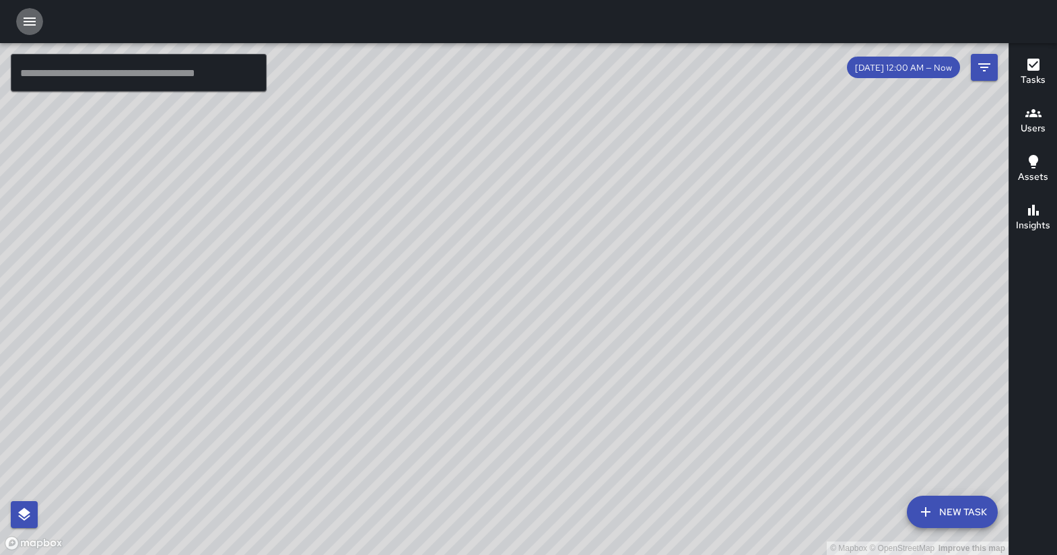
click at [34, 26] on icon "button" at bounding box center [30, 21] width 16 height 16
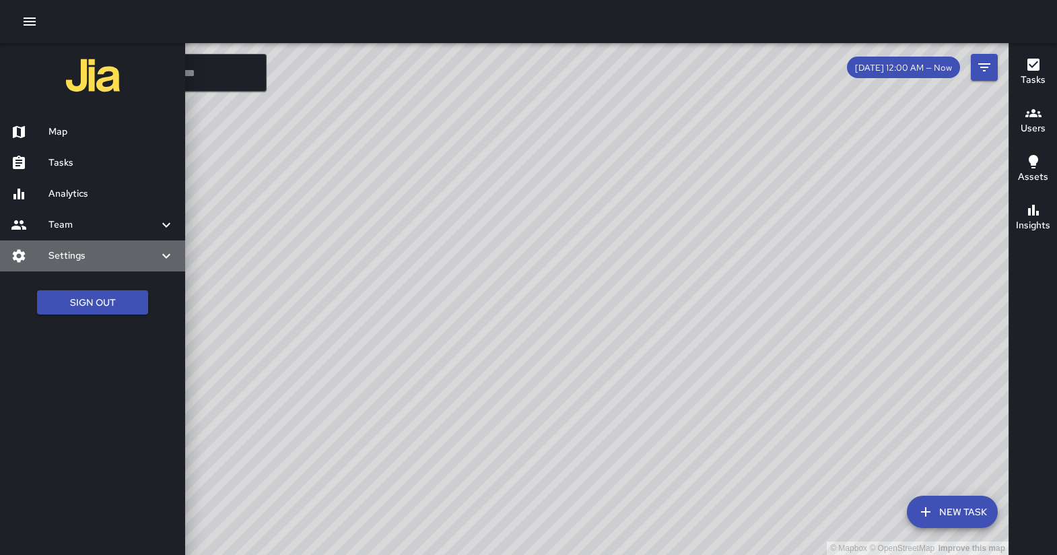
click at [165, 254] on icon at bounding box center [166, 256] width 16 height 16
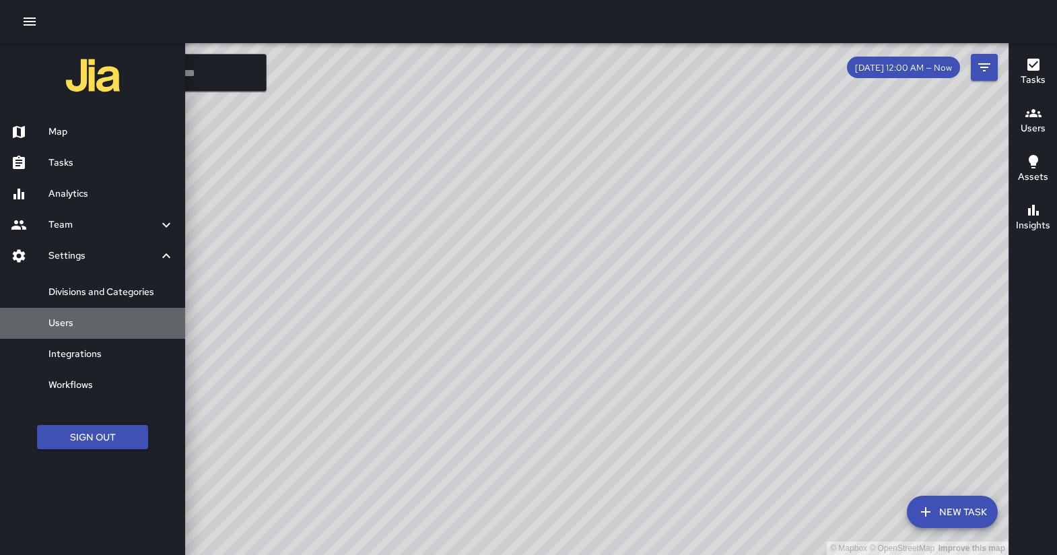
click at [78, 323] on h6 "Users" at bounding box center [111, 323] width 126 height 15
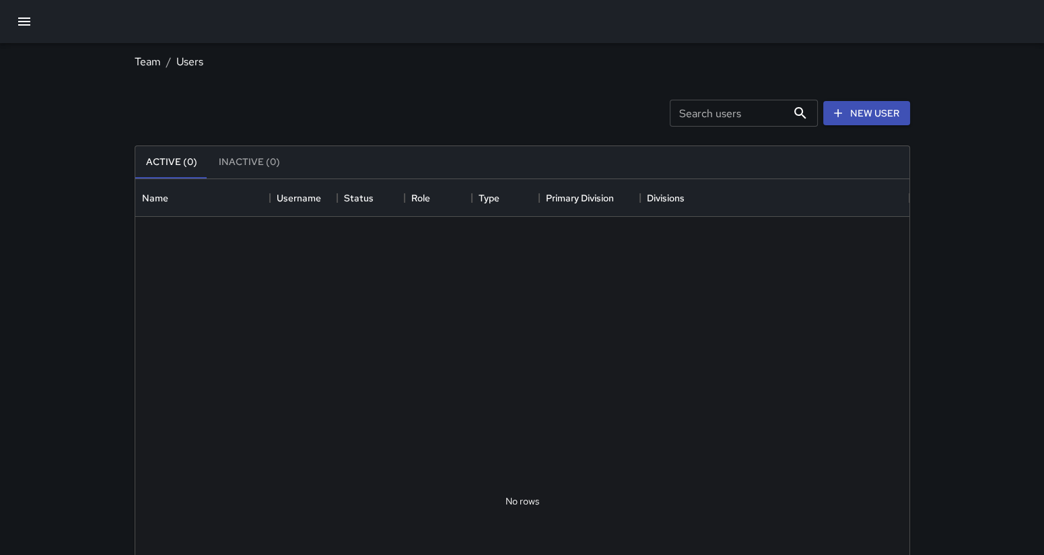
scroll to position [592, 761]
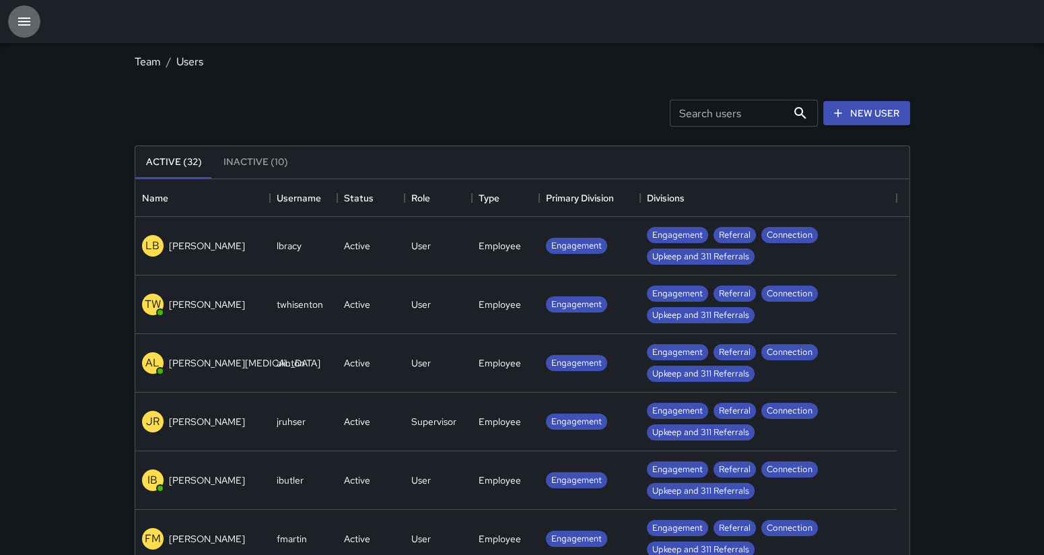
click at [21, 17] on icon "button" at bounding box center [24, 21] width 16 height 16
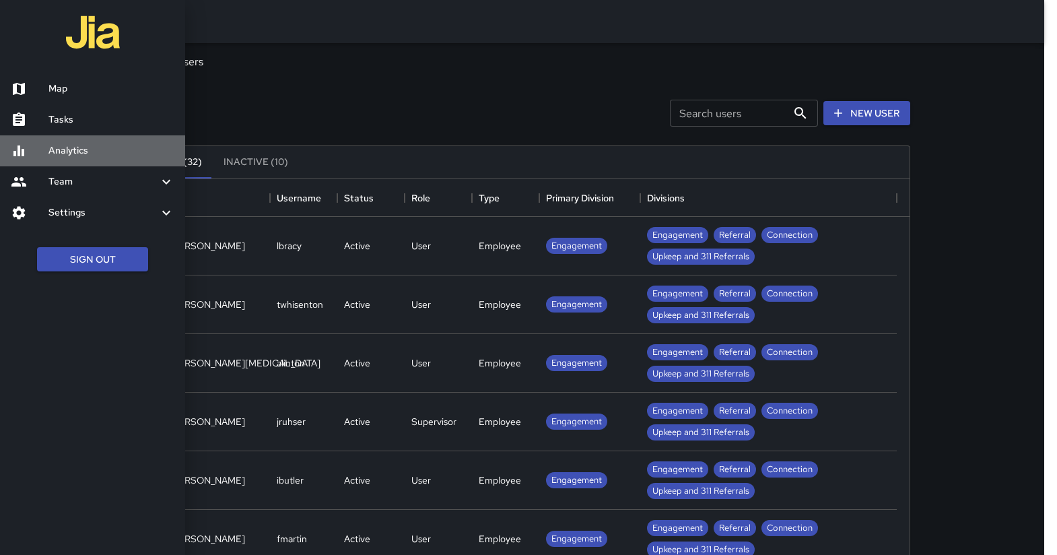
click at [72, 153] on h6 "Analytics" at bounding box center [111, 150] width 126 height 15
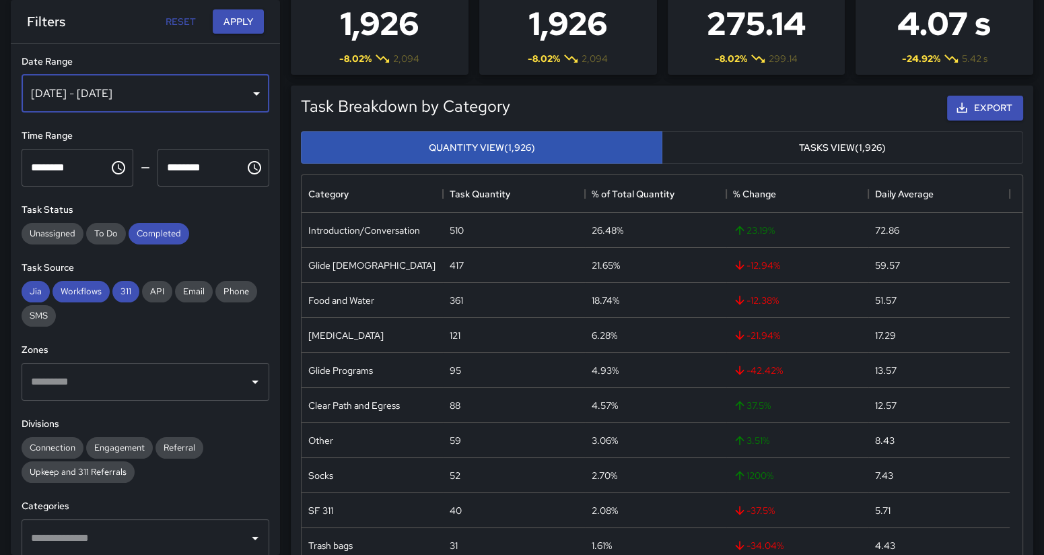
click at [250, 87] on div "[DATE] - [DATE]" at bounding box center [146, 94] width 248 height 38
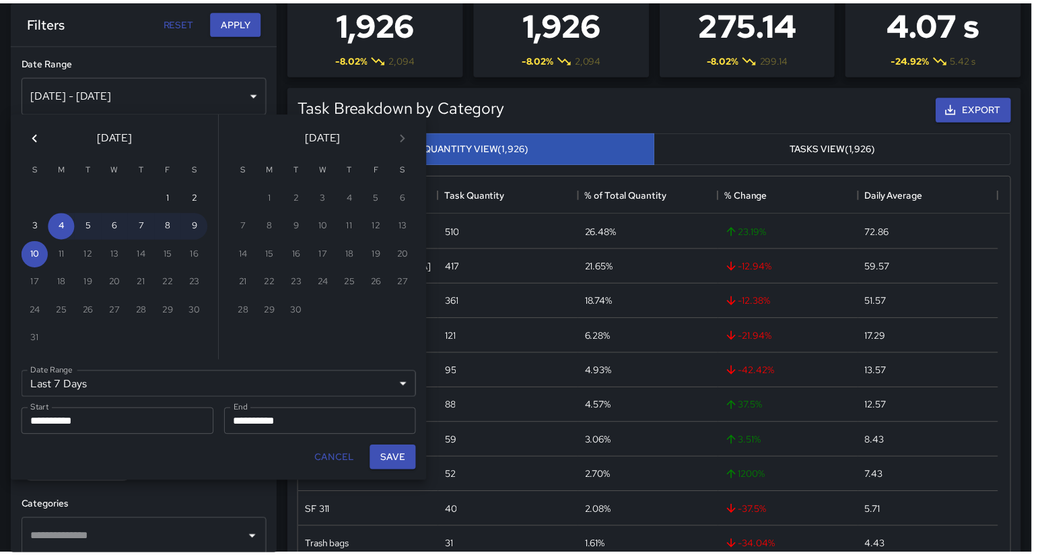
scroll to position [390, 707]
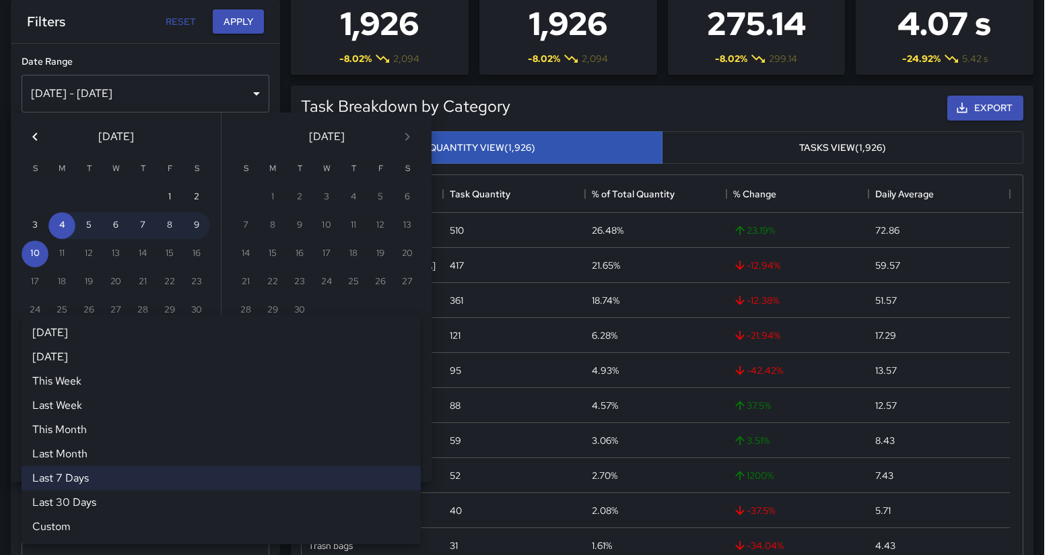
click at [81, 385] on div "Last 7 Days ****** [DATE] [DATE] This Week Last Week This Month Last Month Last…" at bounding box center [221, 384] width 399 height 27
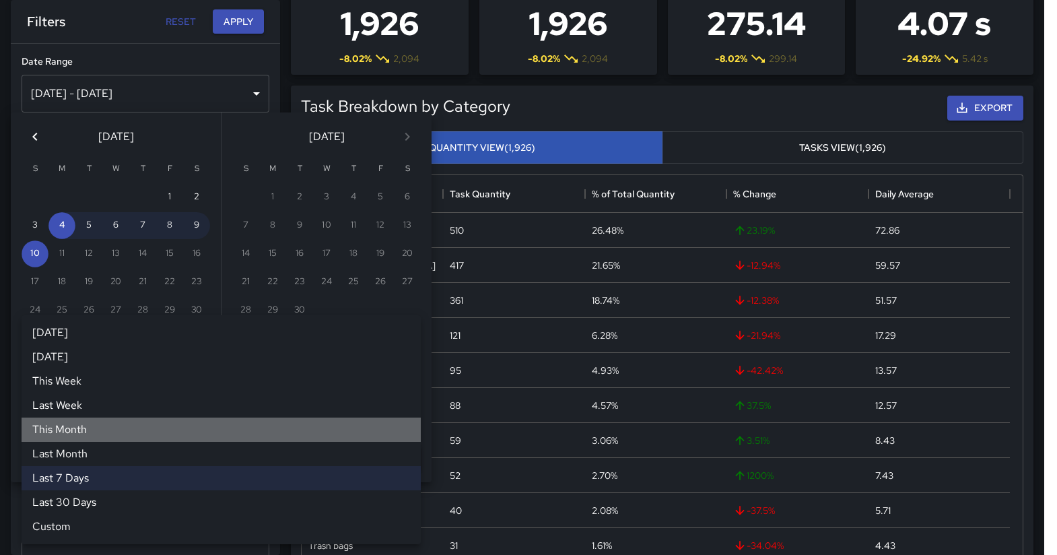
click at [65, 426] on li "This Month" at bounding box center [221, 429] width 399 height 24
type input "**********"
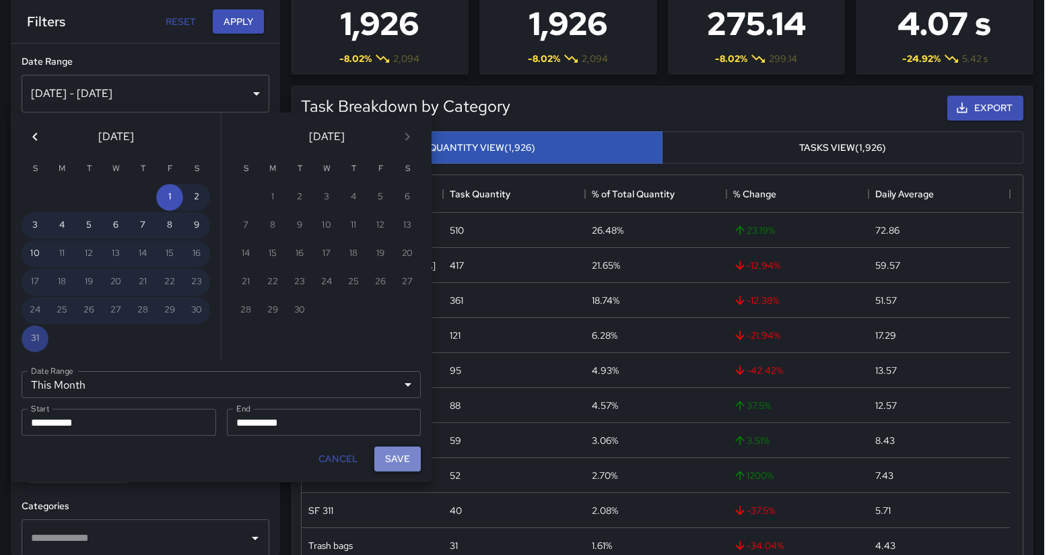
click at [389, 464] on button "Save" at bounding box center [397, 458] width 46 height 25
type input "**********"
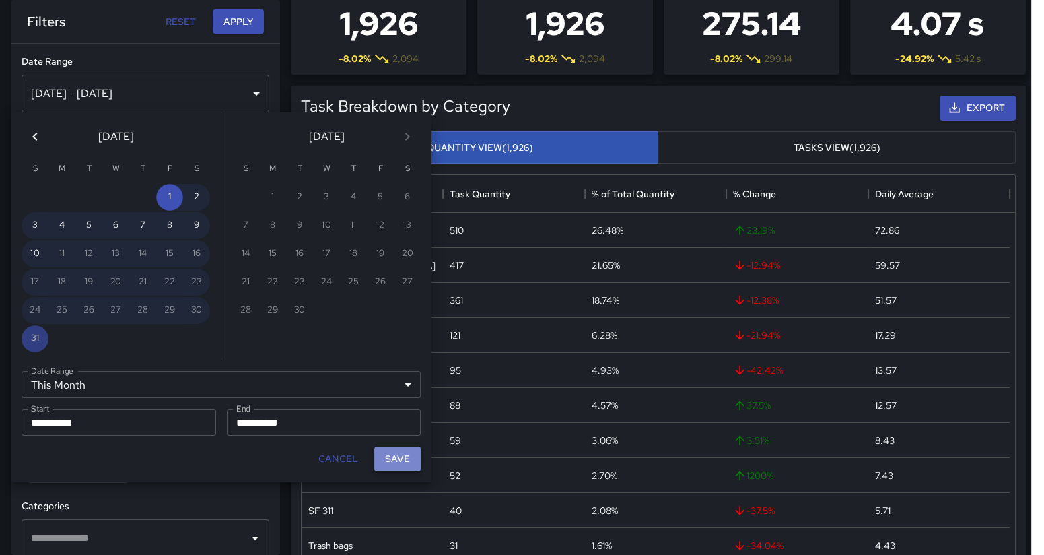
scroll to position [390, 708]
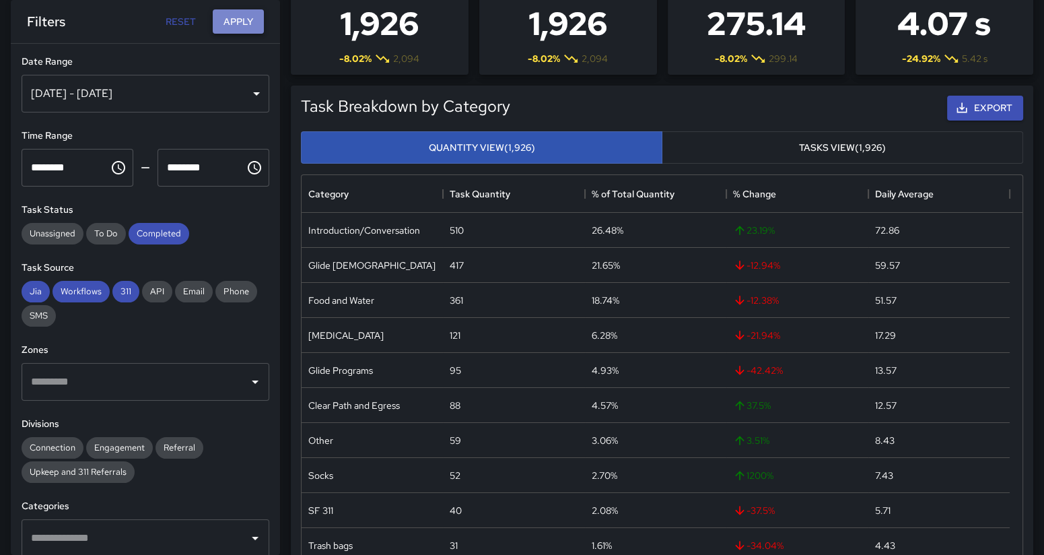
click at [237, 21] on button "Apply" at bounding box center [238, 21] width 51 height 25
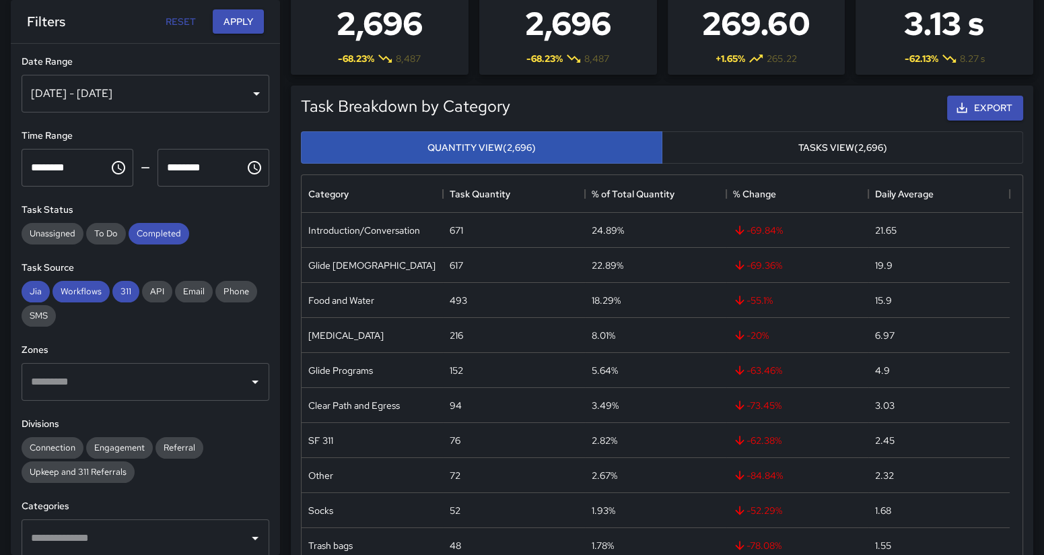
scroll to position [234, 0]
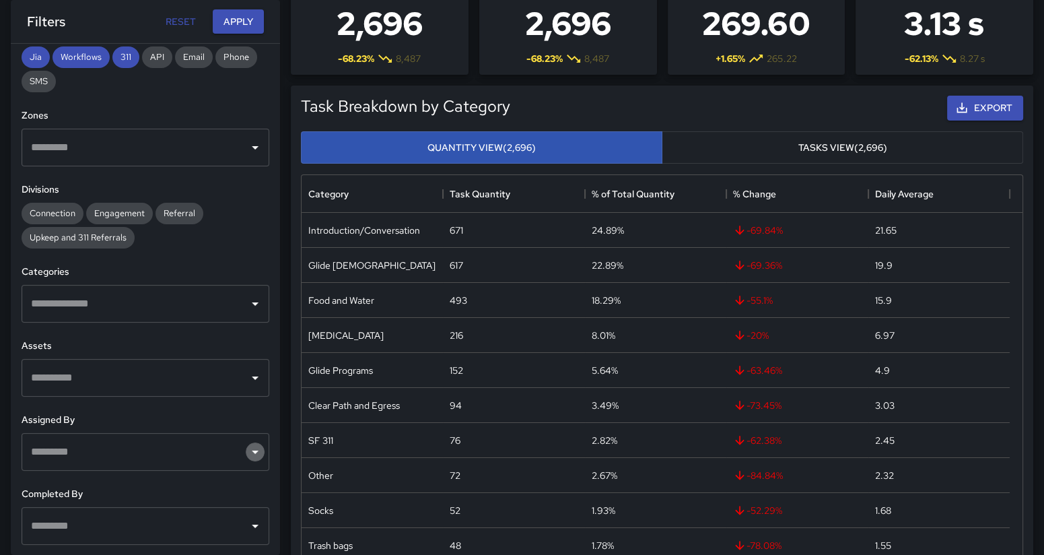
click at [247, 454] on icon "Open" at bounding box center [255, 452] width 16 height 16
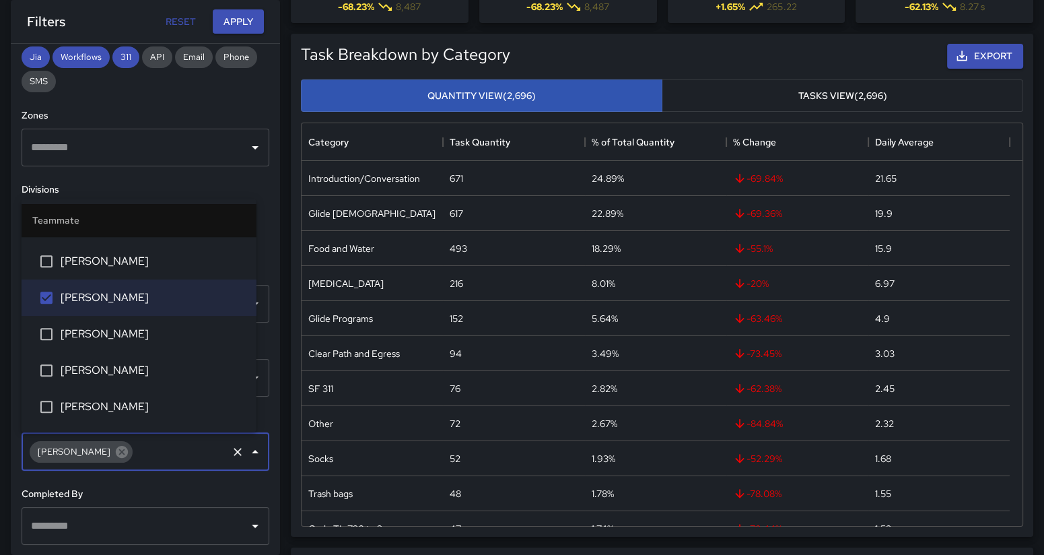
scroll to position [139, 0]
click at [247, 522] on icon "Open" at bounding box center [255, 526] width 16 height 16
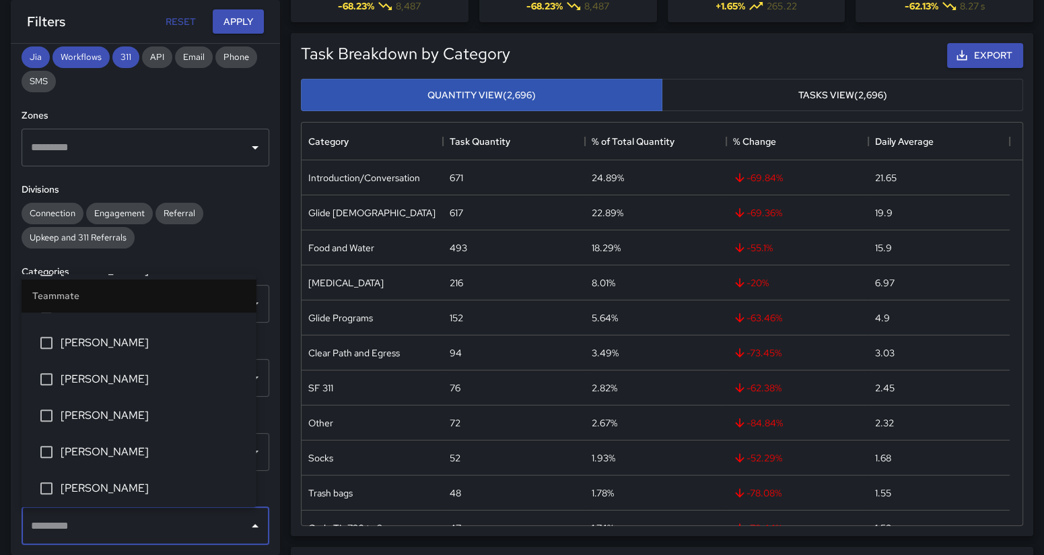
scroll to position [814, 0]
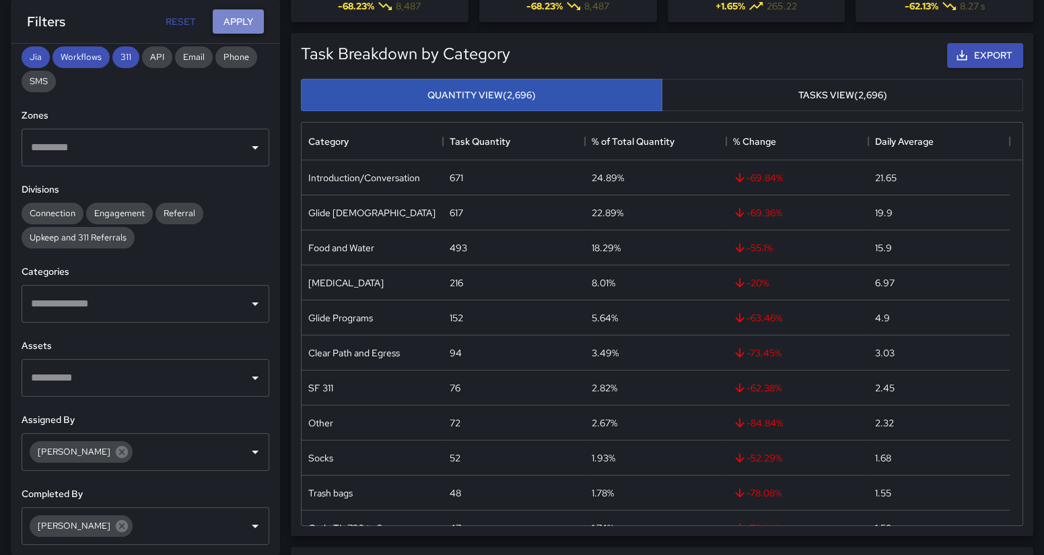
click at [237, 22] on button "Apply" at bounding box center [238, 21] width 51 height 25
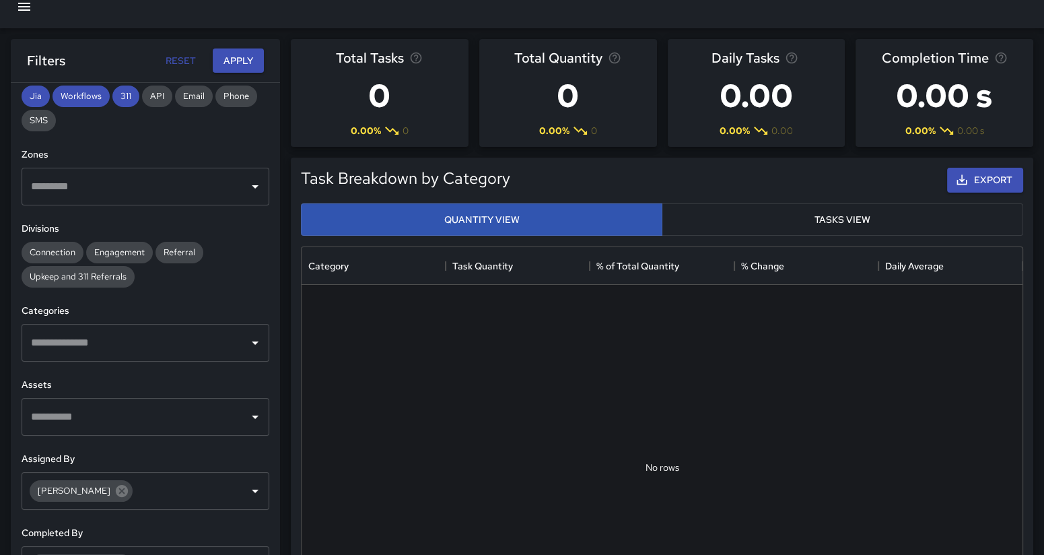
scroll to position [14, 0]
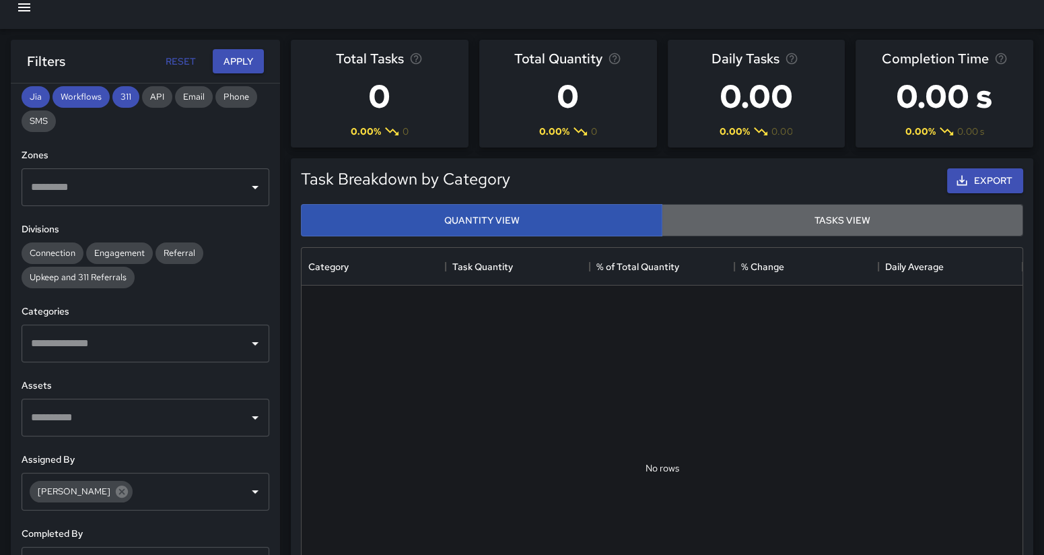
click at [845, 224] on button "Tasks View" at bounding box center [842, 220] width 361 height 33
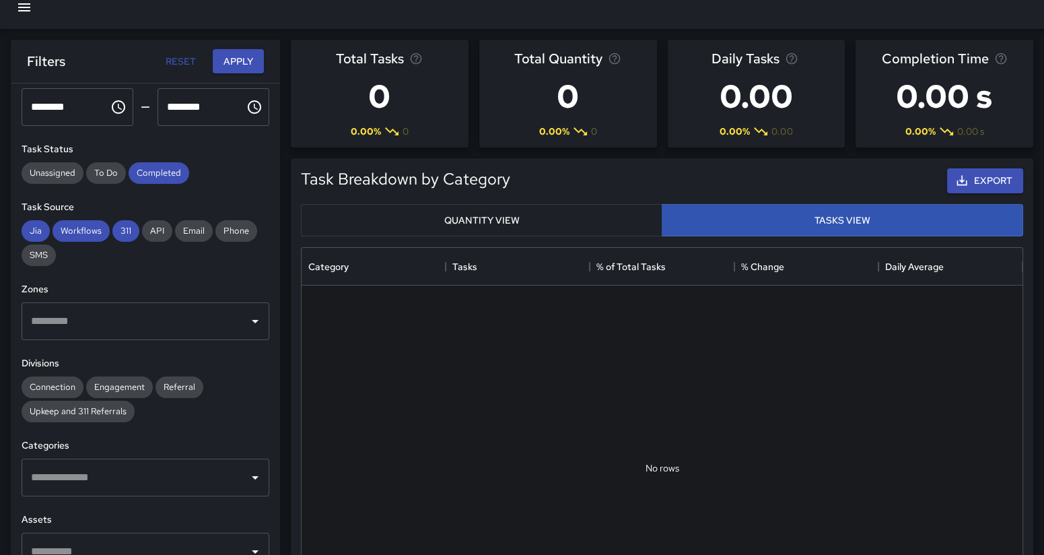
scroll to position [234, 0]
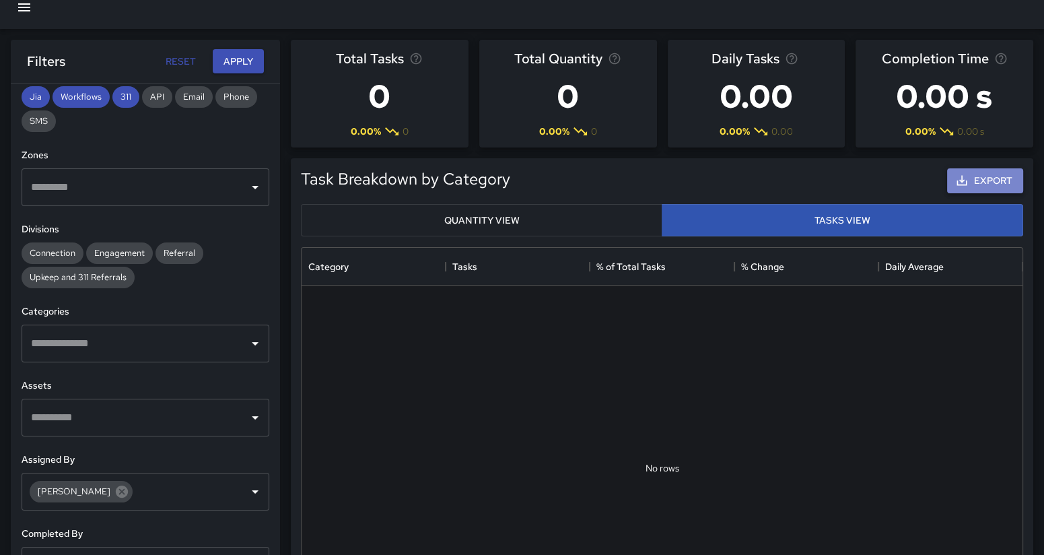
click at [969, 177] on button "Export" at bounding box center [985, 180] width 76 height 25
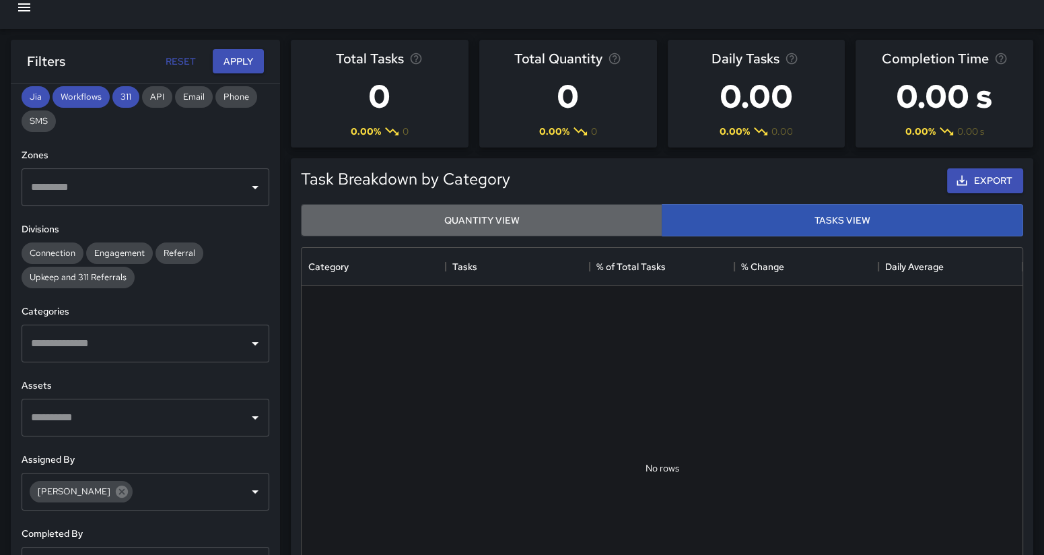
click at [538, 221] on button "Quantity View" at bounding box center [481, 220] width 361 height 33
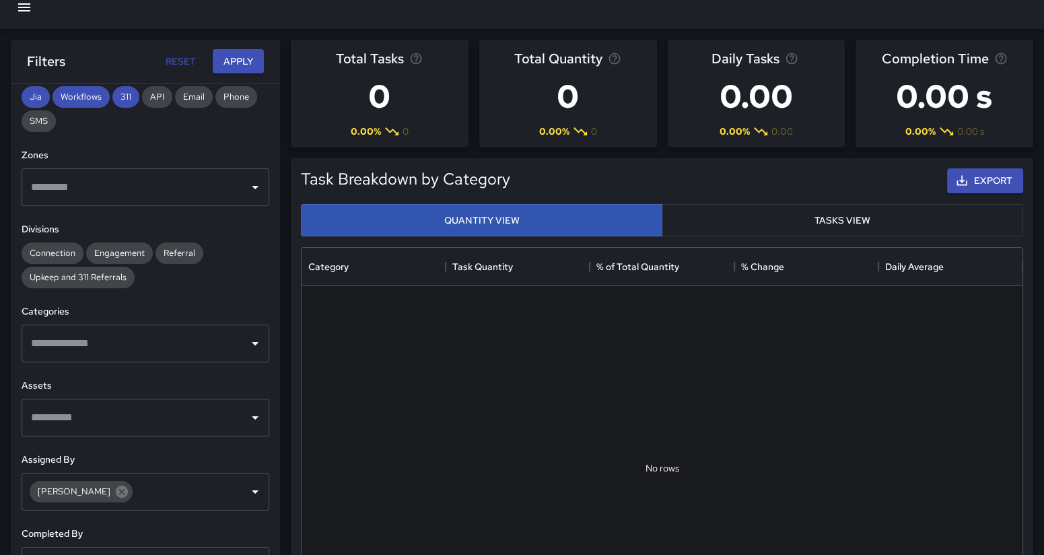
drag, startPoint x: 260, startPoint y: 458, endPoint x: 271, endPoint y: 450, distance: 13.4
click at [271, 450] on div "**********" at bounding box center [145, 338] width 269 height 511
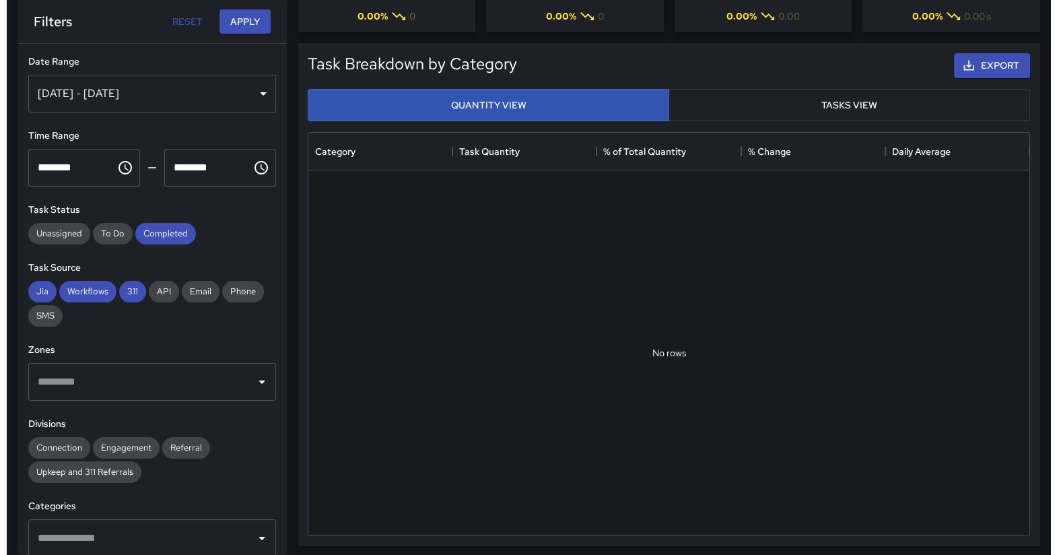
scroll to position [0, 0]
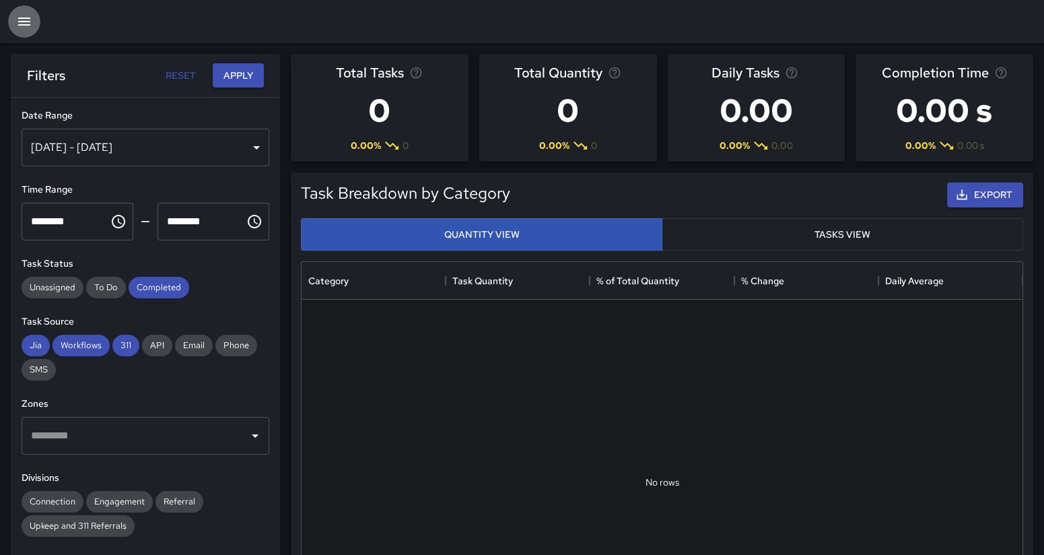
click at [28, 22] on icon "button" at bounding box center [24, 21] width 12 height 8
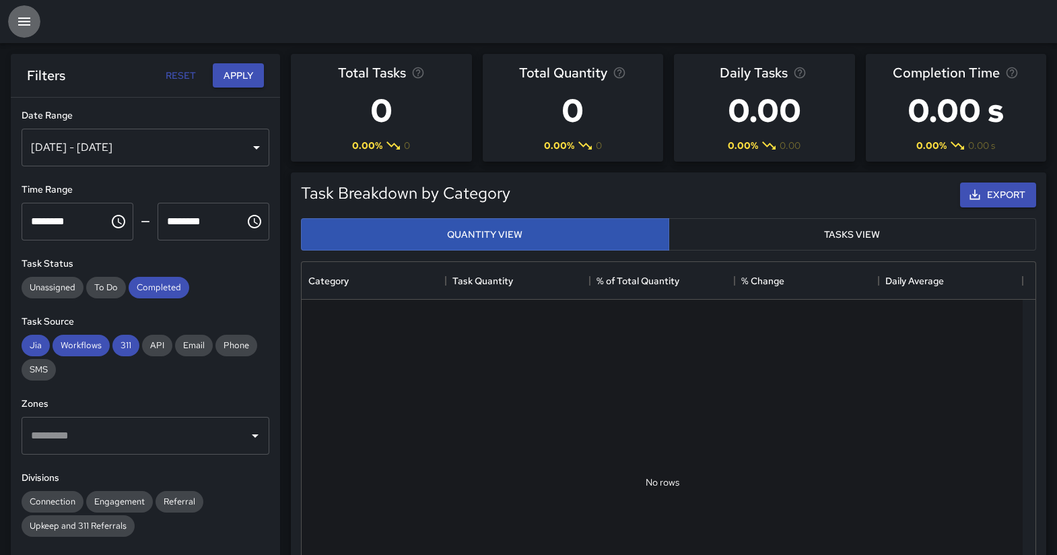
scroll to position [390, 707]
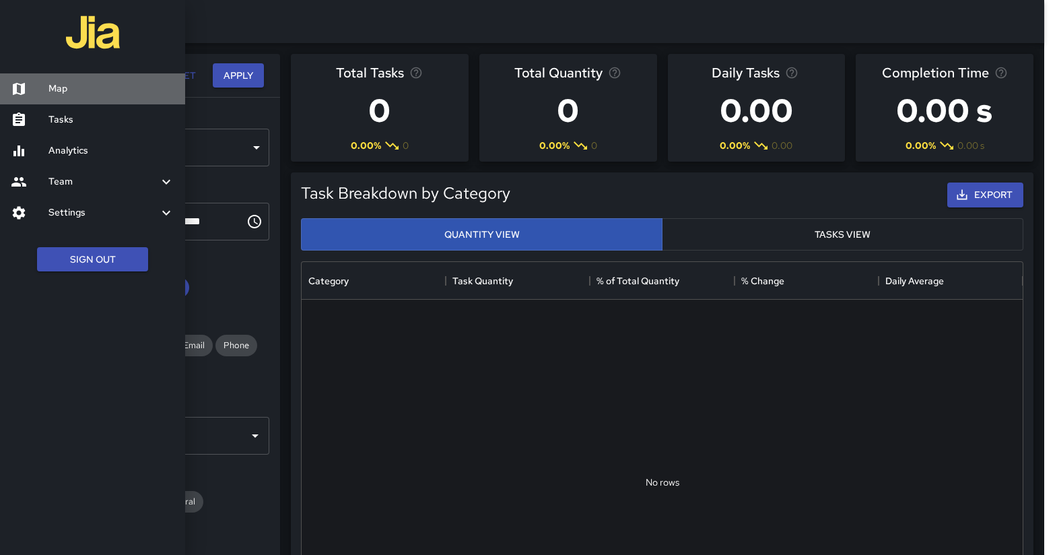
click at [48, 89] on h6 "Map" at bounding box center [111, 88] width 126 height 15
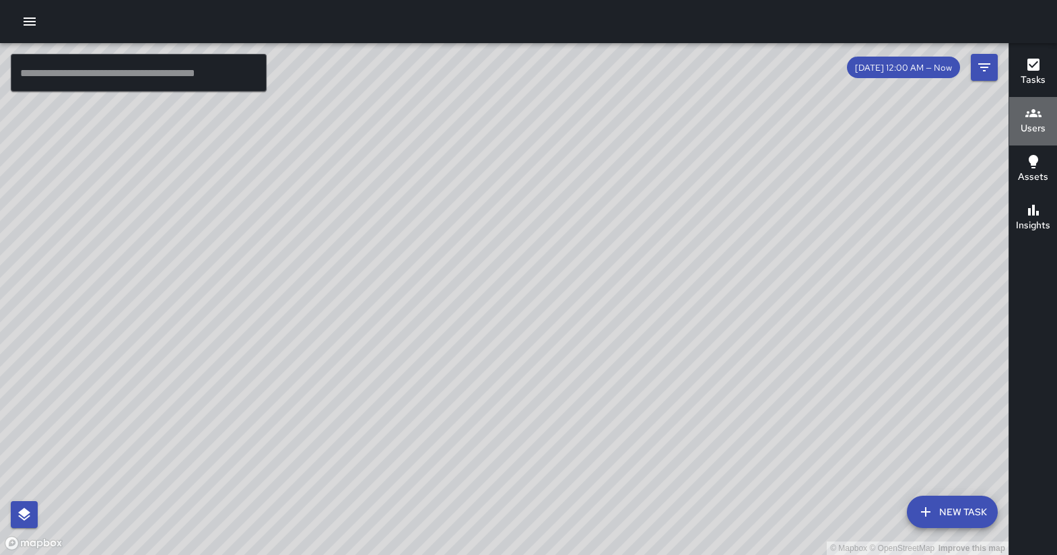
click at [1036, 116] on icon "button" at bounding box center [1033, 113] width 16 height 8
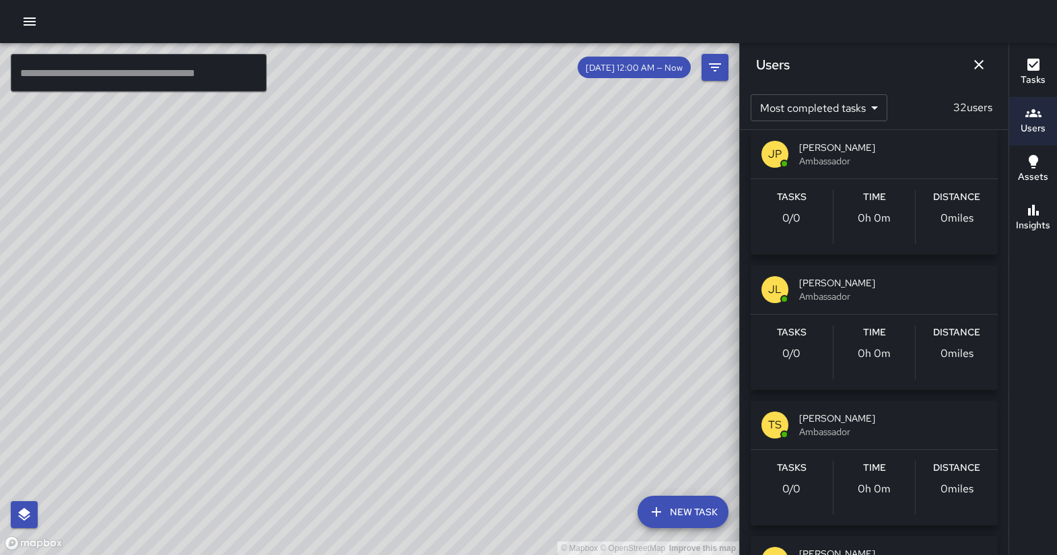
scroll to position [2313, 0]
click at [833, 291] on span "Ambassador" at bounding box center [893, 294] width 188 height 13
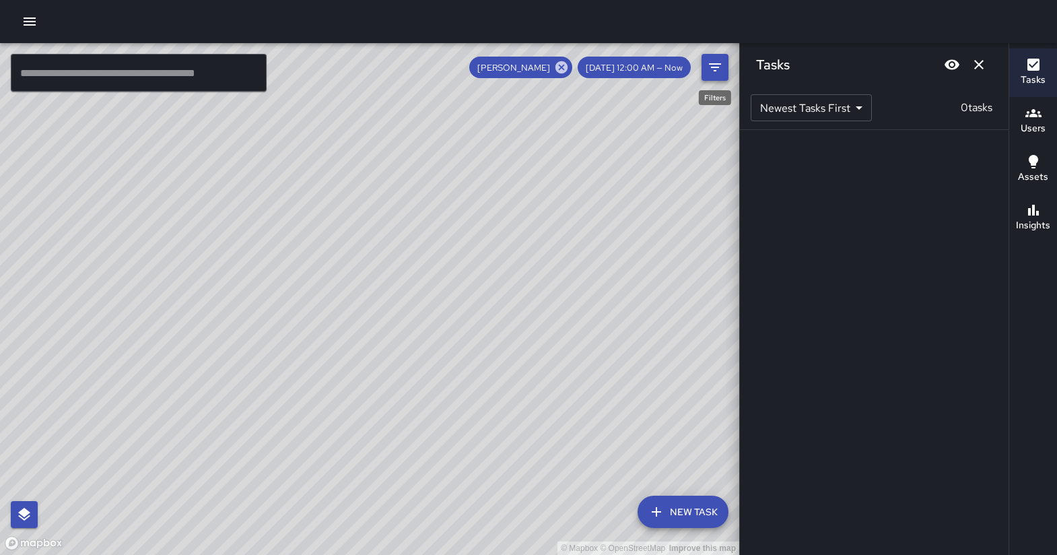
click at [719, 62] on icon "Filters" at bounding box center [715, 67] width 16 height 16
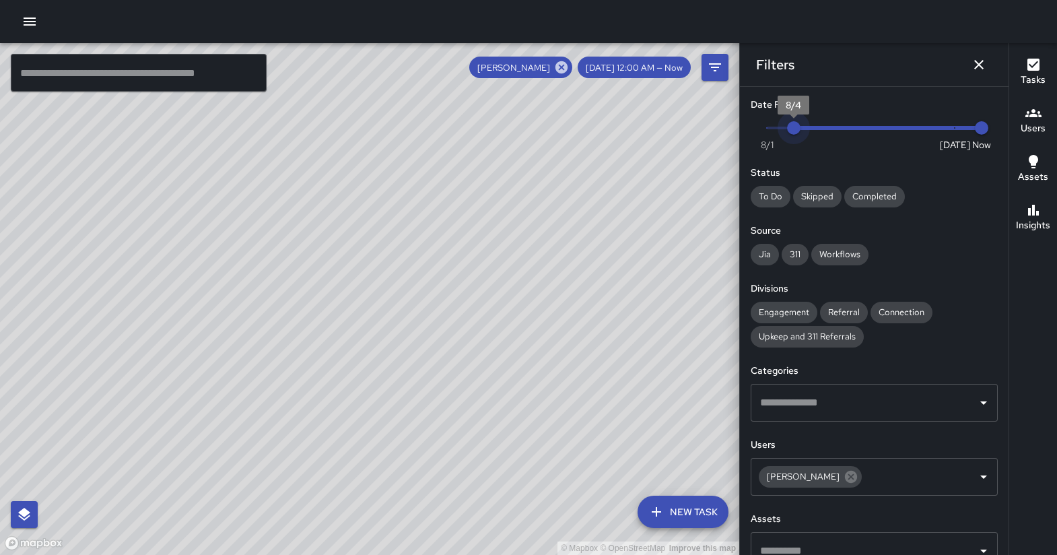
type input "*"
drag, startPoint x: 946, startPoint y: 123, endPoint x: 757, endPoint y: 129, distance: 189.9
click at [760, 129] on span "8/3" at bounding box center [766, 127] width 13 height 13
click at [977, 63] on icon "Dismiss" at bounding box center [978, 64] width 9 height 9
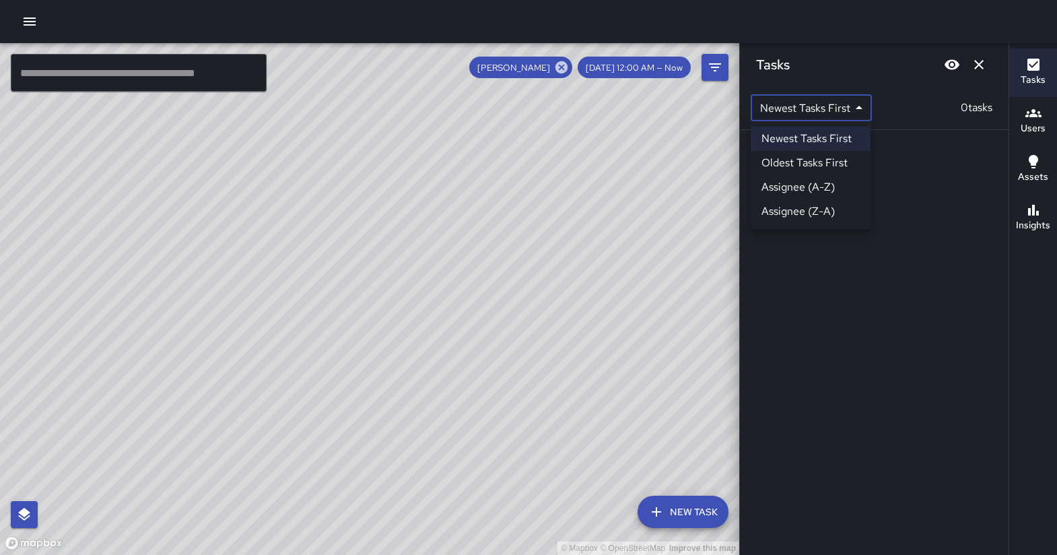
click at [858, 109] on body "© Mapbox © OpenStreetMap Improve this map ​ New Task [PERSON_NAME] Love [DATE] …" at bounding box center [528, 277] width 1057 height 555
click at [878, 73] on div at bounding box center [528, 277] width 1057 height 555
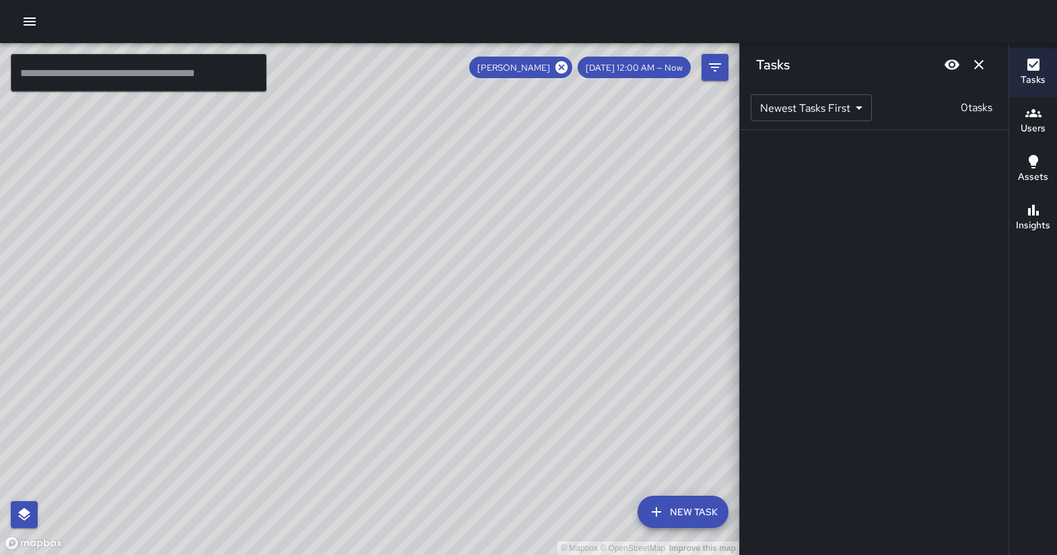
click at [567, 67] on icon at bounding box center [561, 67] width 12 height 12
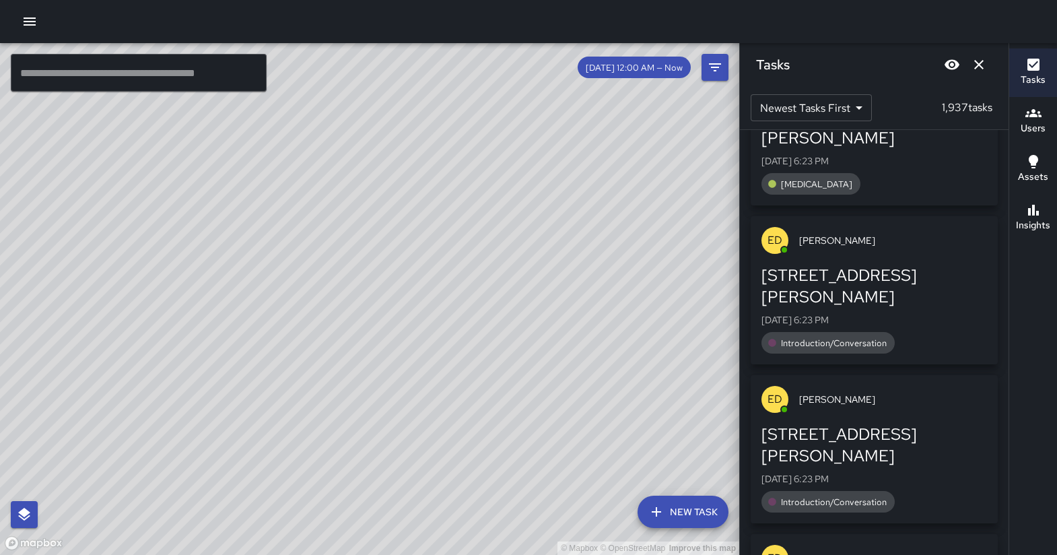
scroll to position [0, 0]
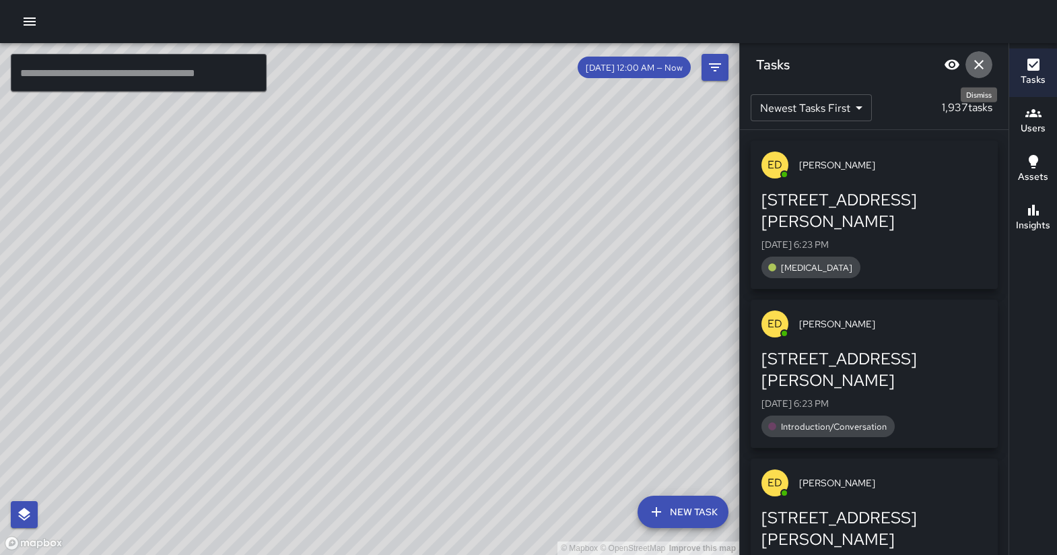
click at [979, 59] on icon "Dismiss" at bounding box center [979, 65] width 16 height 16
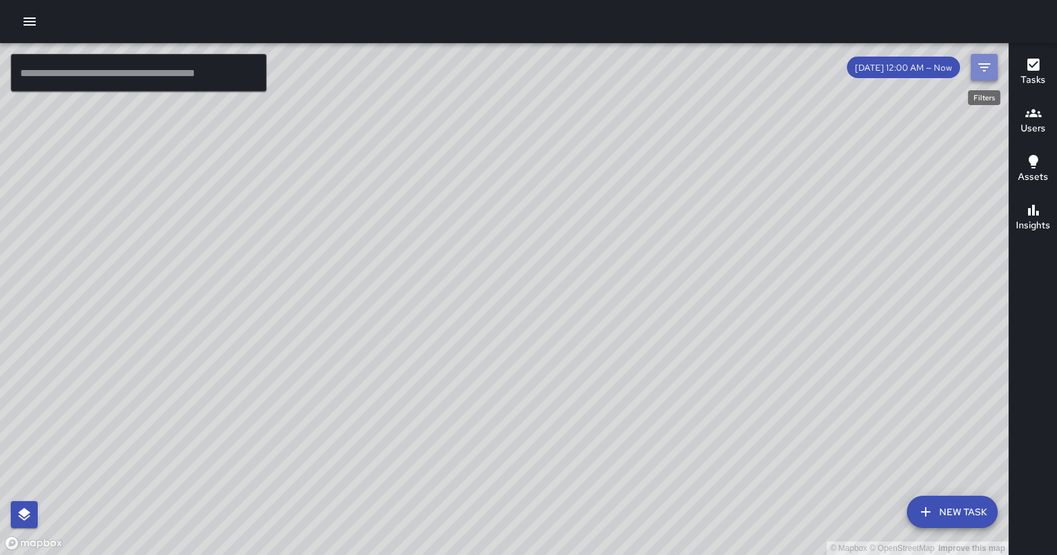
click at [981, 65] on icon "Filters" at bounding box center [984, 67] width 16 height 16
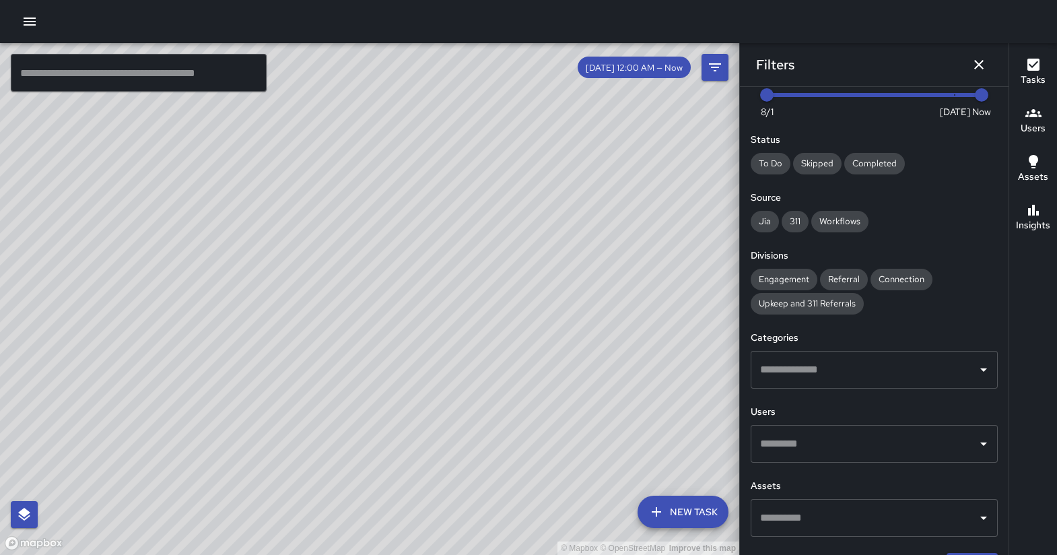
scroll to position [65, 0]
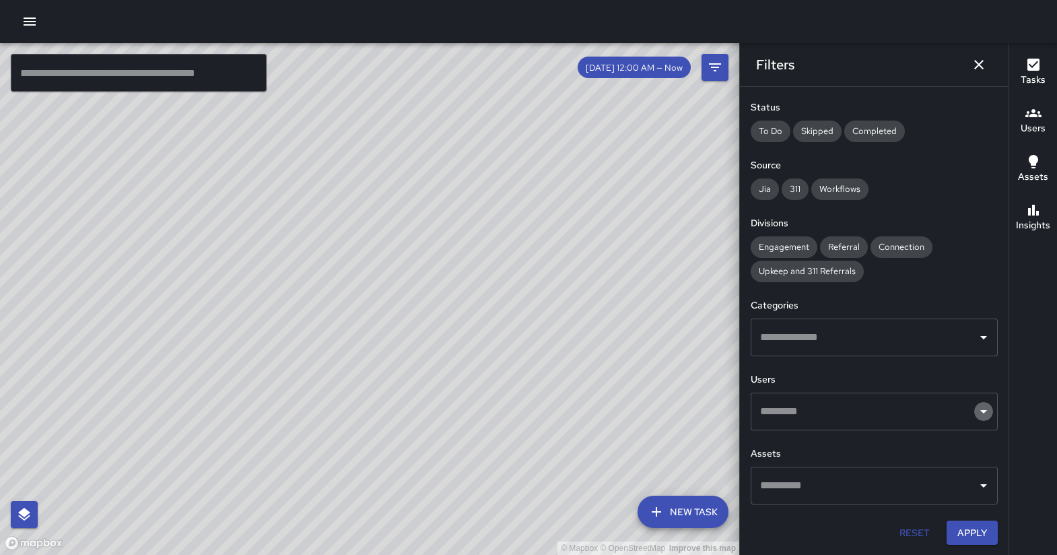
click at [975, 412] on icon "Open" at bounding box center [983, 411] width 16 height 16
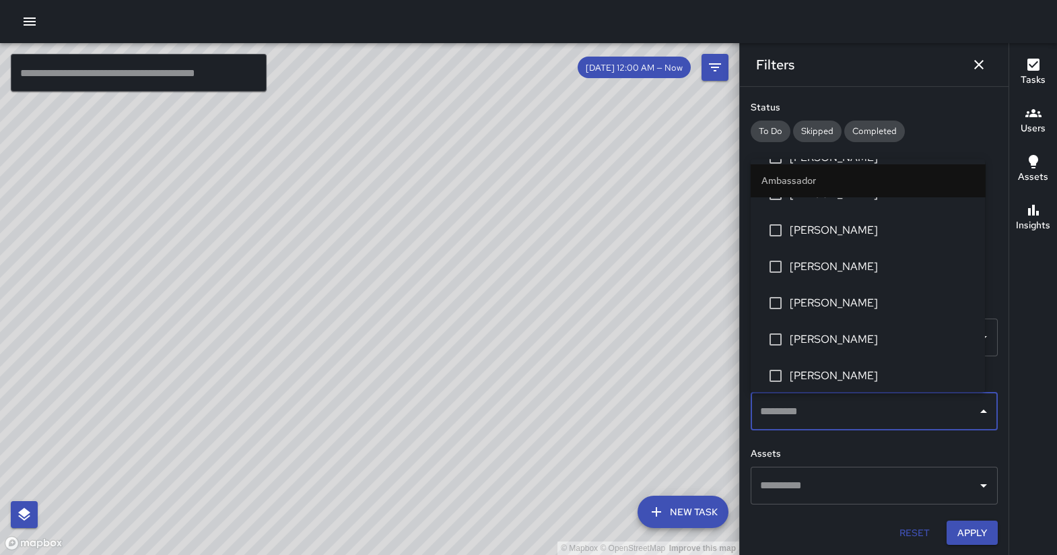
scroll to position [221, 0]
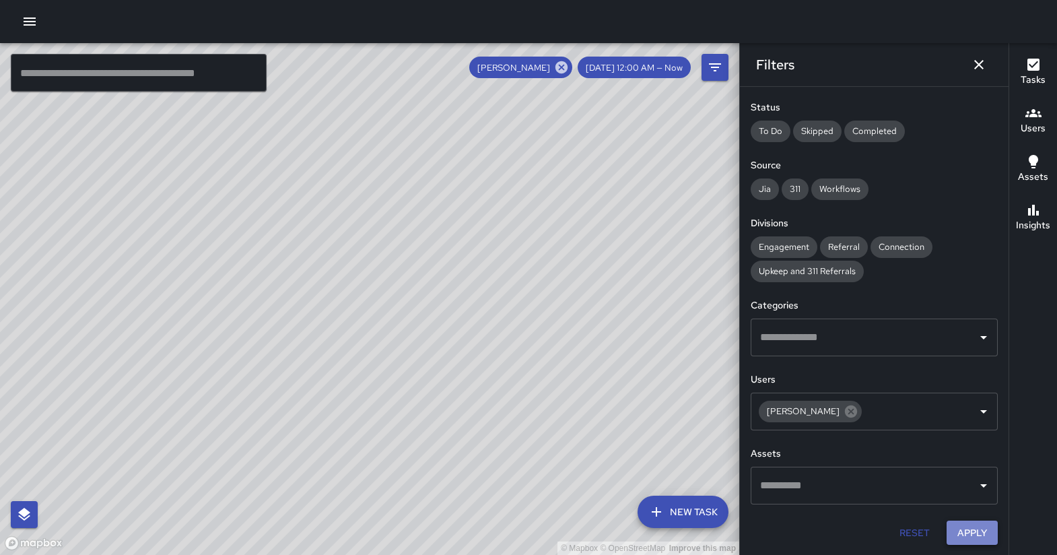
click at [955, 538] on button "Apply" at bounding box center [971, 532] width 51 height 25
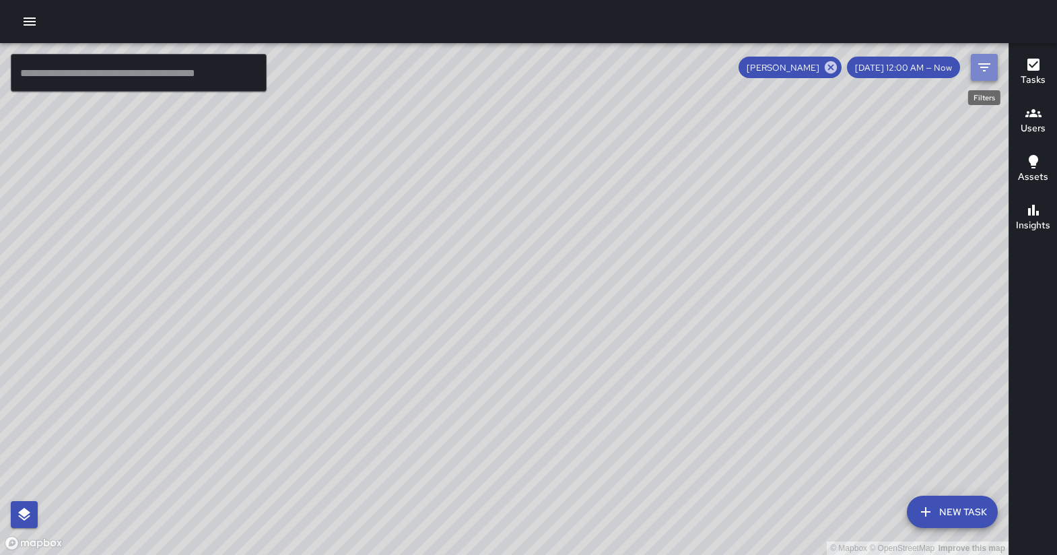
click at [986, 72] on icon "Filters" at bounding box center [984, 67] width 16 height 16
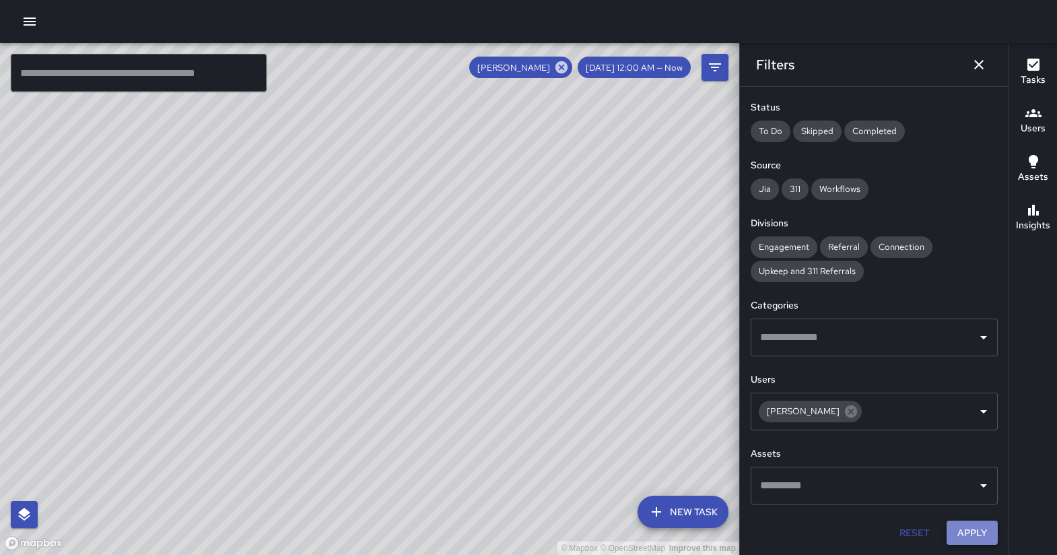
click at [959, 528] on button "Apply" at bounding box center [971, 532] width 51 height 25
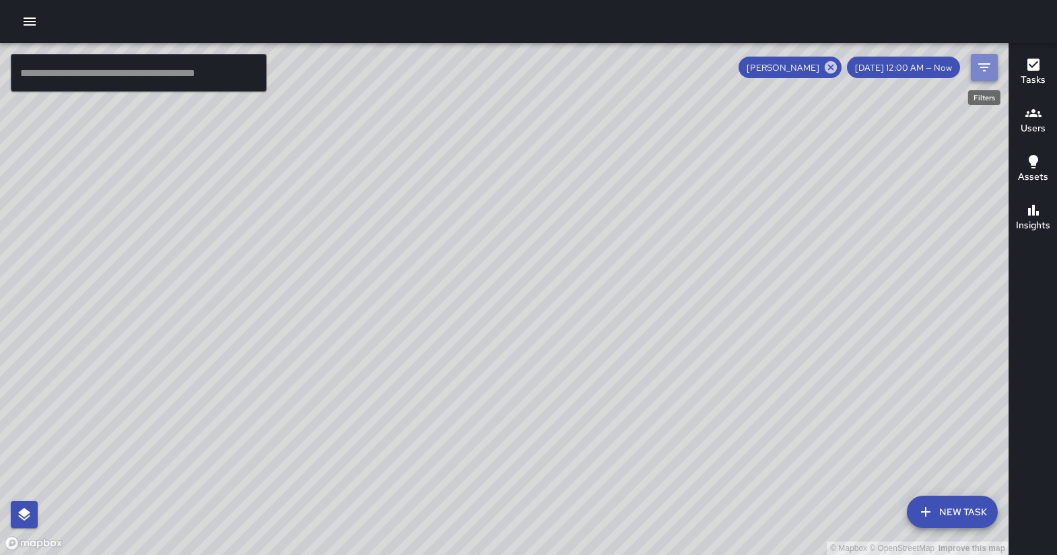
click at [983, 66] on icon "Filters" at bounding box center [984, 67] width 16 height 16
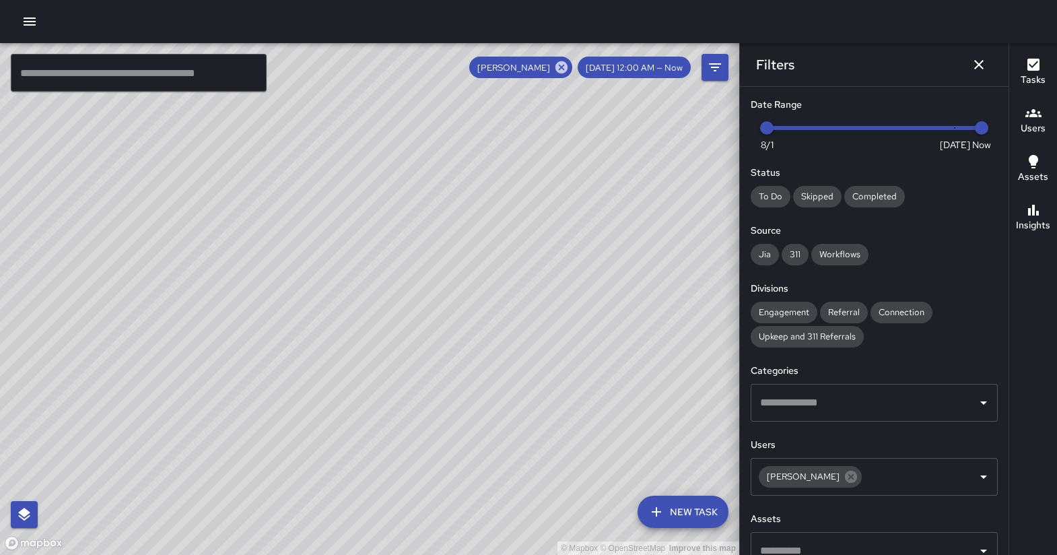
scroll to position [65, 0]
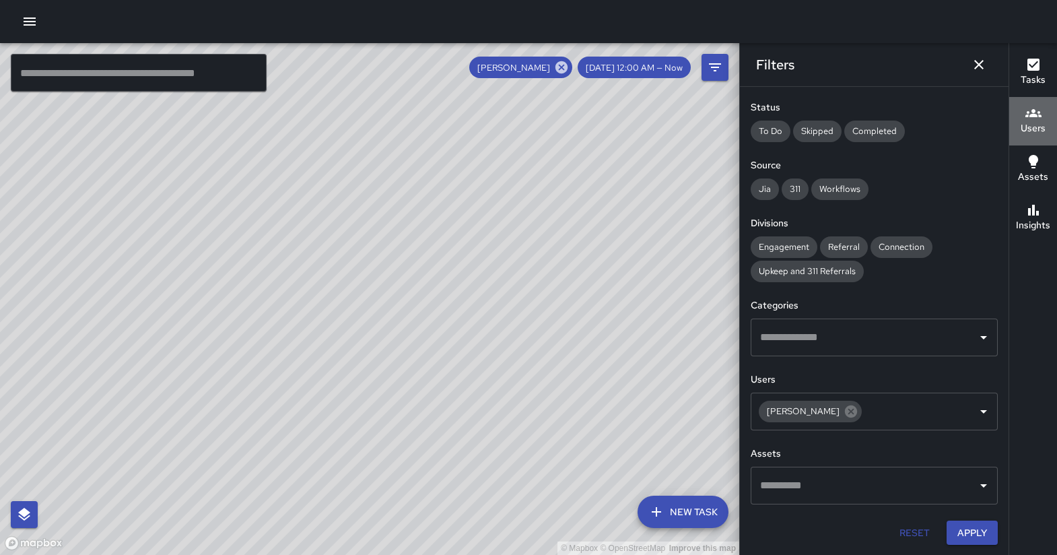
click at [1030, 122] on h6 "Users" at bounding box center [1032, 128] width 25 height 15
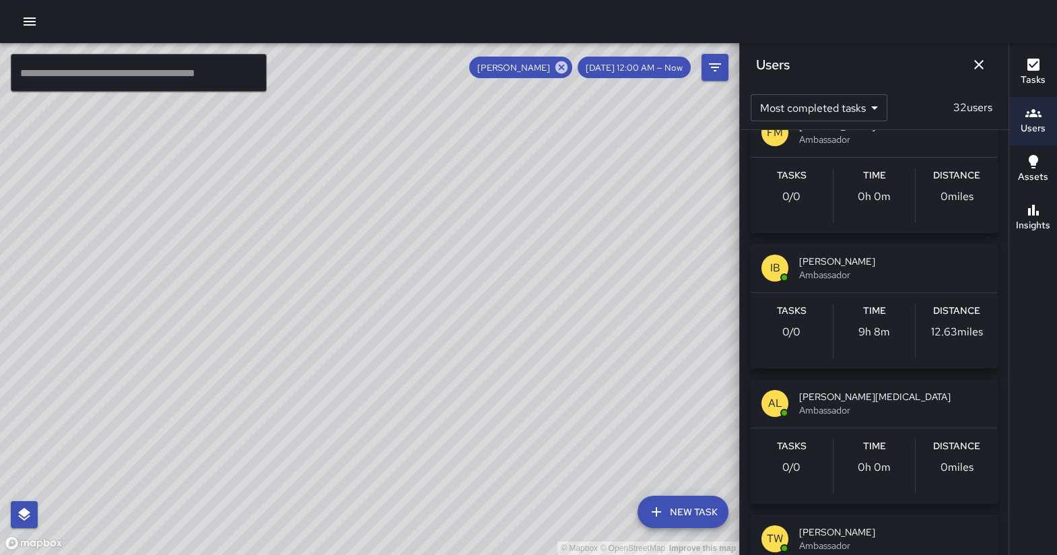
scroll to position [2873, 0]
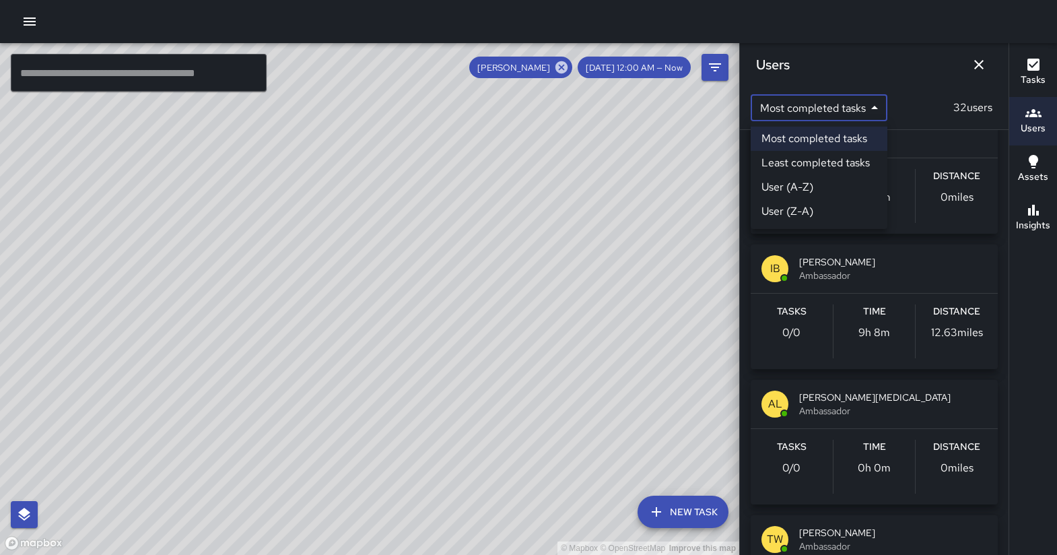
click at [875, 109] on body "© Mapbox © OpenStreetMap Improve this map ​ New Task [PERSON_NAME] [DATE] 12:00…" at bounding box center [528, 277] width 1057 height 555
click at [871, 105] on div at bounding box center [528, 277] width 1057 height 555
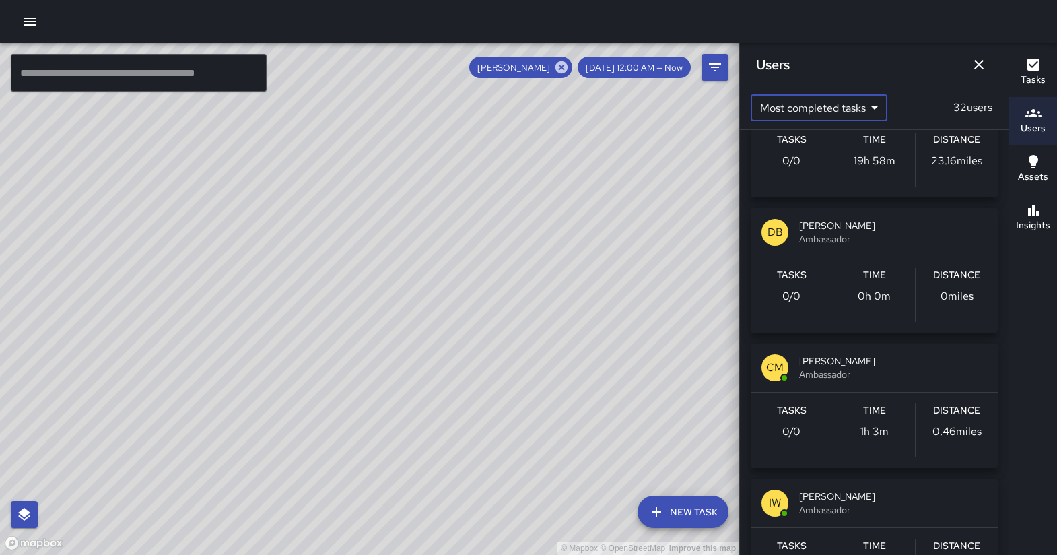
scroll to position [0, 0]
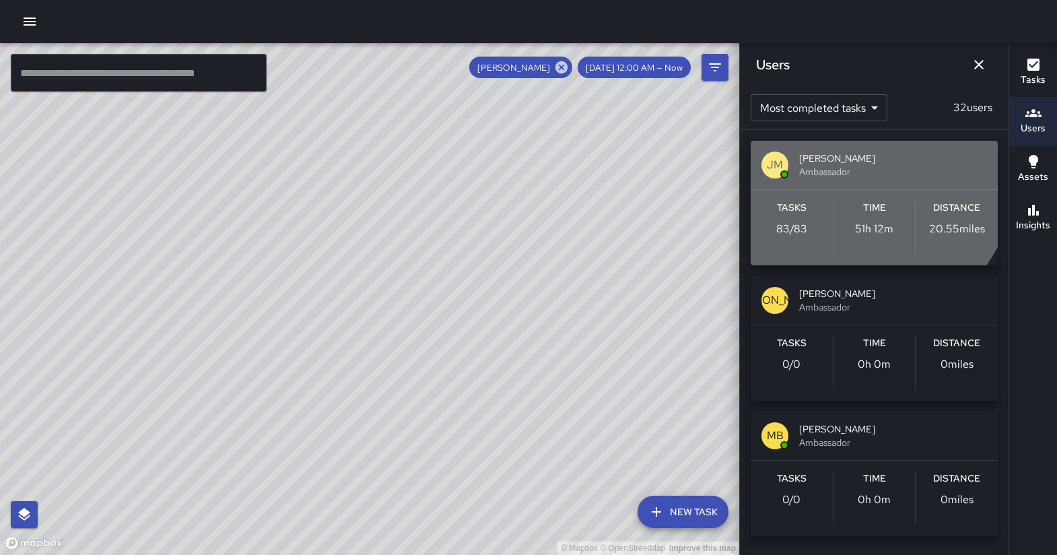
click at [840, 165] on span "Ambassador" at bounding box center [893, 171] width 188 height 13
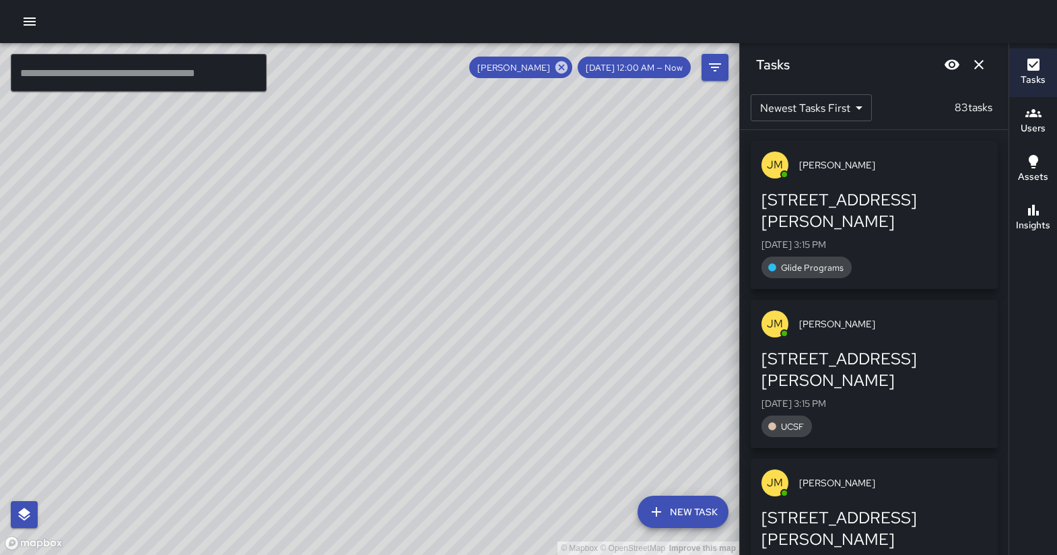
click at [671, 67] on span "[DATE] 12:00 AM — Now" at bounding box center [633, 67] width 113 height 11
click at [717, 67] on icon "Filters" at bounding box center [715, 67] width 12 height 8
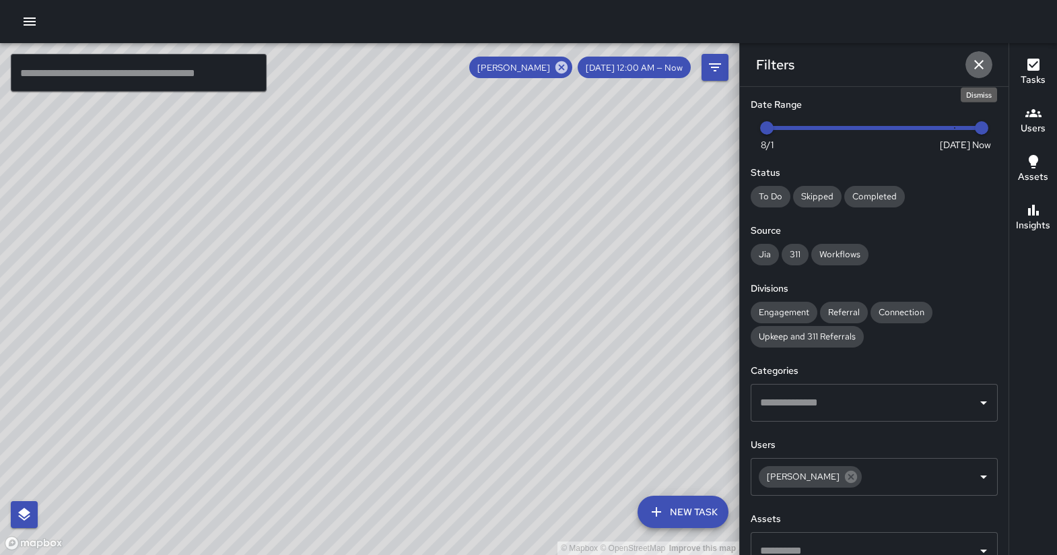
click at [978, 60] on icon "Dismiss" at bounding box center [979, 65] width 16 height 16
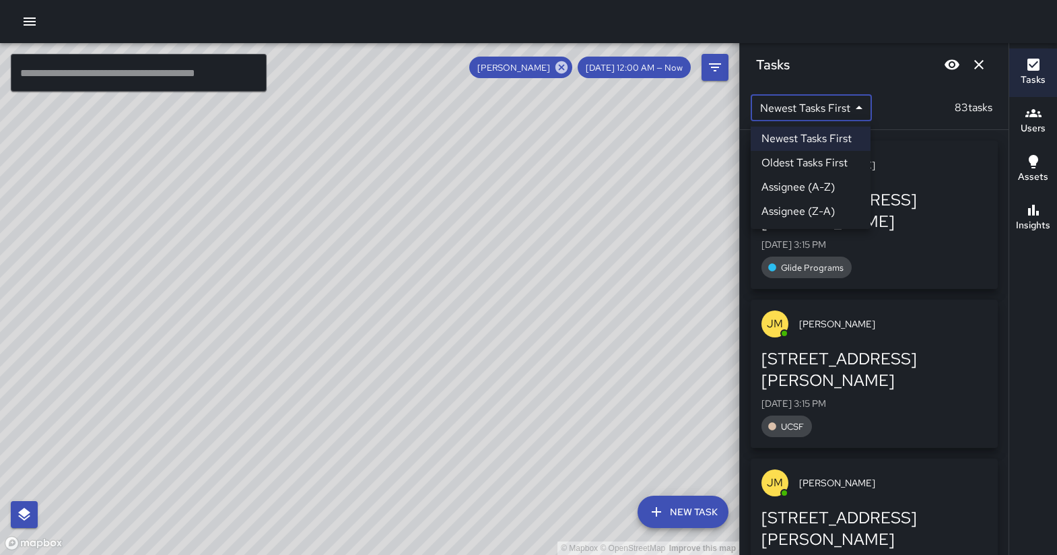
click at [857, 105] on body "© Mapbox © OpenStreetMap Improve this map ​ New Task [PERSON_NAME] [DATE] 12:00…" at bounding box center [528, 277] width 1057 height 555
click at [28, 20] on div at bounding box center [528, 277] width 1057 height 555
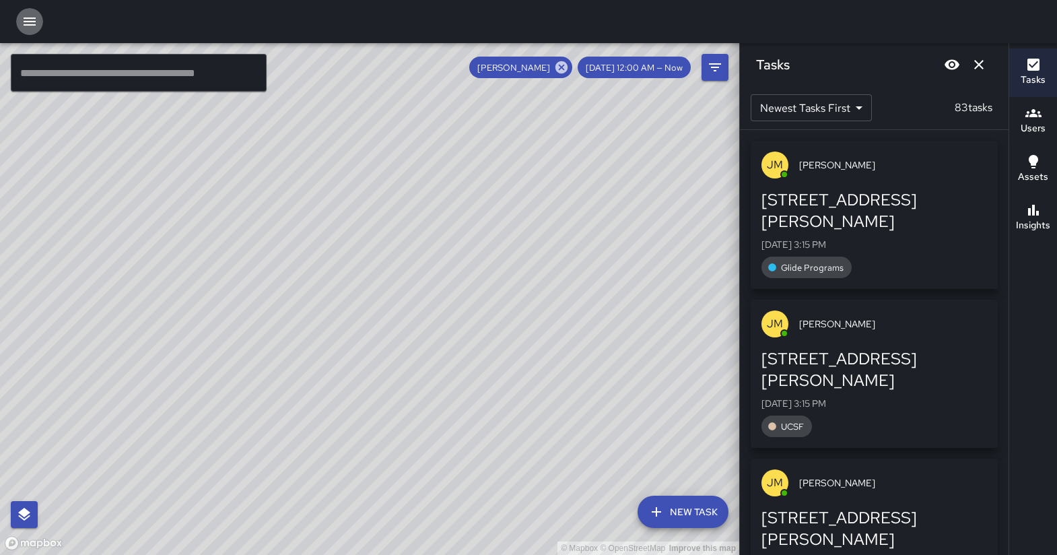
click at [28, 20] on icon "button" at bounding box center [30, 21] width 16 height 16
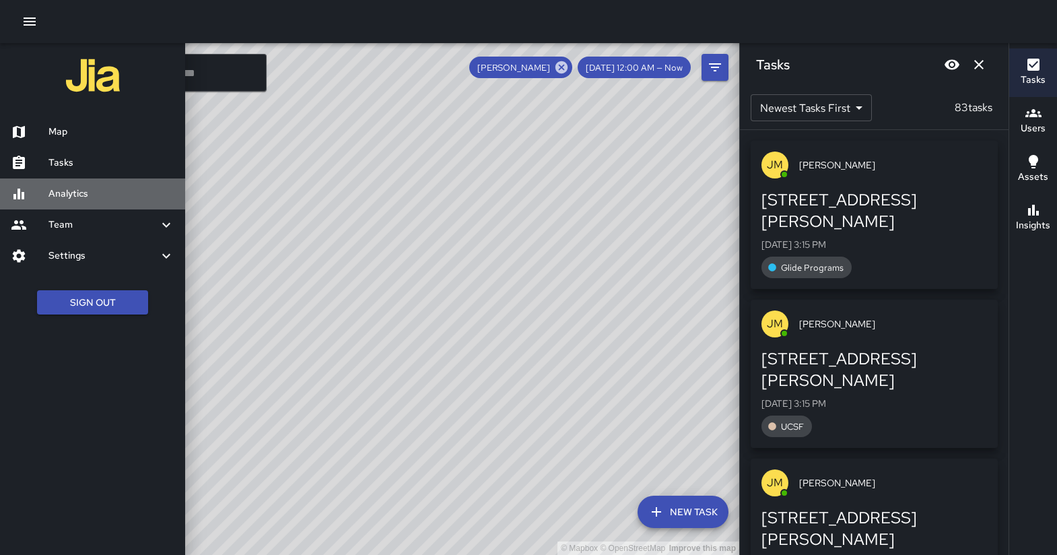
click at [61, 193] on h6 "Analytics" at bounding box center [111, 193] width 126 height 15
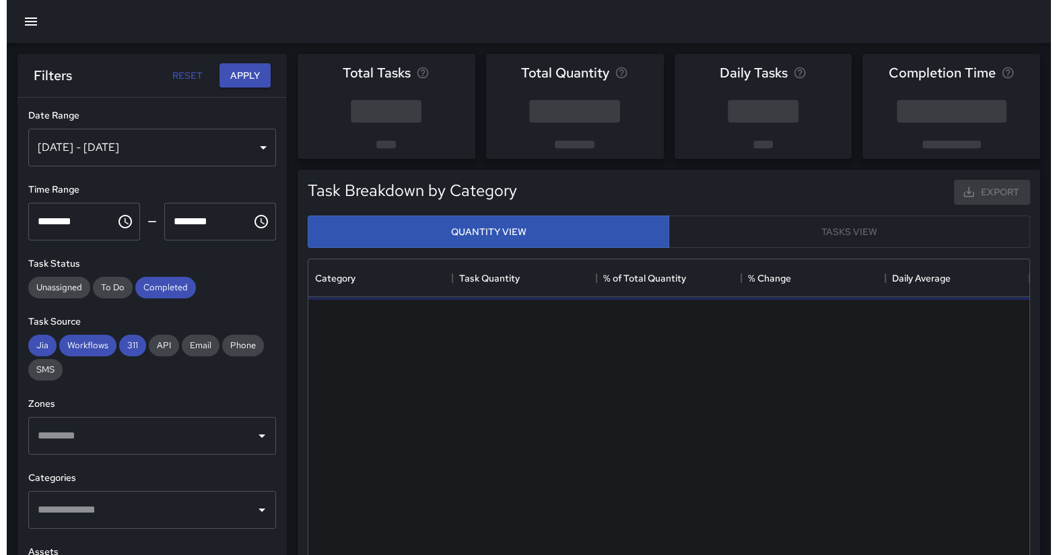
scroll to position [390, 708]
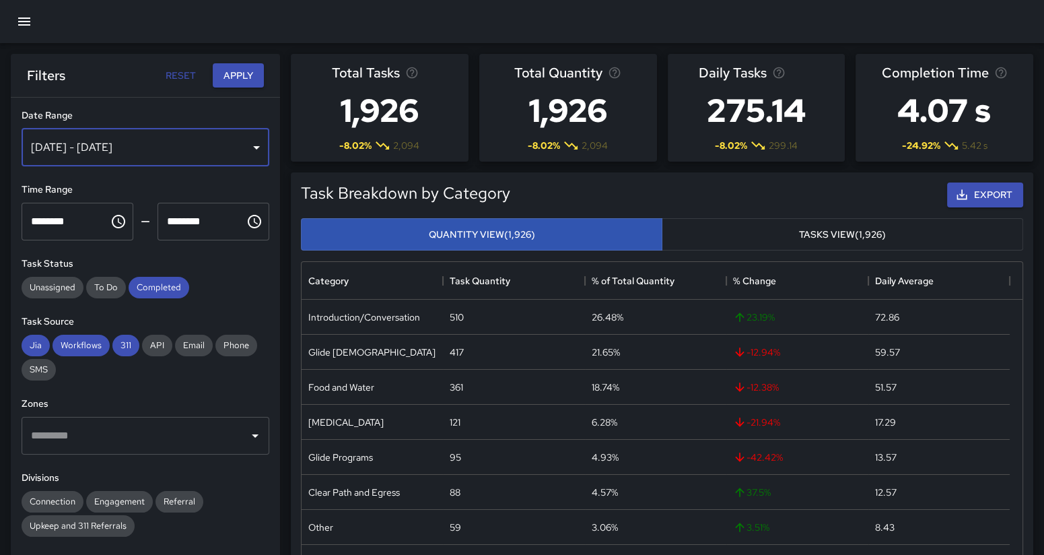
click at [239, 146] on div "[DATE] - [DATE]" at bounding box center [146, 148] width 248 height 38
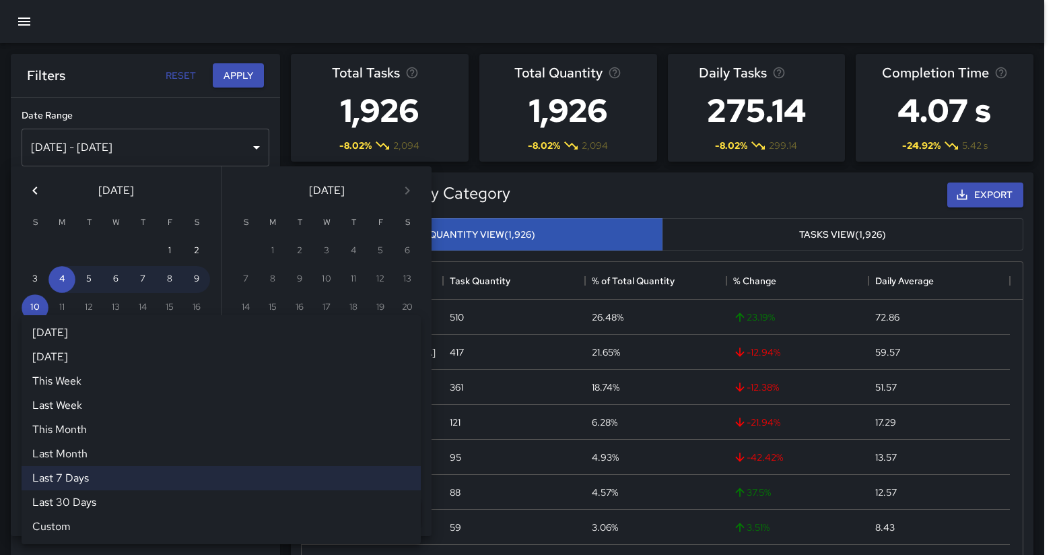
click at [92, 432] on div "Last 7 Days ****** [DATE] [DATE] This Week Last Week This Month Last Month Last…" at bounding box center [221, 438] width 399 height 27
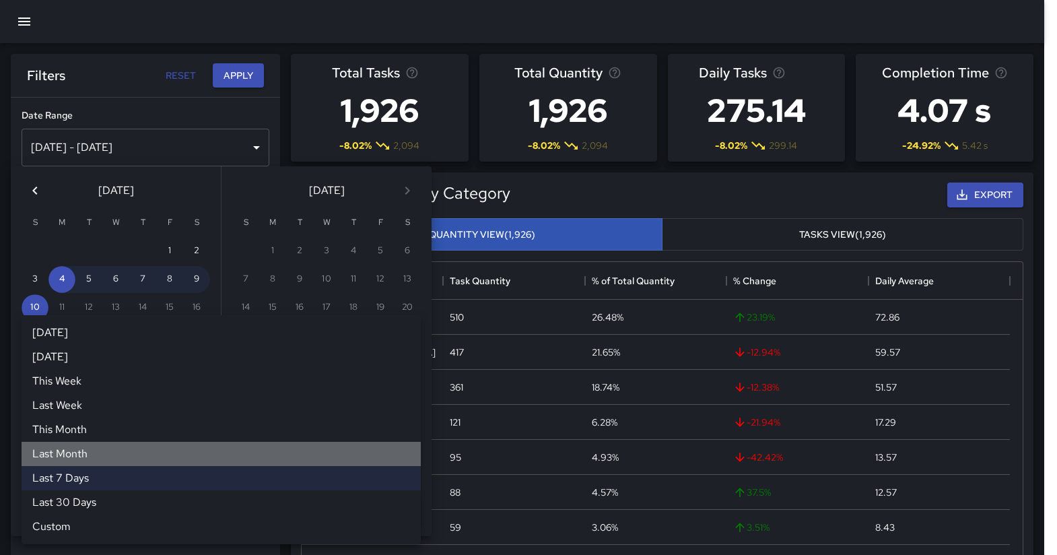
click at [91, 450] on li "Last Month" at bounding box center [221, 454] width 399 height 24
type input "**********"
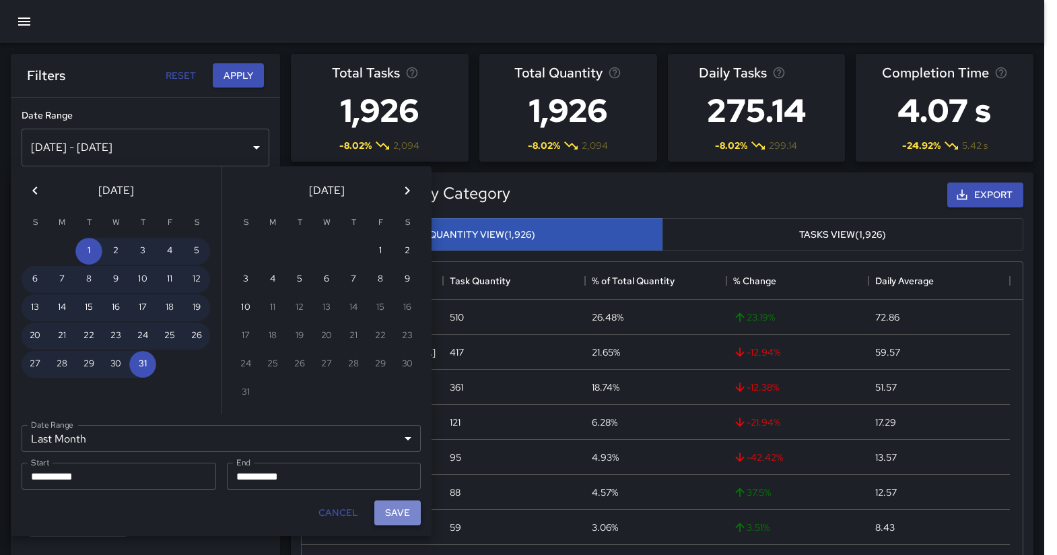
click at [400, 505] on button "Save" at bounding box center [397, 512] width 46 height 25
type input "**********"
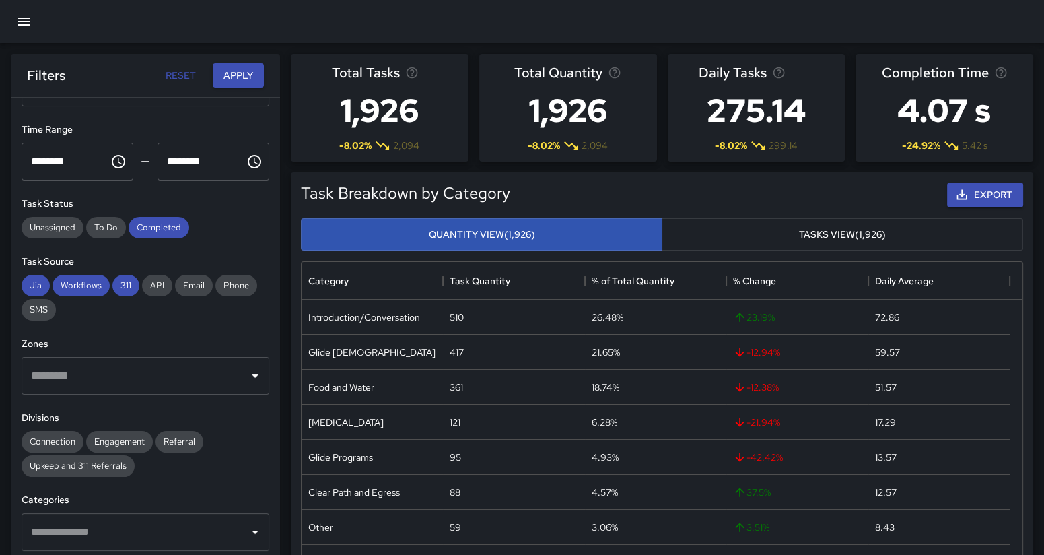
scroll to position [61, 0]
click at [236, 82] on button "Apply" at bounding box center [238, 75] width 51 height 25
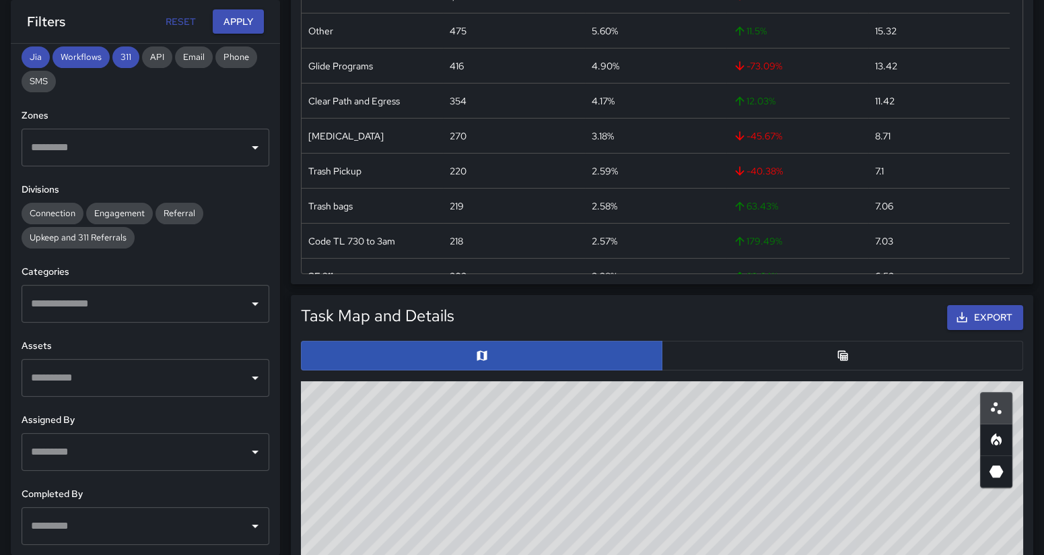
scroll to position [553, 0]
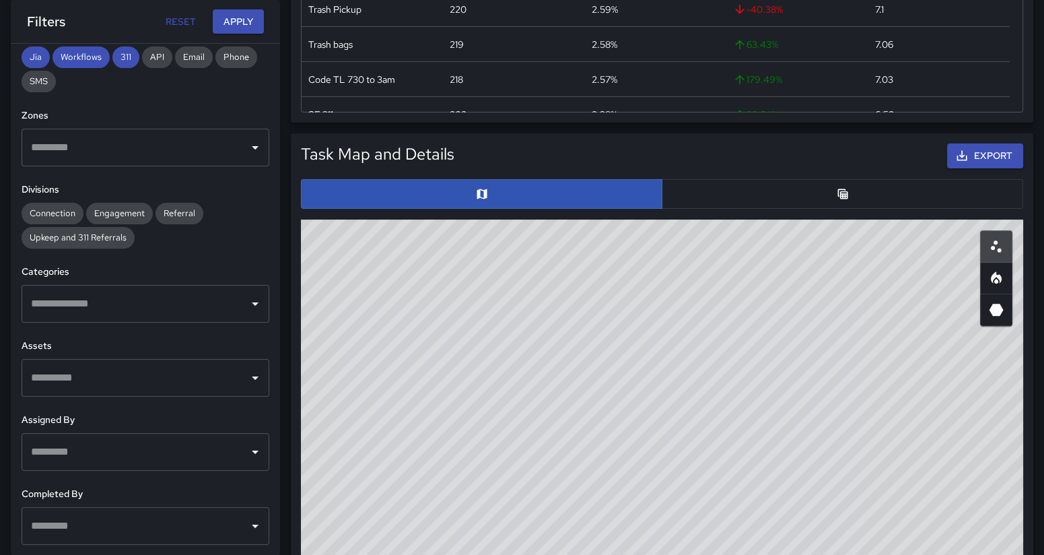
click at [247, 446] on icon "Open" at bounding box center [255, 452] width 16 height 16
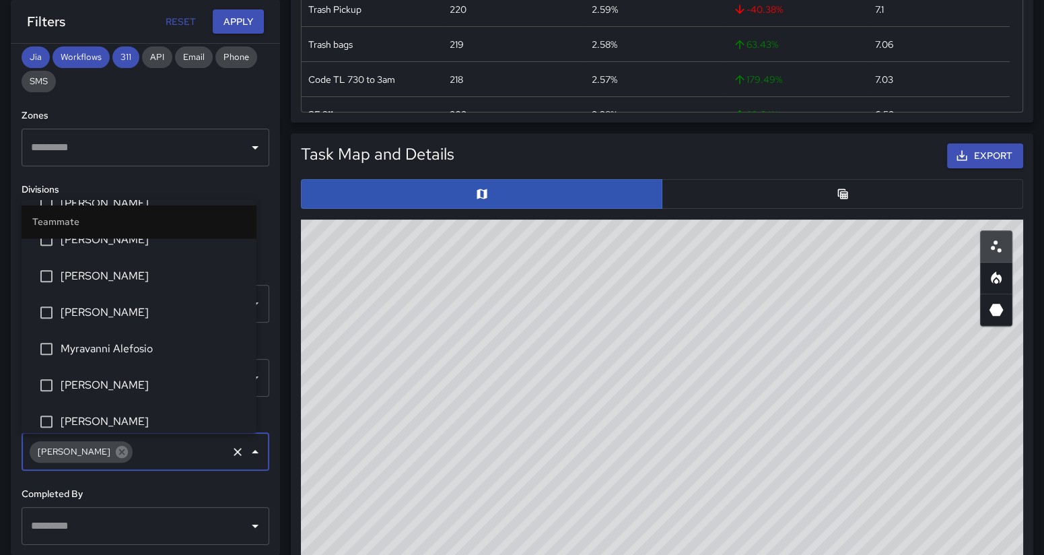
scroll to position [1071, 0]
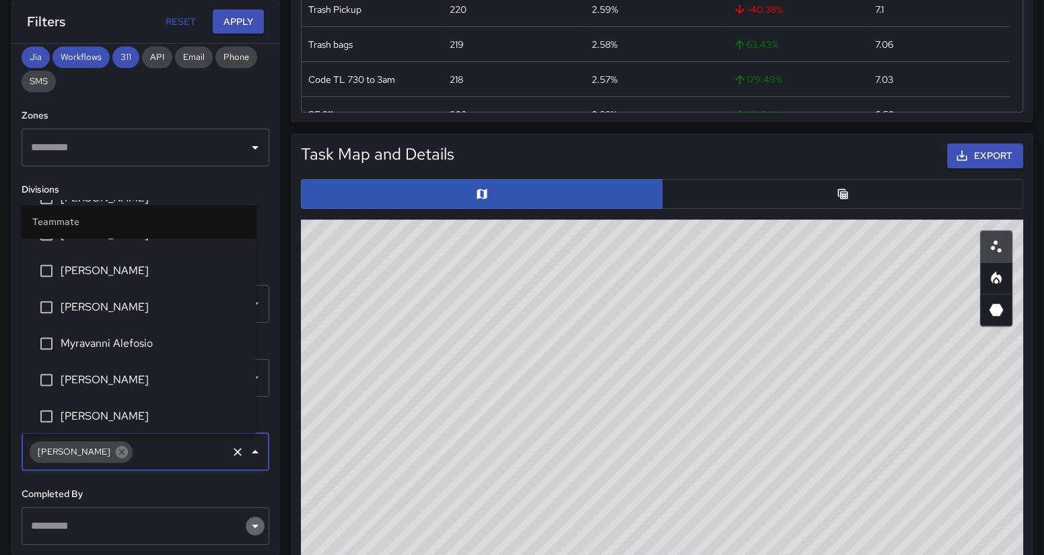
click at [252, 526] on icon "Open" at bounding box center [255, 525] width 7 height 3
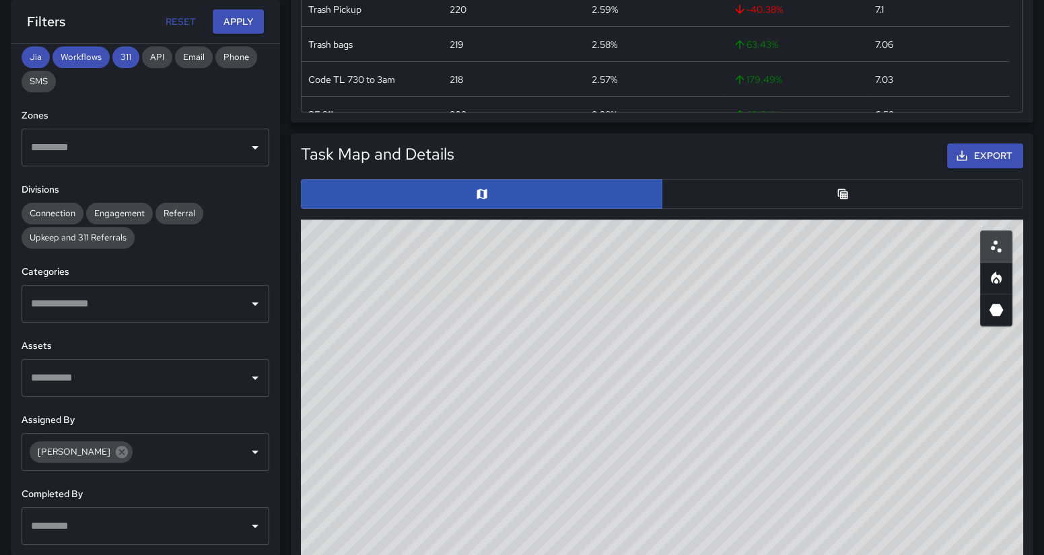
click at [235, 242] on div "Connection Engagement Referral Upkeep and 311 Referrals" at bounding box center [146, 226] width 248 height 46
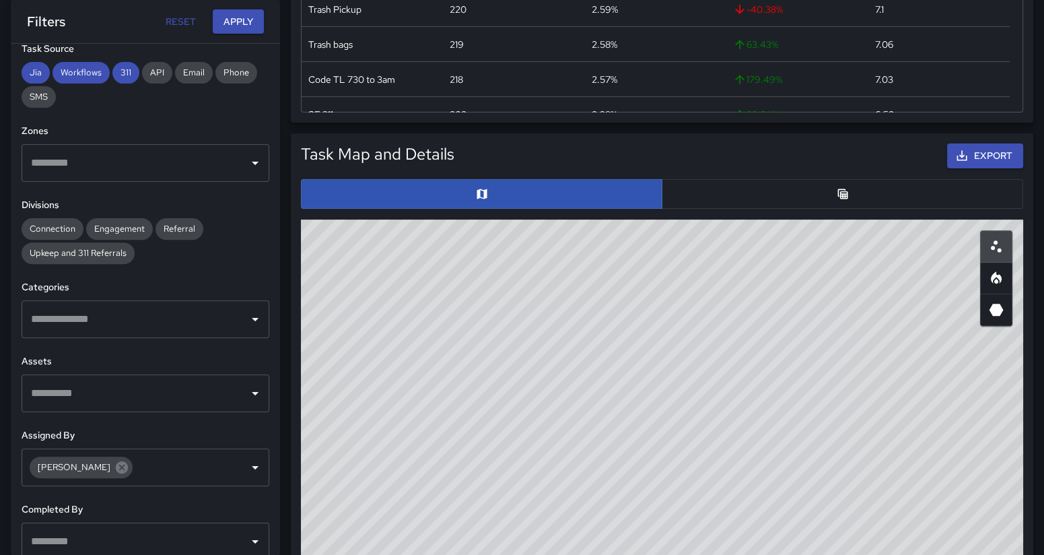
scroll to position [234, 0]
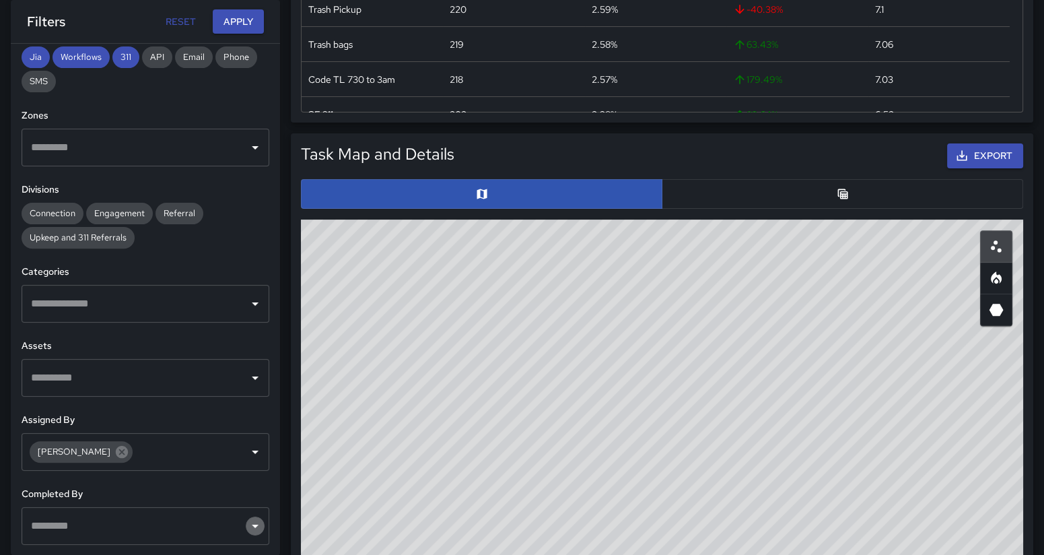
click at [247, 526] on icon "Open" at bounding box center [255, 526] width 16 height 16
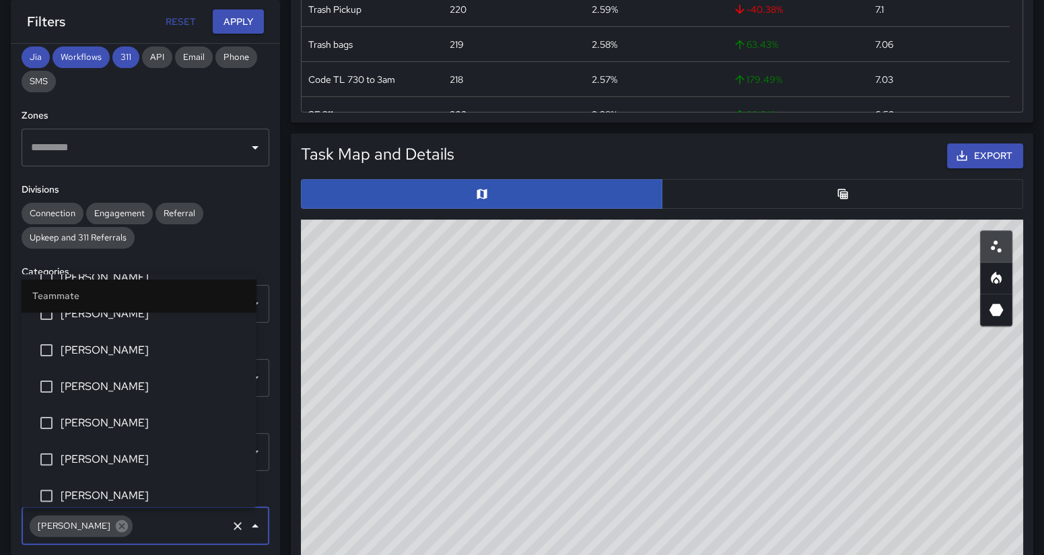
scroll to position [0, 0]
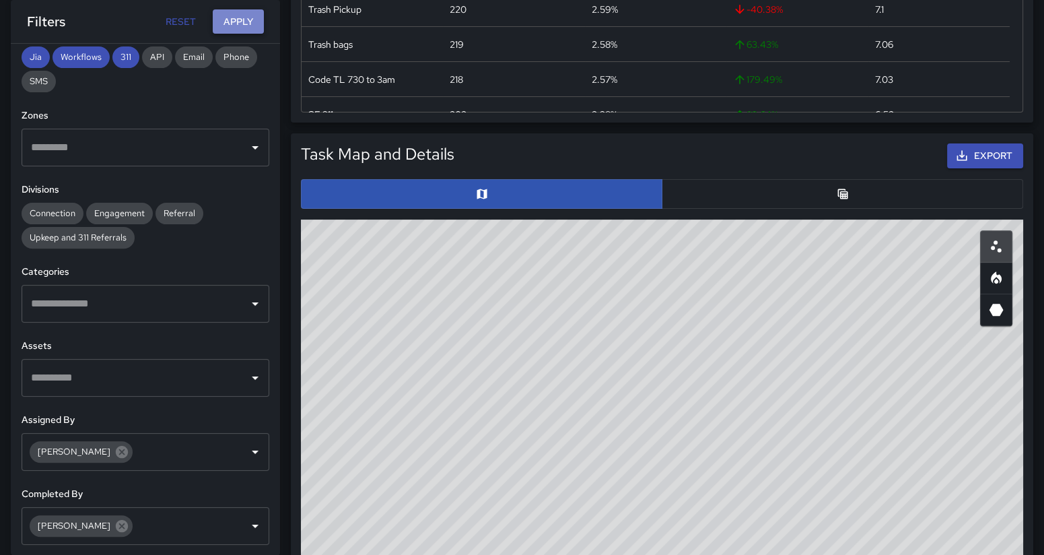
click at [242, 21] on button "Apply" at bounding box center [238, 21] width 51 height 25
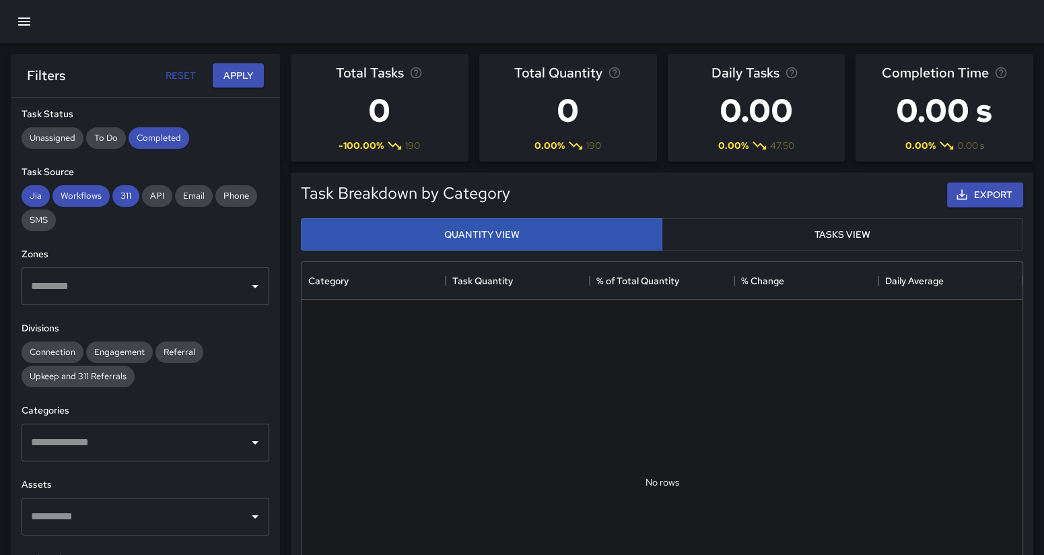
scroll to position [234, 0]
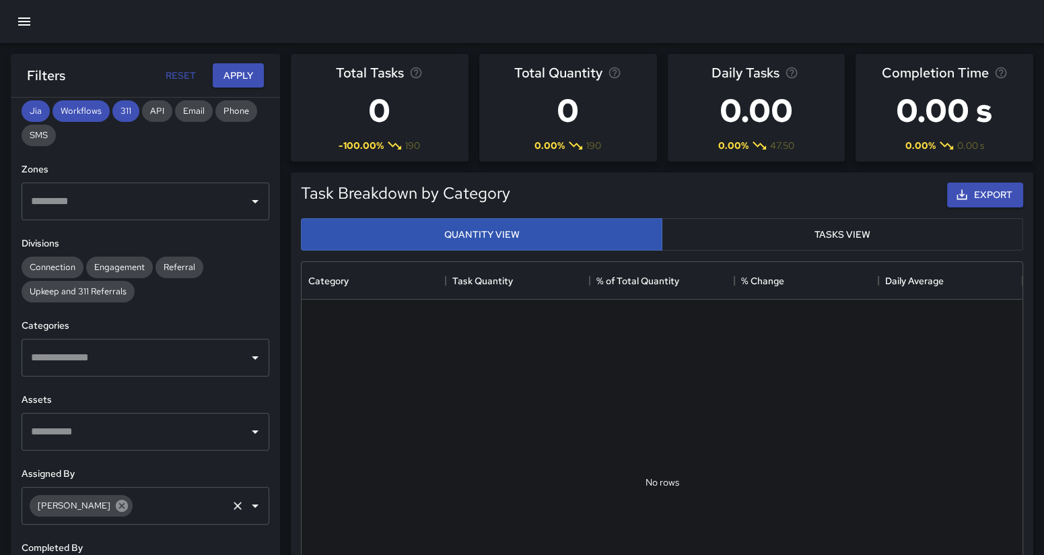
click at [114, 503] on icon at bounding box center [121, 505] width 15 height 15
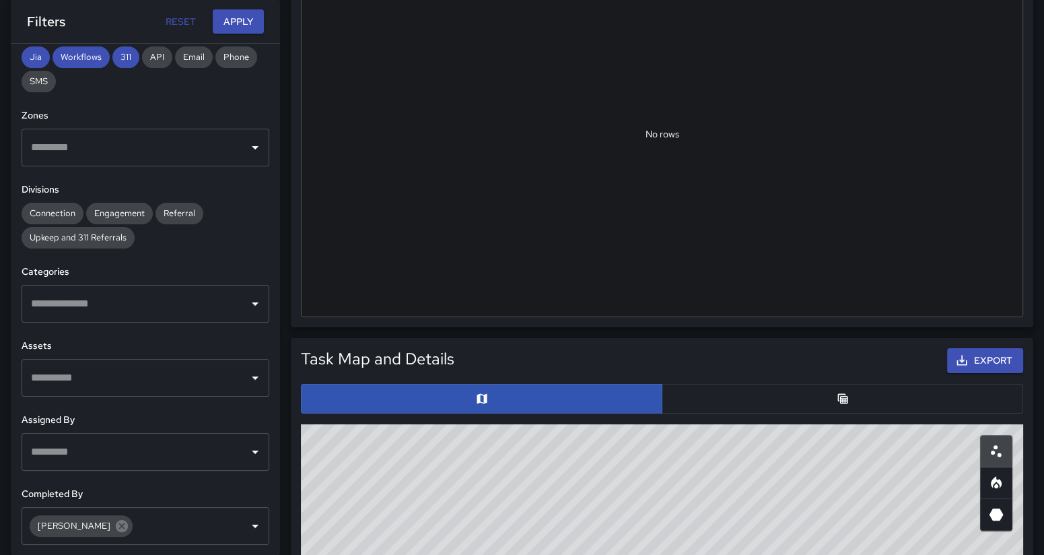
scroll to position [363, 0]
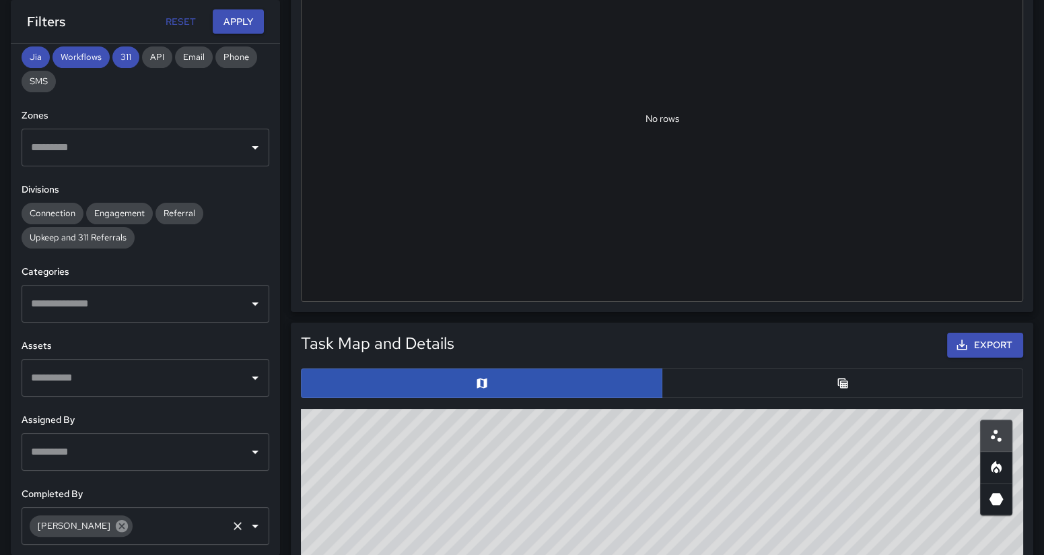
click at [116, 526] on icon at bounding box center [122, 526] width 12 height 12
click at [247, 448] on icon "Open" at bounding box center [255, 452] width 16 height 16
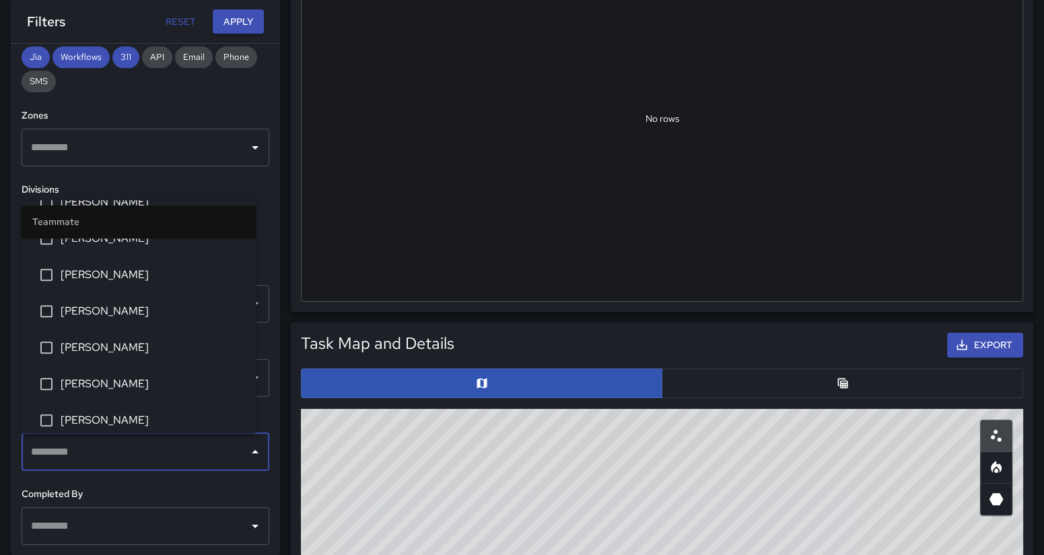
scroll to position [781, 0]
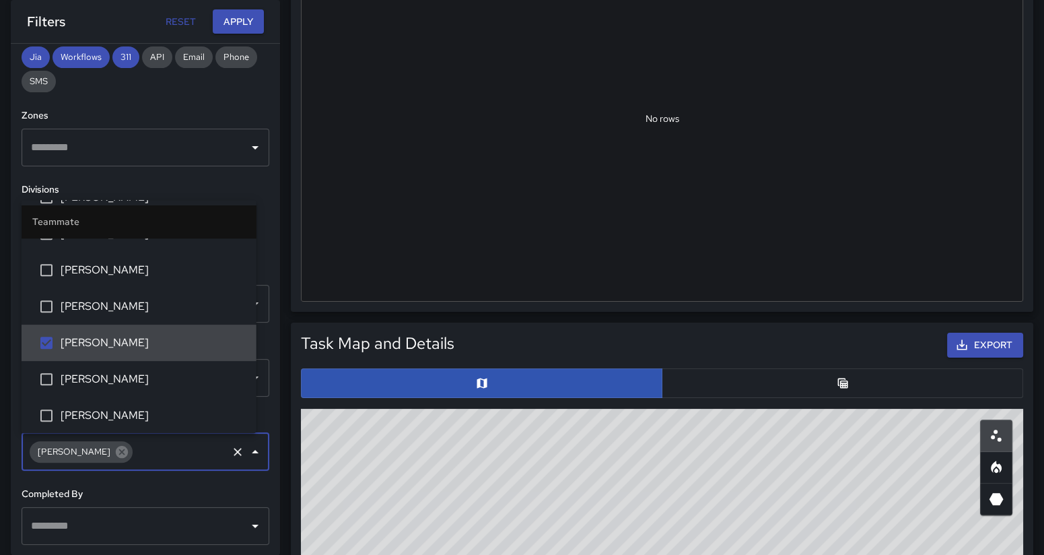
click at [247, 519] on icon "Open" at bounding box center [255, 526] width 16 height 16
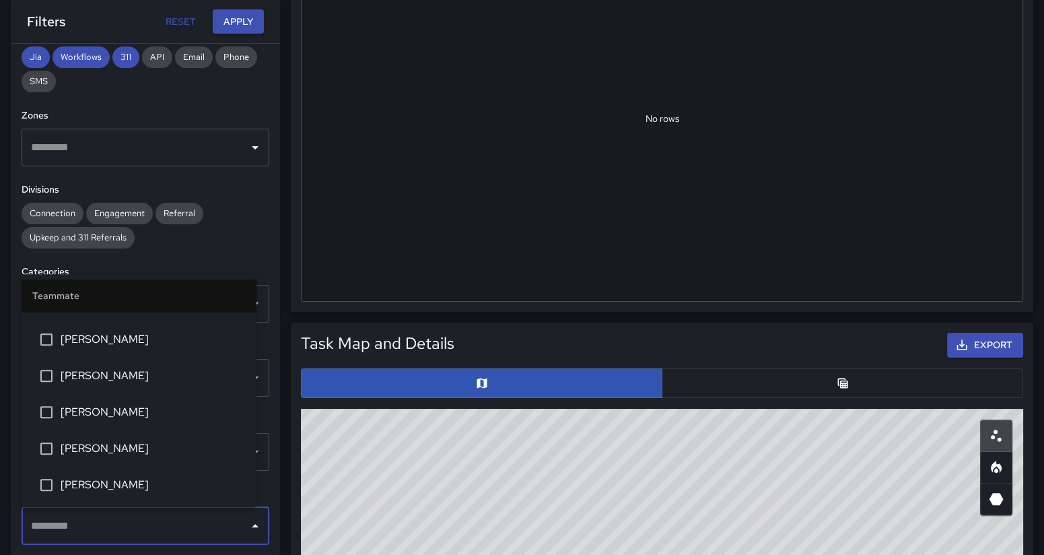
scroll to position [804, 0]
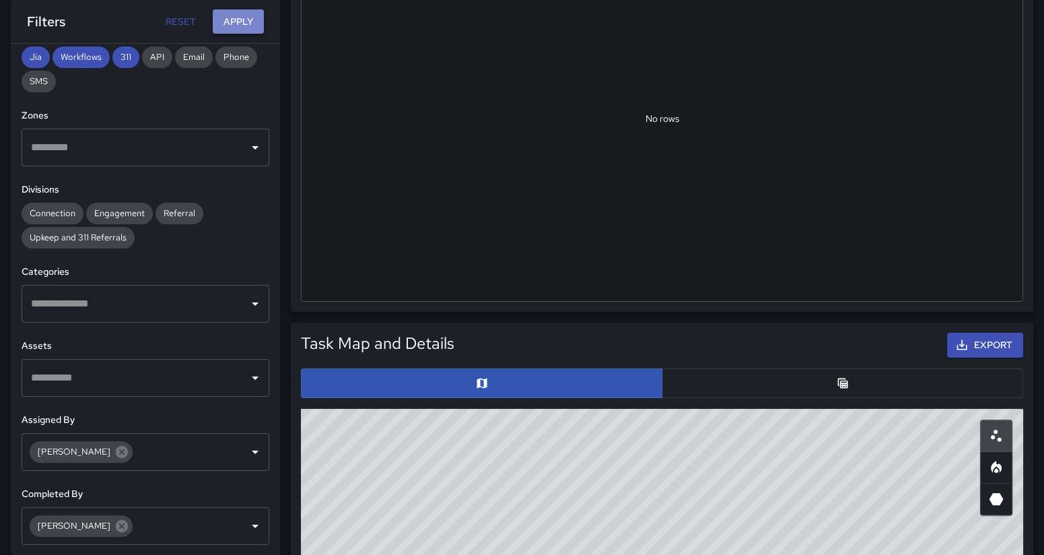
click at [239, 22] on button "Apply" at bounding box center [238, 21] width 51 height 25
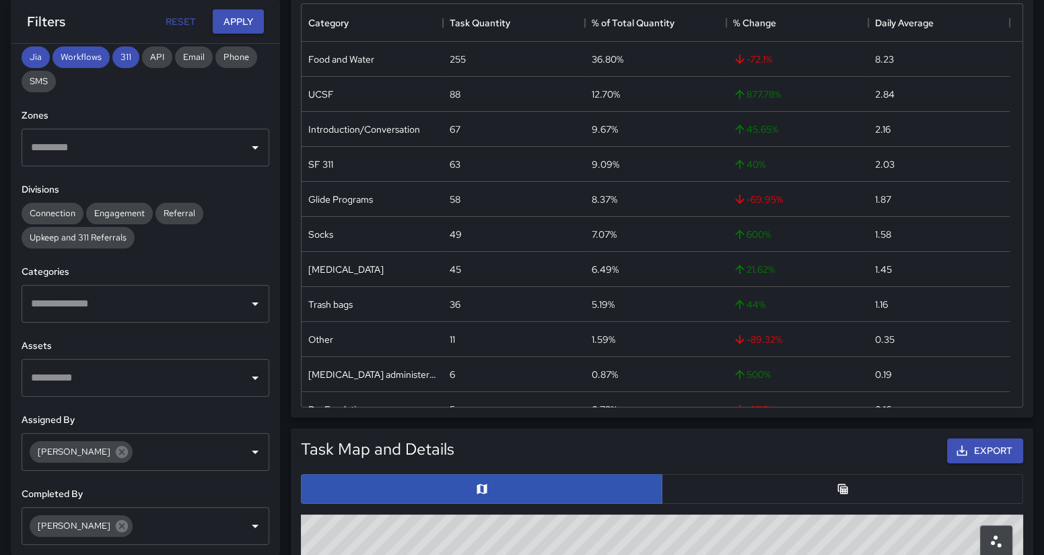
scroll to position [0, 0]
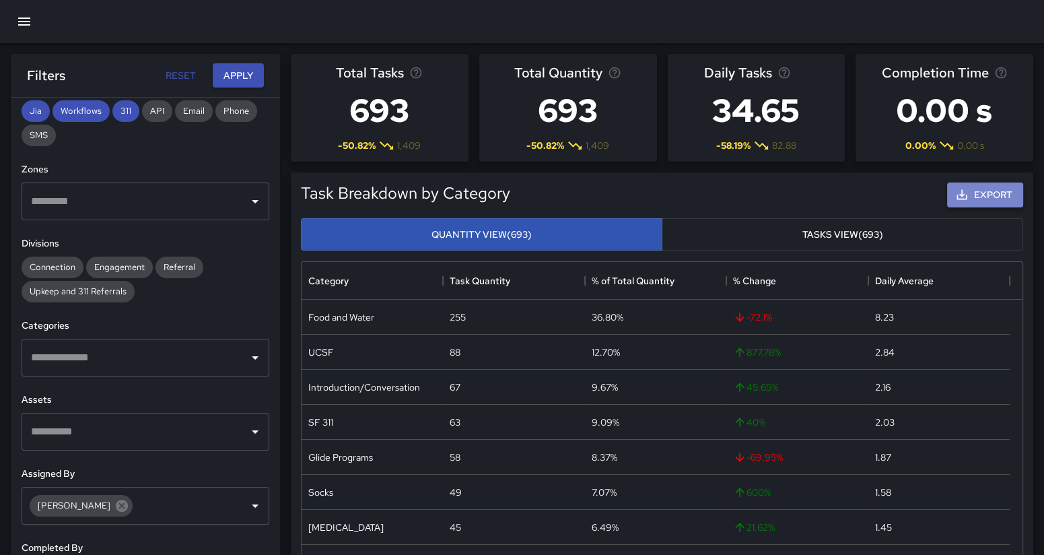
click at [987, 194] on button "Export" at bounding box center [985, 194] width 76 height 25
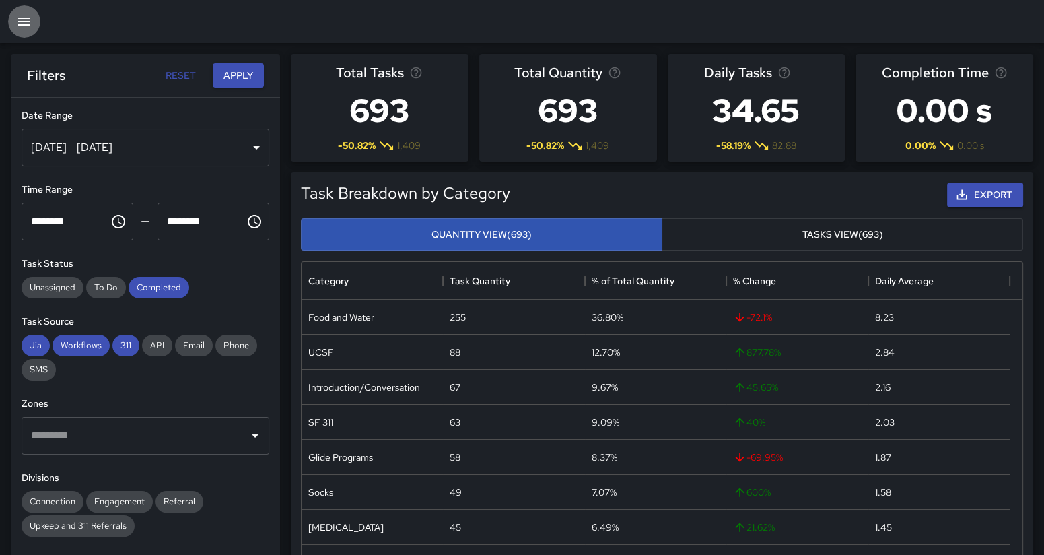
click at [23, 22] on icon "button" at bounding box center [24, 21] width 16 height 16
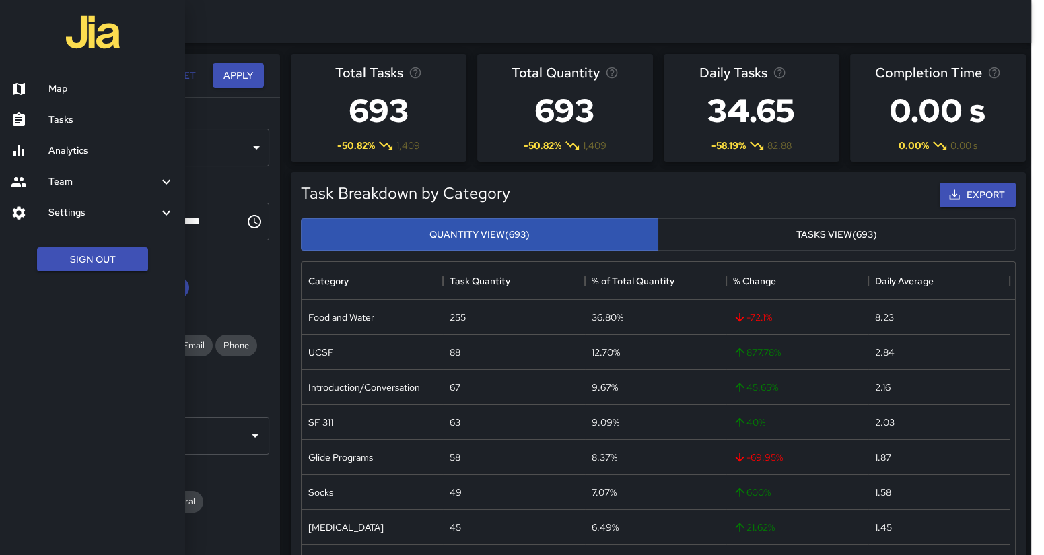
scroll to position [390, 707]
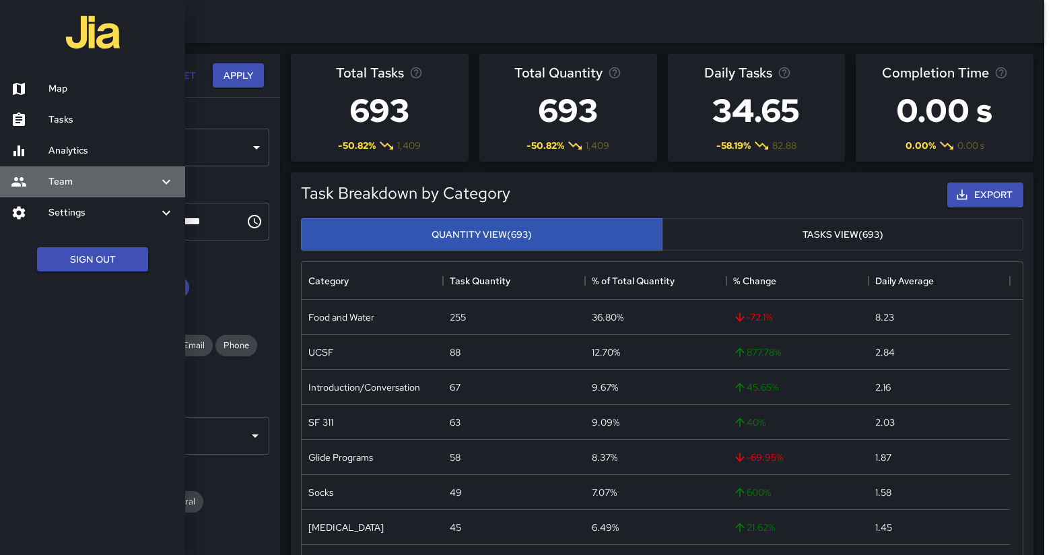
click at [67, 182] on h6 "Team" at bounding box center [103, 181] width 110 height 15
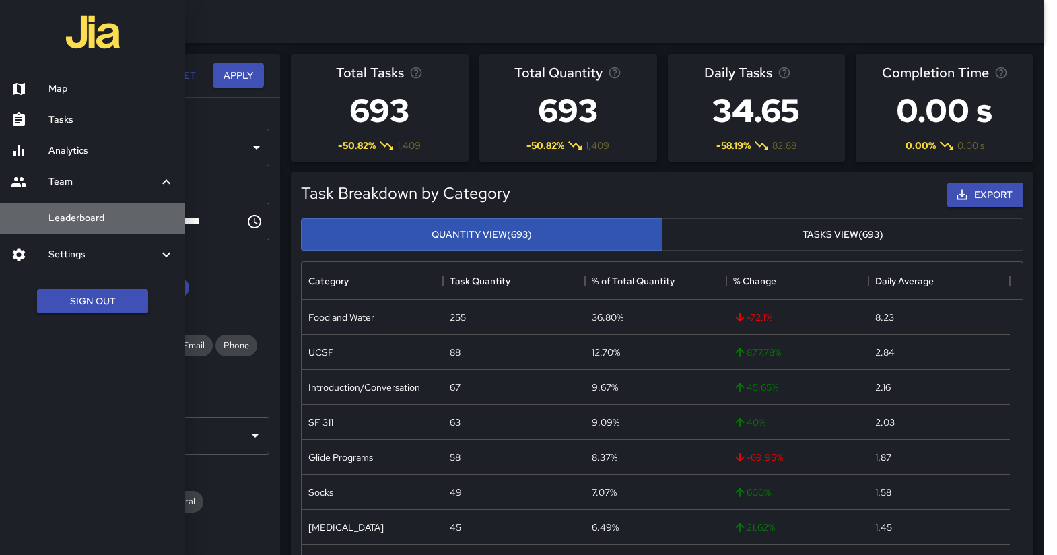
click at [74, 217] on h6 "Leaderboard" at bounding box center [111, 218] width 126 height 15
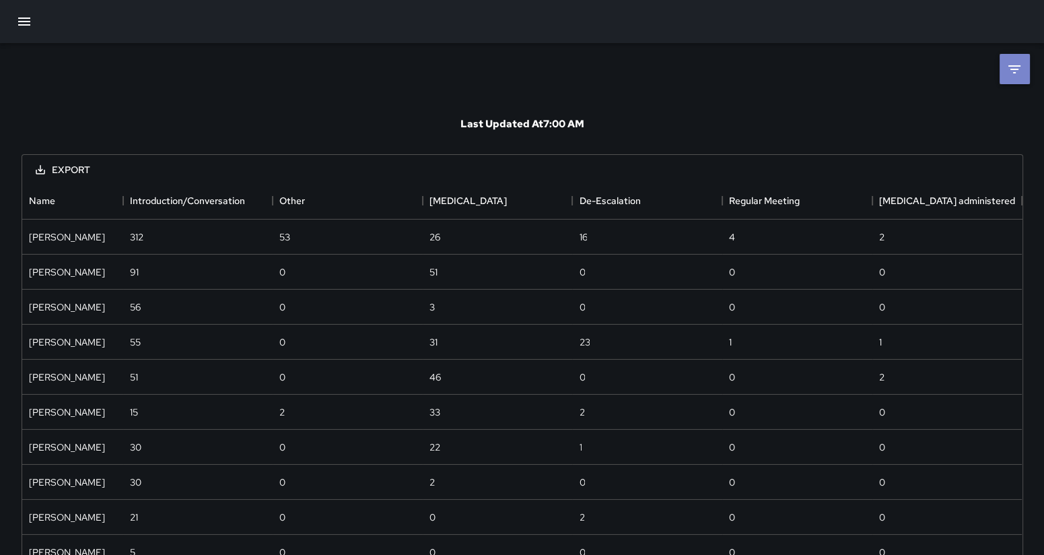
click at [1016, 69] on icon at bounding box center [1014, 69] width 12 height 8
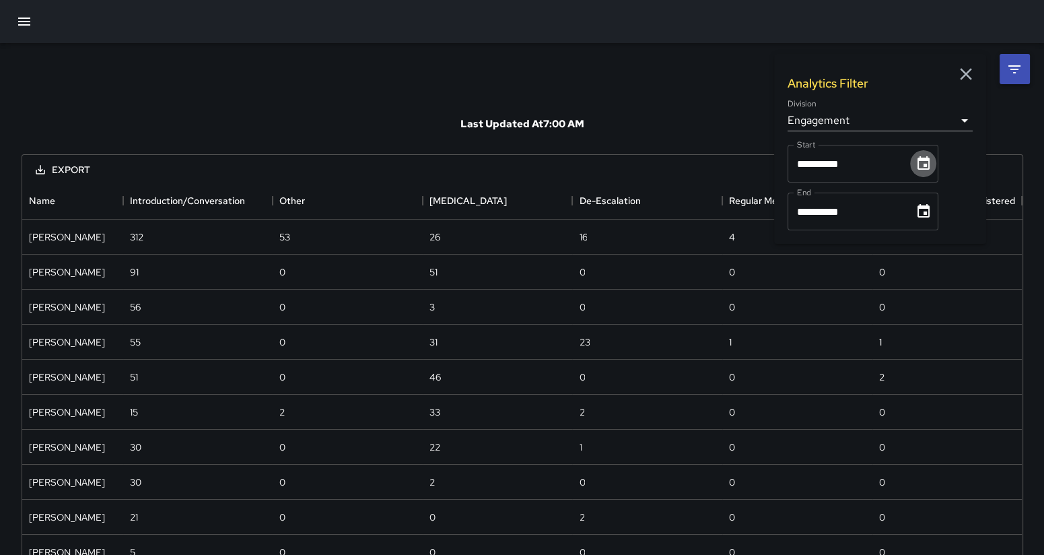
click at [928, 160] on icon "Choose date, selected date is Aug 1, 2025" at bounding box center [923, 162] width 12 height 13
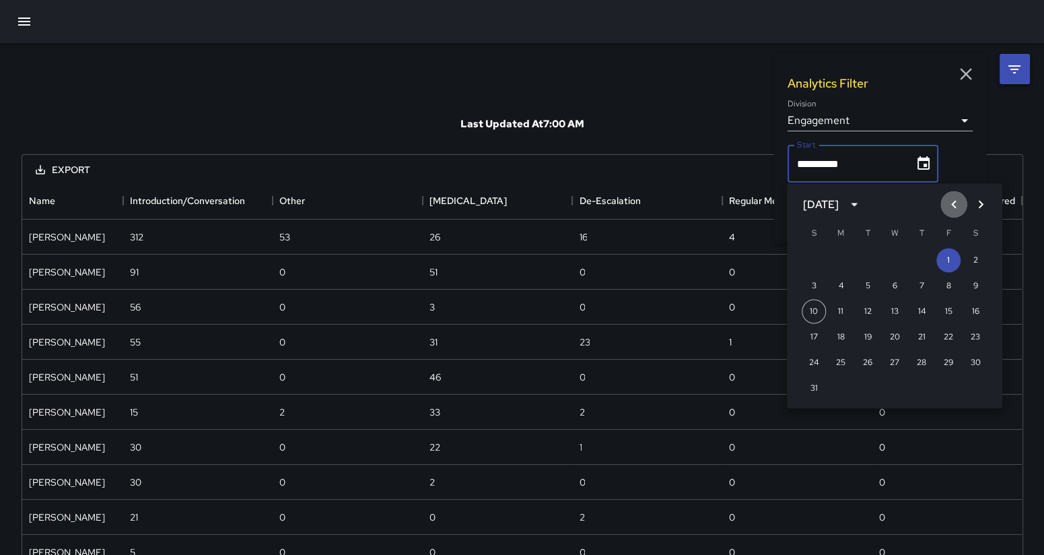
click at [956, 204] on icon "Previous month" at bounding box center [954, 205] width 16 height 16
click at [814, 257] on button "1" at bounding box center [814, 260] width 24 height 24
type input "**********"
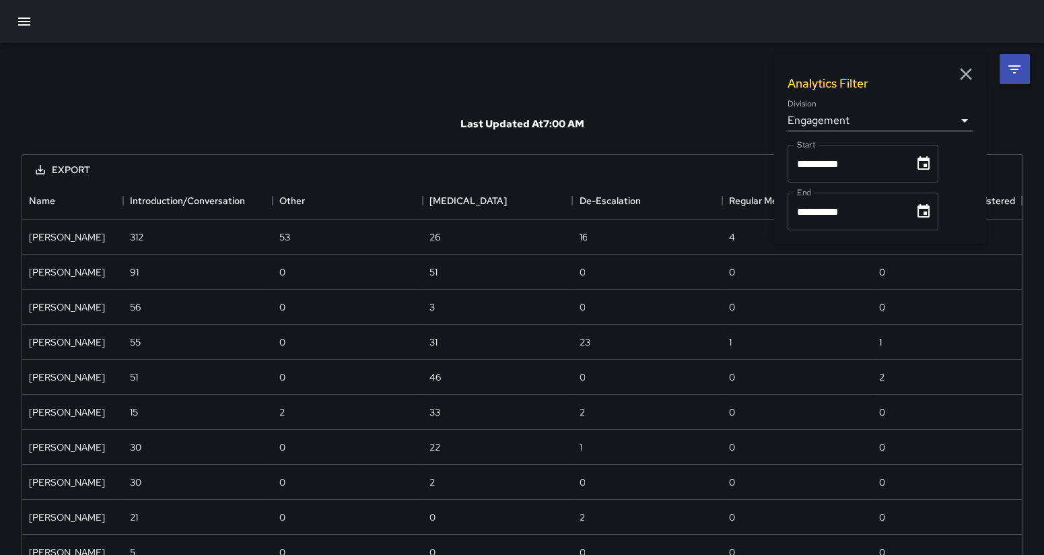
scroll to position [724, 987]
click at [927, 210] on icon "Choose date, selected date is Aug 31, 2025" at bounding box center [923, 211] width 16 height 16
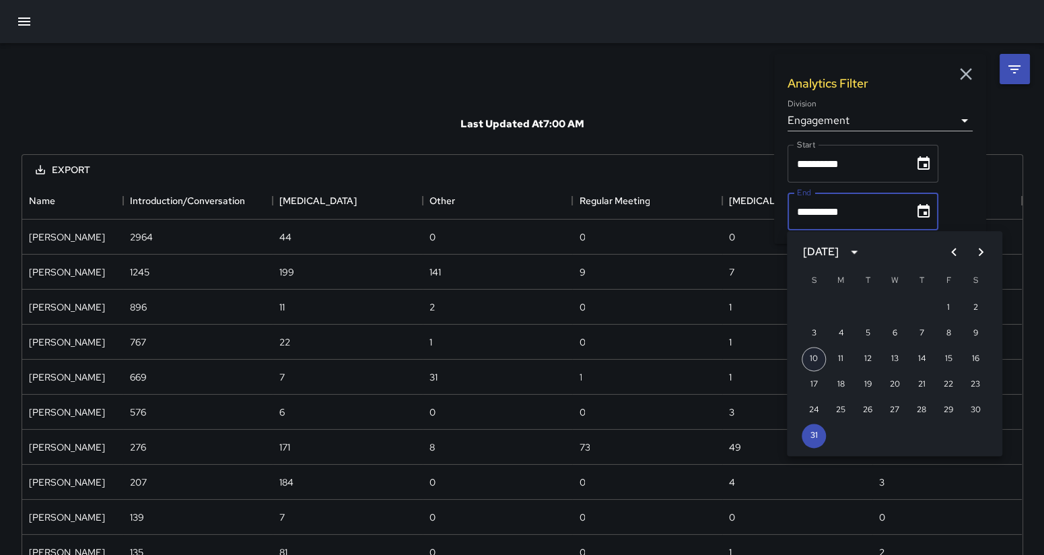
click at [810, 356] on button "10" at bounding box center [814, 359] width 24 height 24
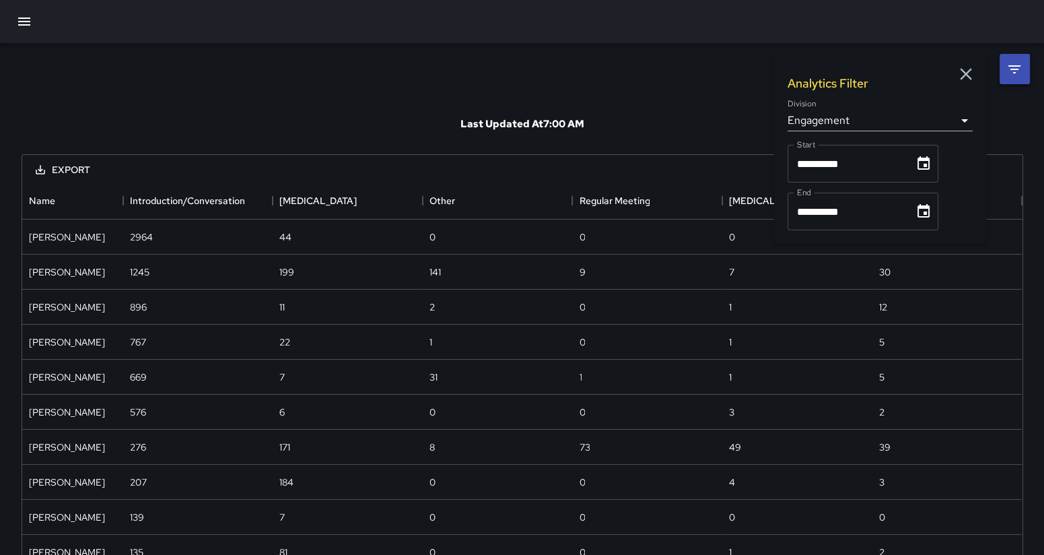
type input "**********"
click at [1004, 124] on div "Last Updated At 7:00 AM" at bounding box center [522, 124] width 1001 height 61
click at [370, 83] on div "**********" at bounding box center [522, 507] width 1034 height 929
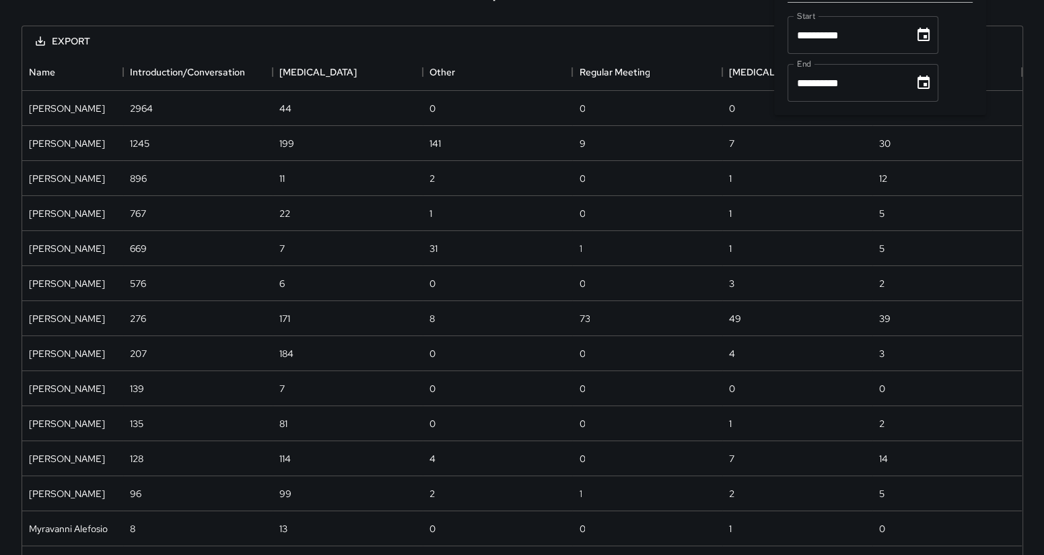
scroll to position [0, 0]
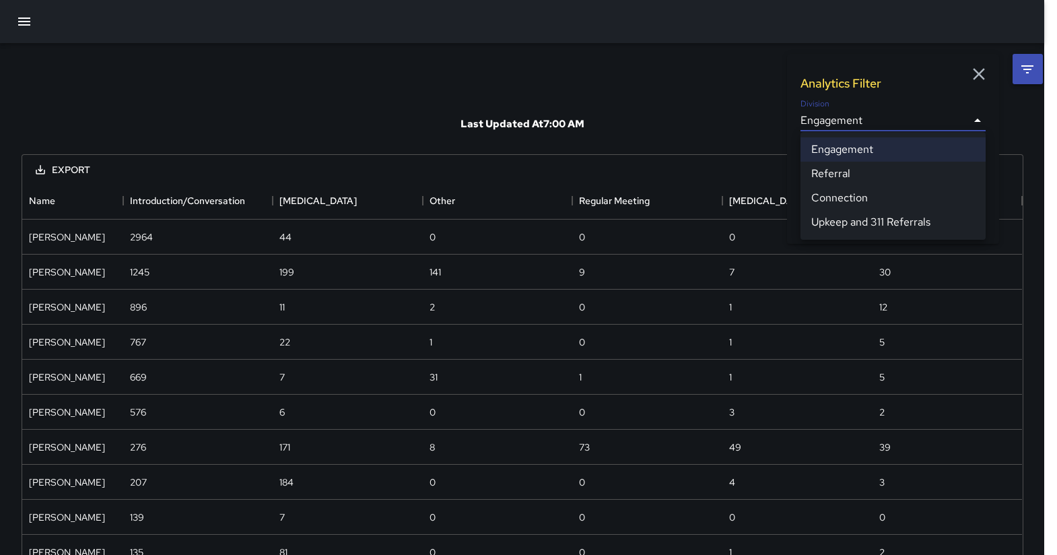
click at [958, 117] on body "**********" at bounding box center [528, 486] width 1057 height 972
click at [872, 172] on li "Referral" at bounding box center [892, 174] width 185 height 24
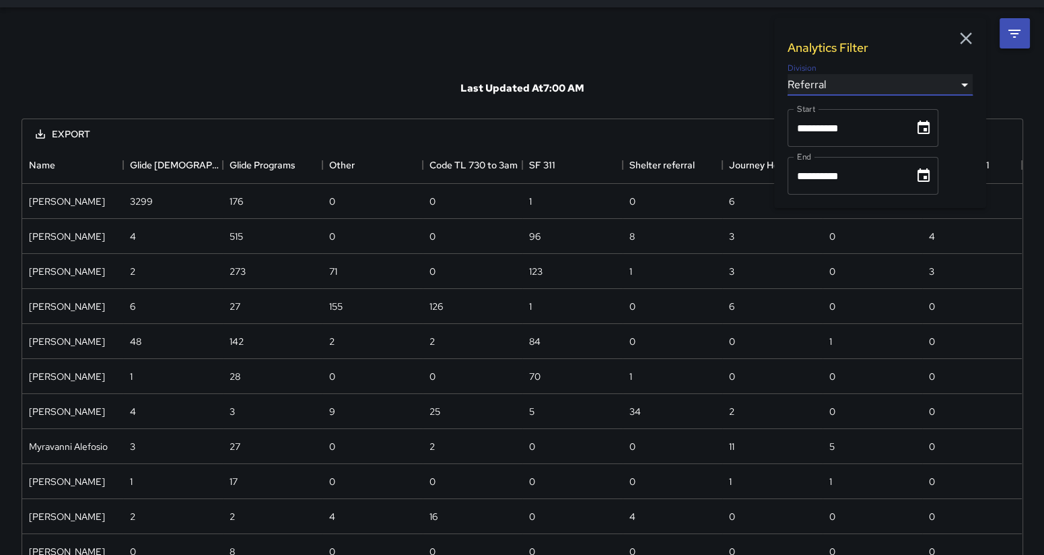
scroll to position [30, 0]
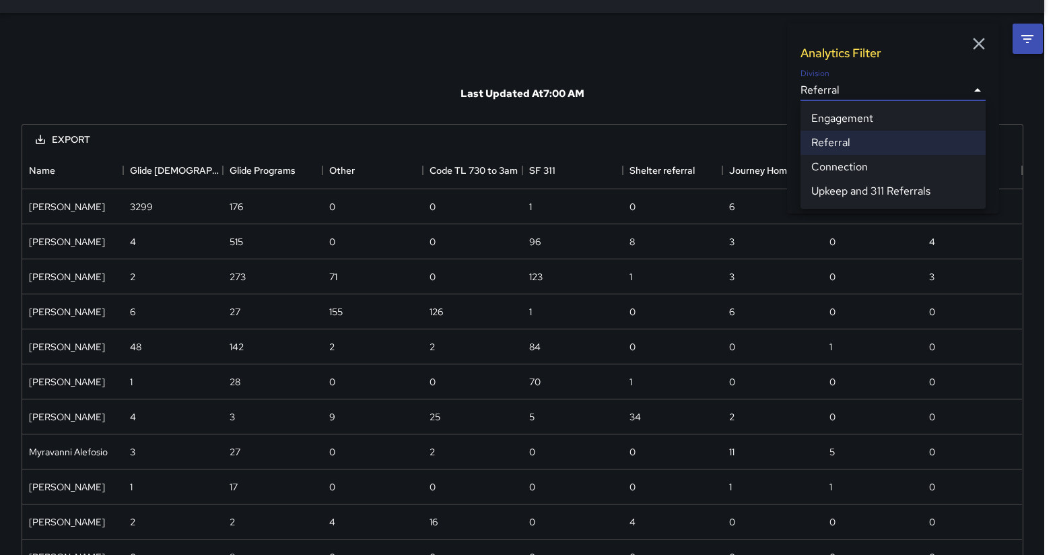
click at [962, 89] on body "**********" at bounding box center [528, 351] width 1057 height 762
click at [874, 170] on li "Connection" at bounding box center [892, 167] width 185 height 24
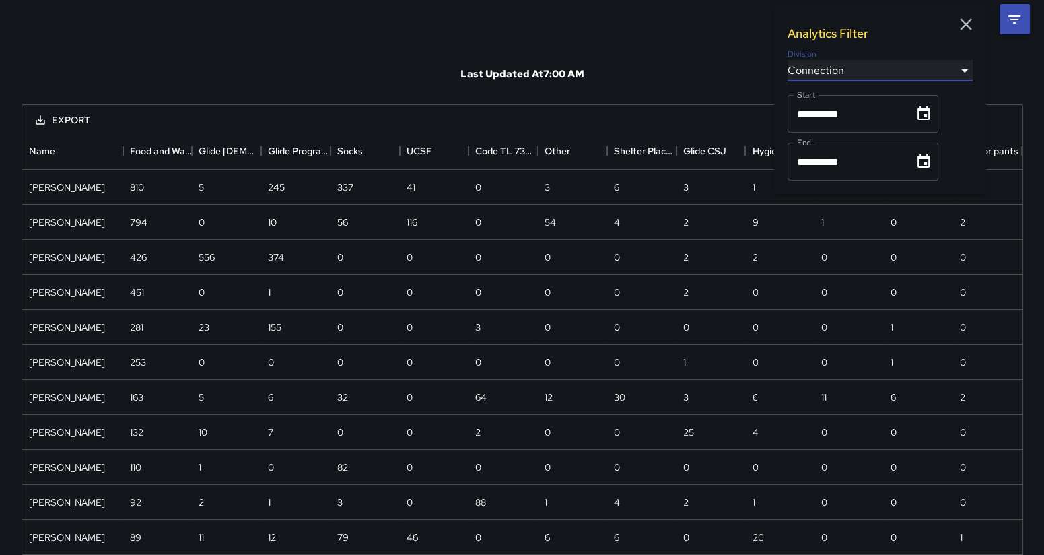
scroll to position [0, 0]
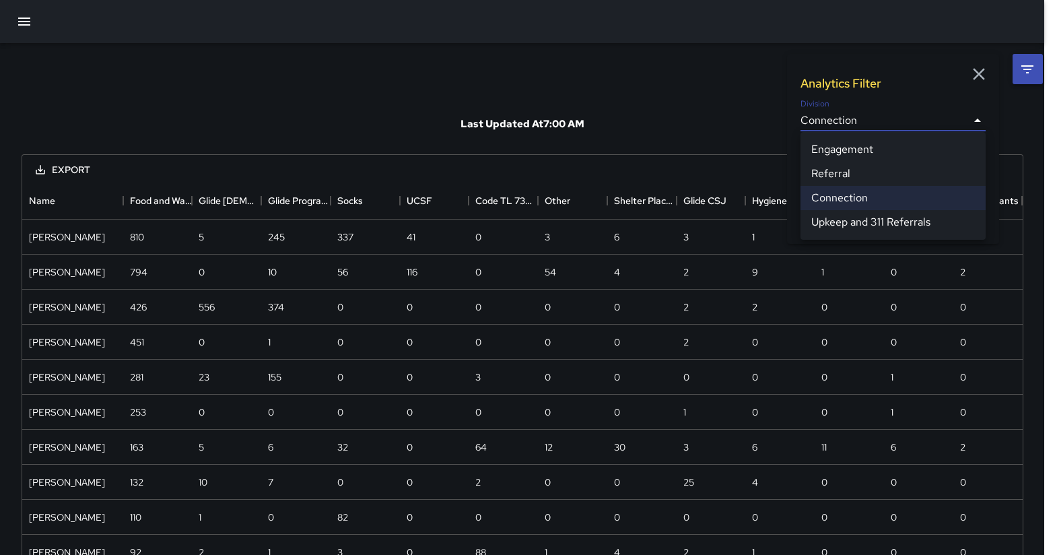
click at [960, 118] on body "**********" at bounding box center [528, 433] width 1057 height 867
click at [896, 224] on li "Upkeep and 311 Referrals" at bounding box center [892, 222] width 185 height 24
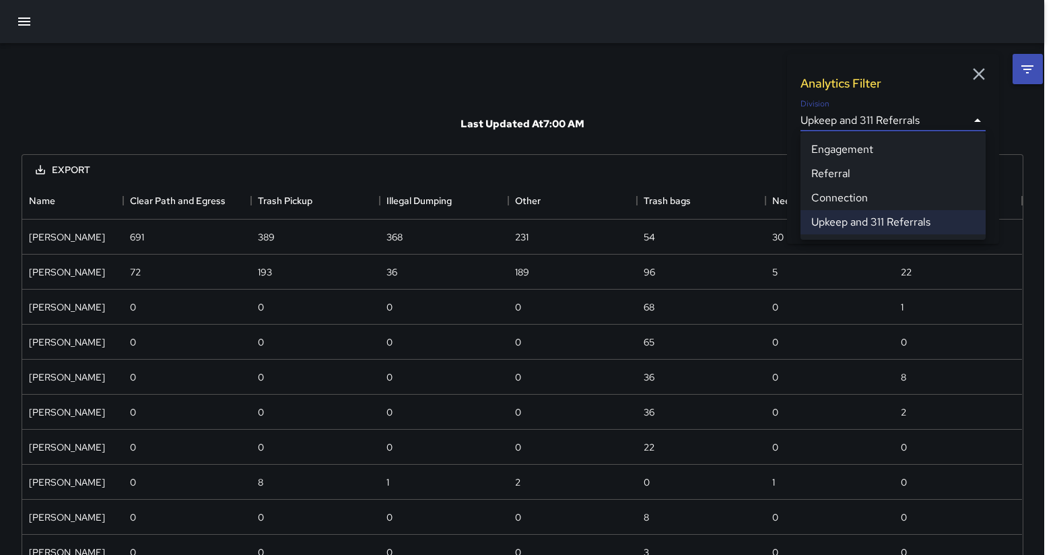
click at [962, 115] on body "**********" at bounding box center [528, 398] width 1057 height 797
click at [902, 145] on li "Engagement" at bounding box center [892, 149] width 185 height 24
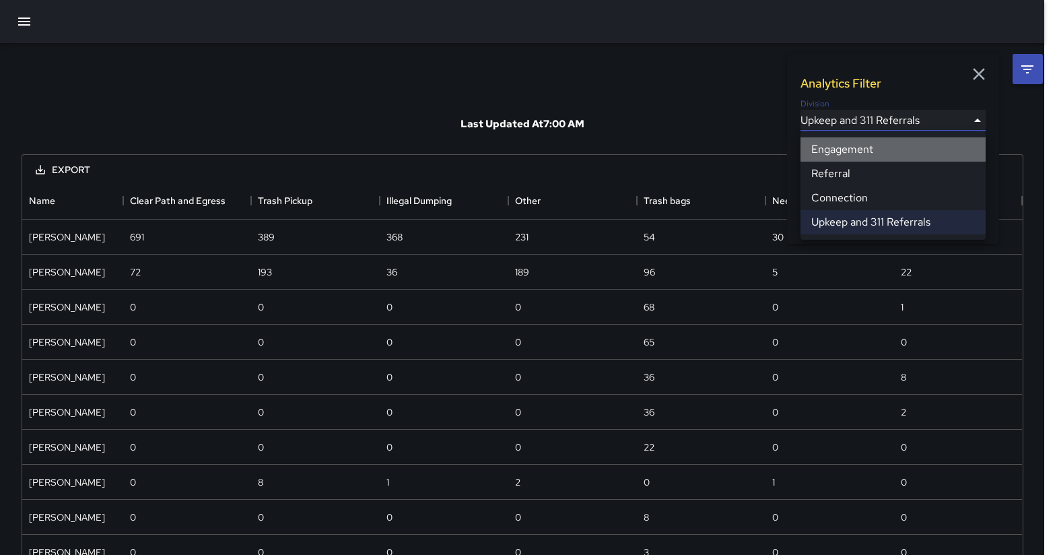
type input "**********"
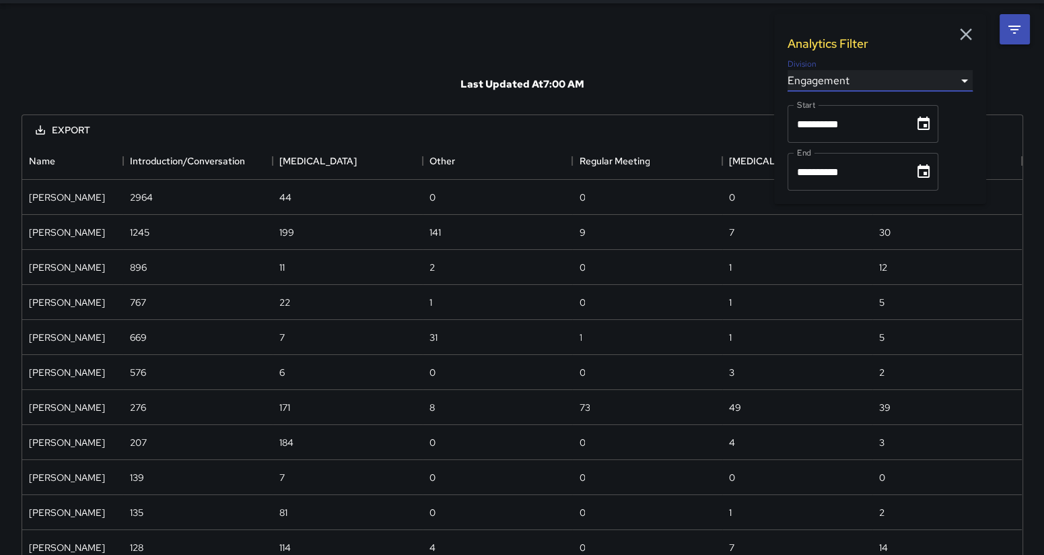
scroll to position [36, 0]
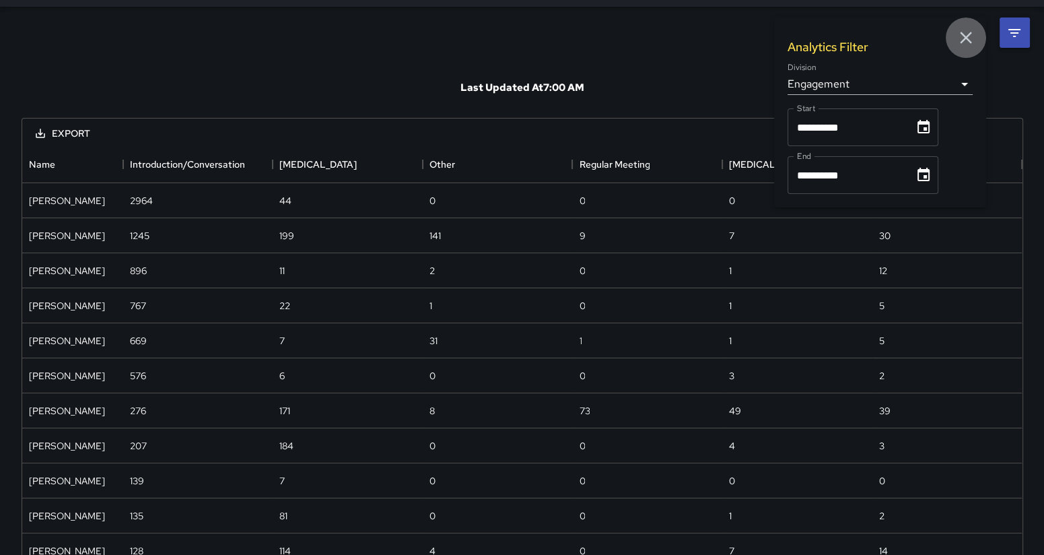
click at [962, 35] on icon "button" at bounding box center [966, 38] width 20 height 20
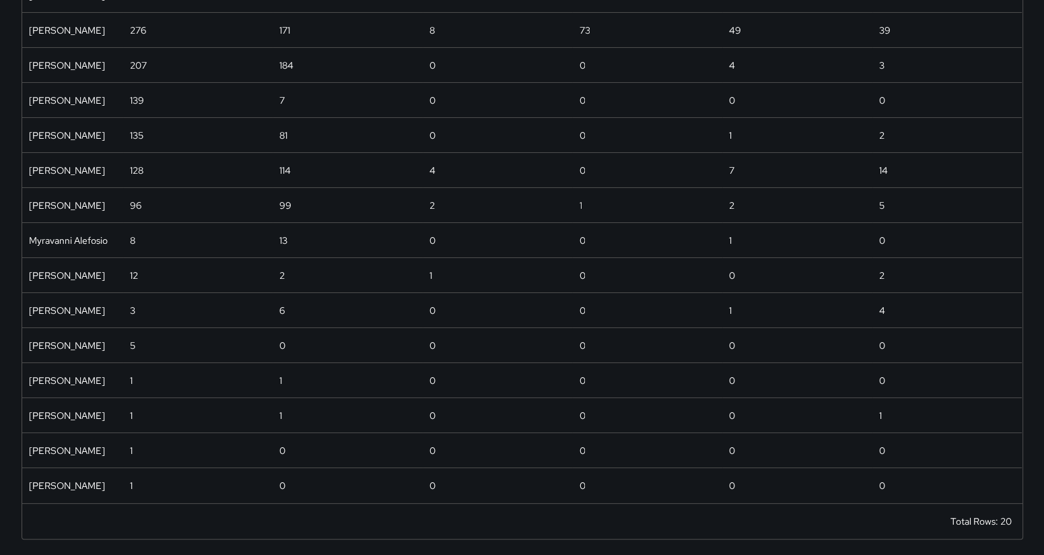
scroll to position [0, 0]
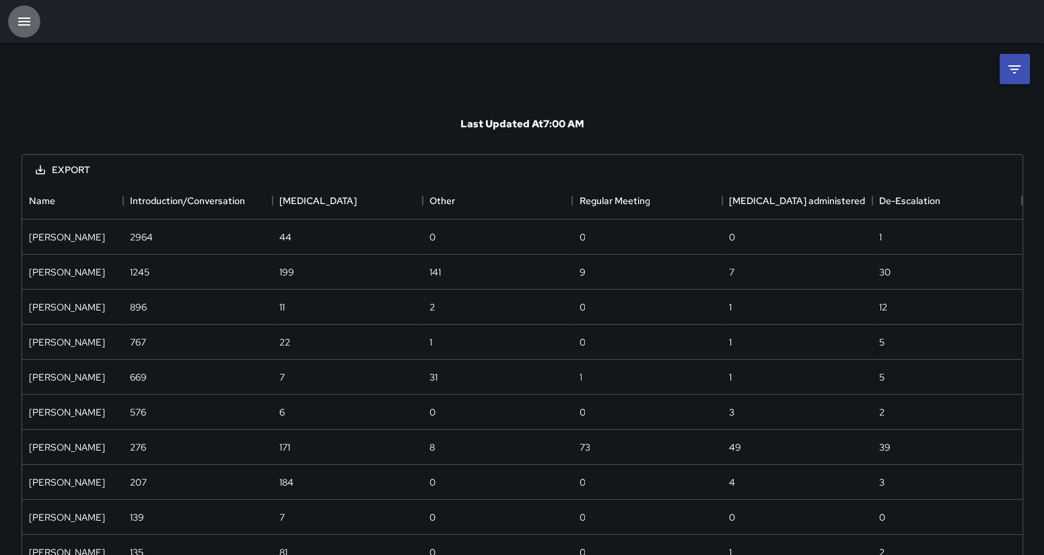
click at [22, 17] on icon "button" at bounding box center [24, 21] width 12 height 8
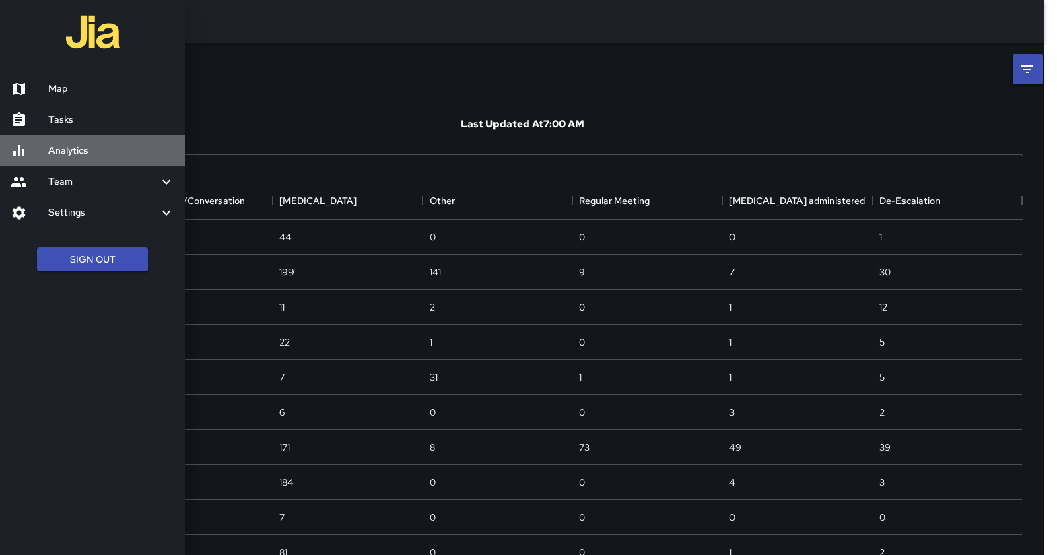
click at [67, 146] on h6 "Analytics" at bounding box center [111, 150] width 126 height 15
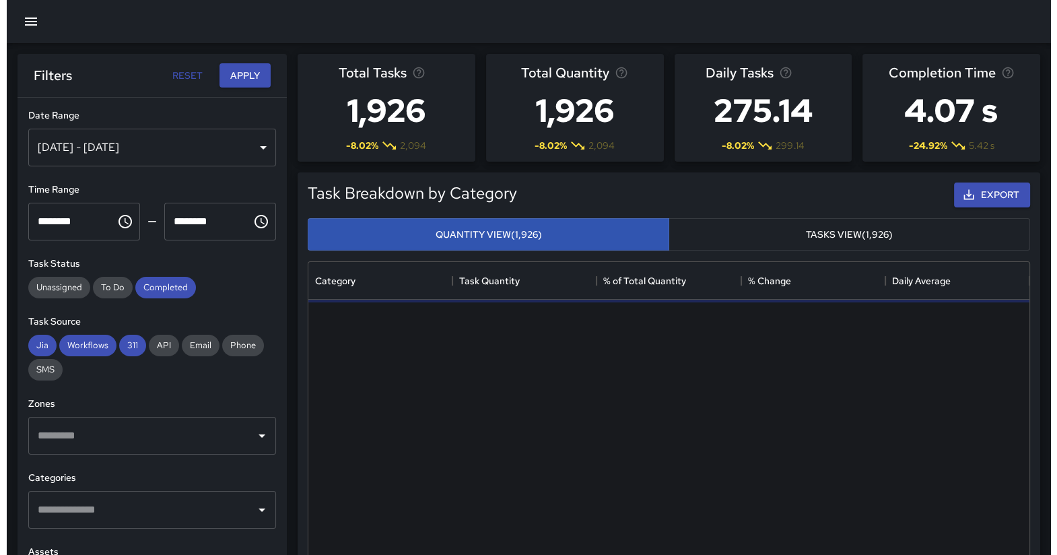
scroll to position [390, 708]
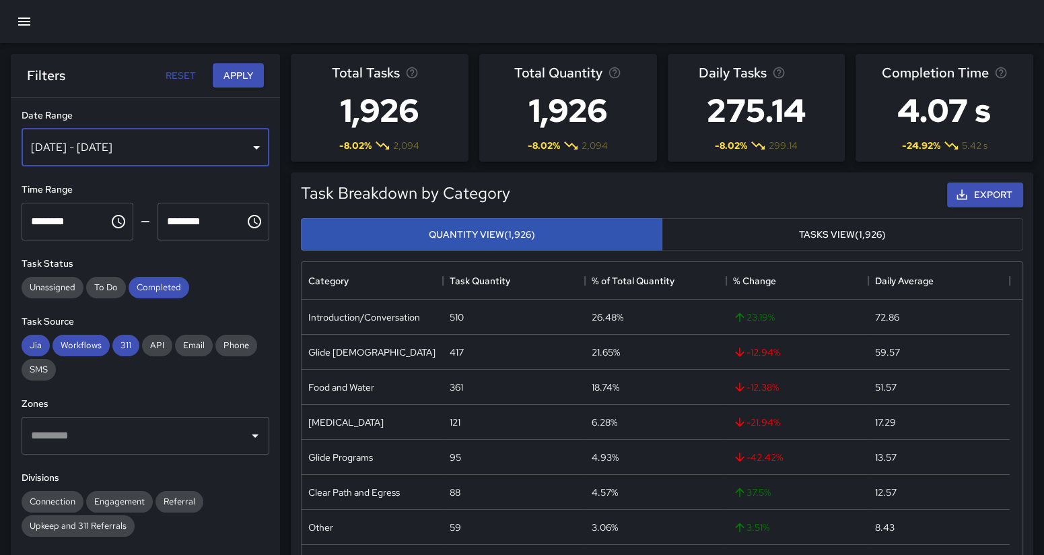
click at [242, 139] on div "[DATE] - [DATE]" at bounding box center [146, 148] width 248 height 38
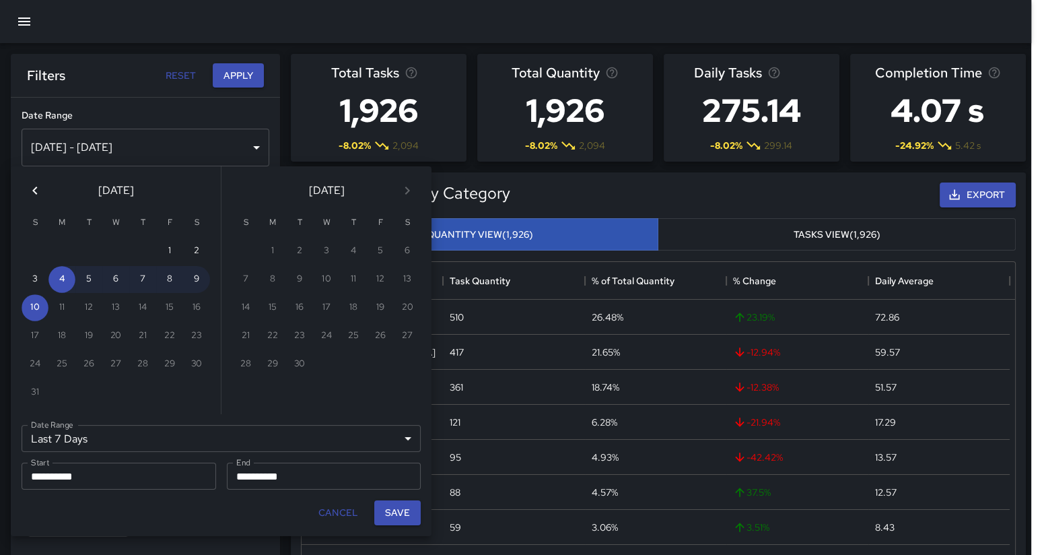
scroll to position [390, 707]
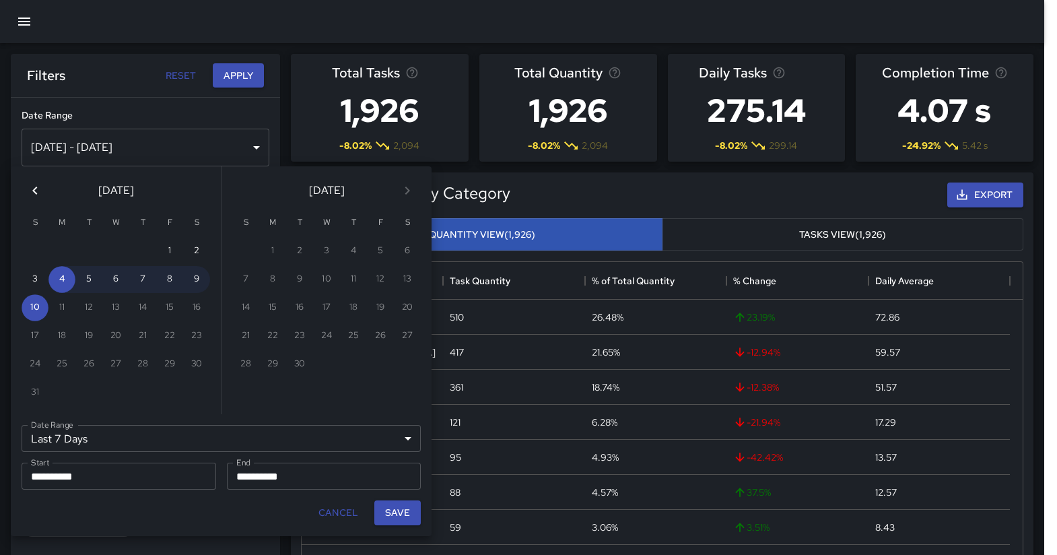
click at [37, 188] on icon "Previous month" at bounding box center [35, 190] width 16 height 16
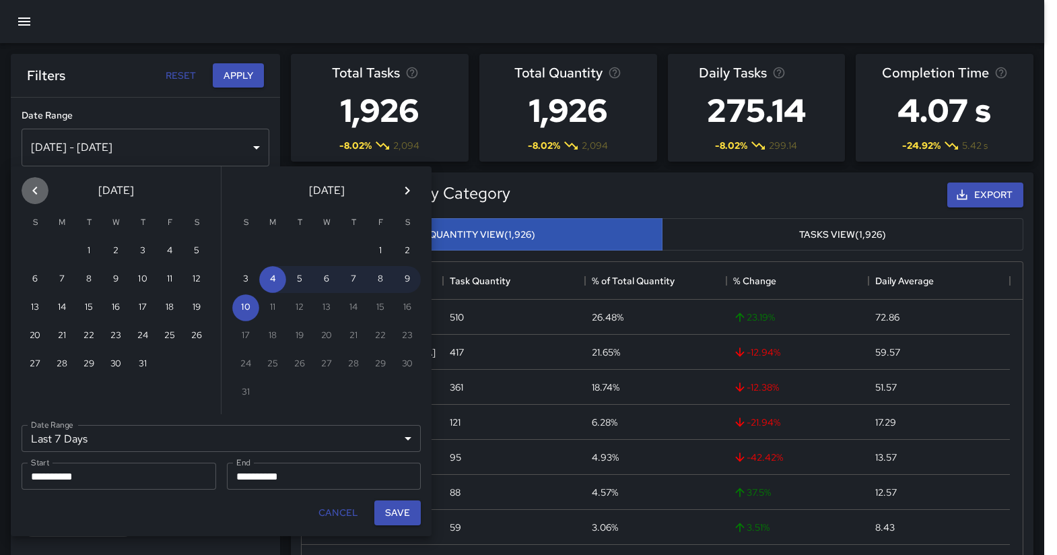
click at [37, 188] on icon "Previous month" at bounding box center [35, 190] width 16 height 16
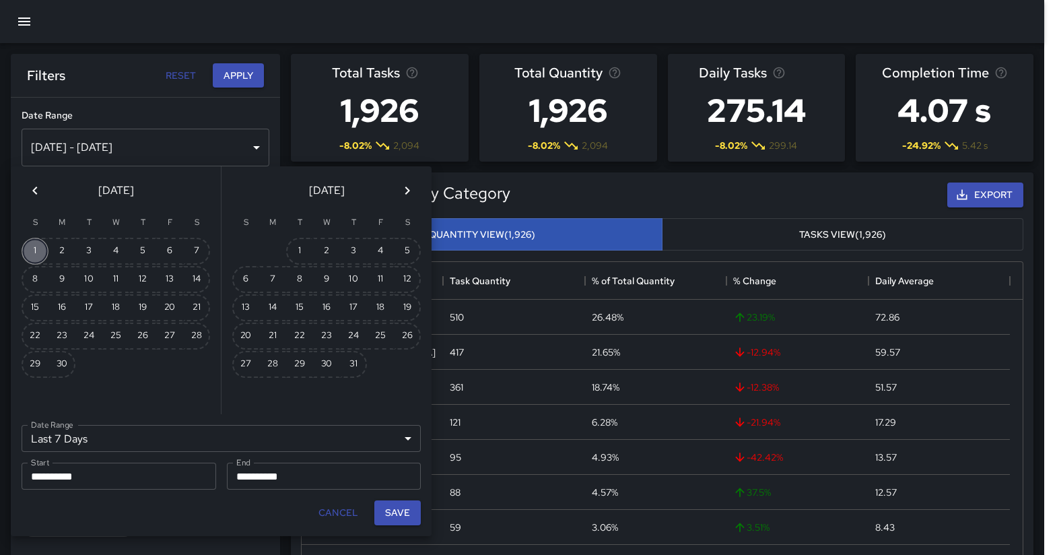
click at [36, 250] on button "1" at bounding box center [35, 251] width 27 height 27
type input "******"
type input "**********"
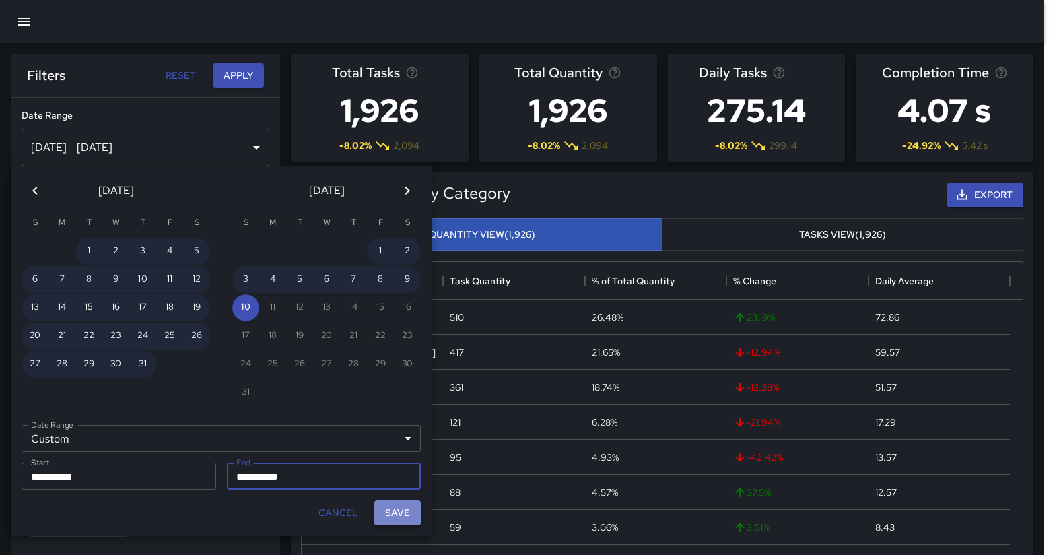
click at [402, 511] on button "Save" at bounding box center [397, 512] width 46 height 25
type input "**********"
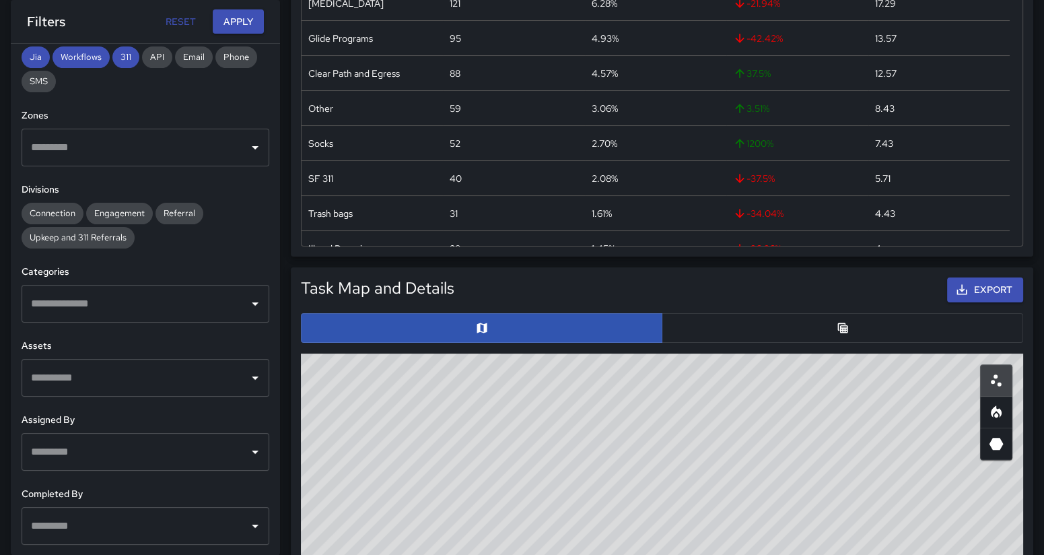
scroll to position [420, 0]
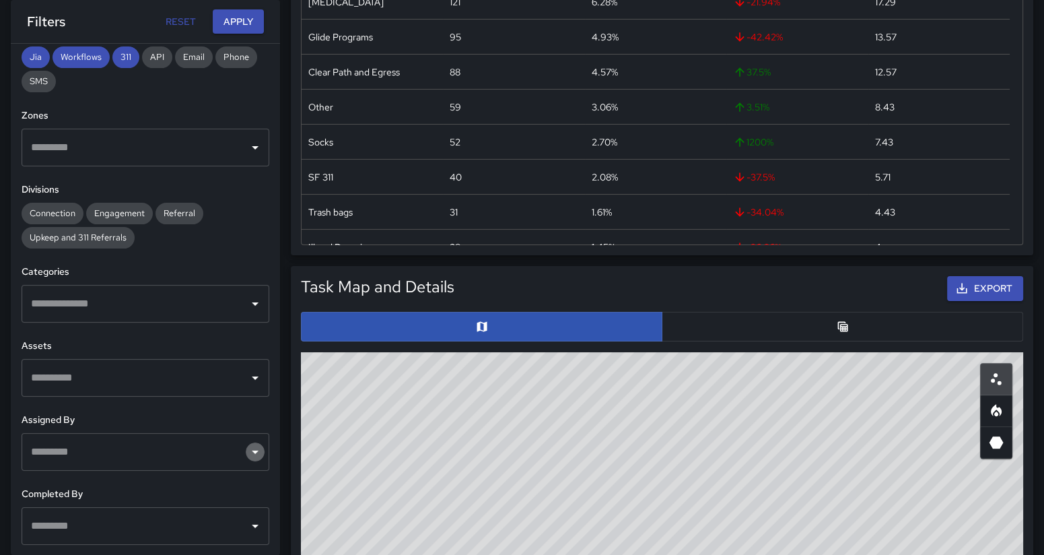
click at [247, 449] on icon "Open" at bounding box center [255, 452] width 16 height 16
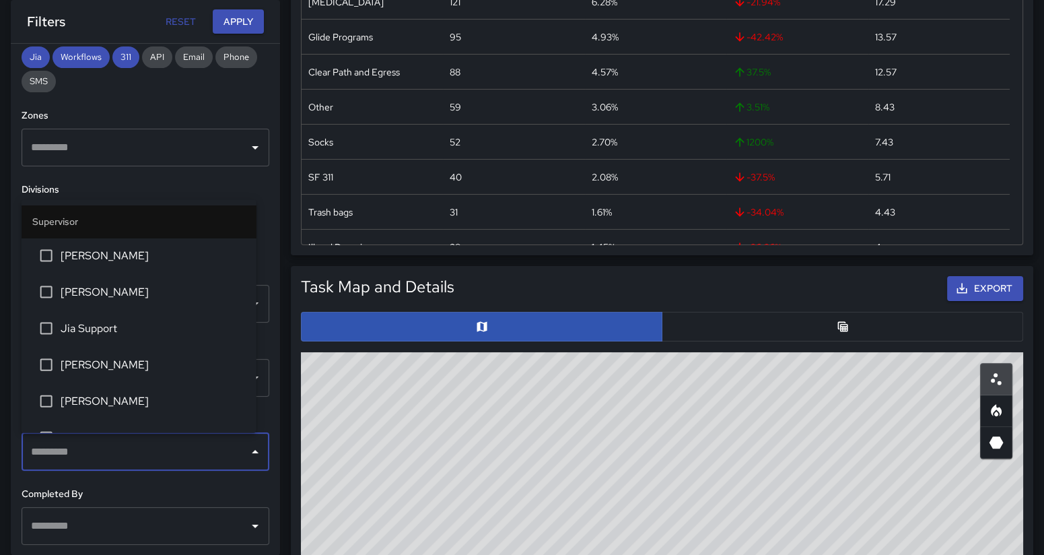
drag, startPoint x: 238, startPoint y: 231, endPoint x: 246, endPoint y: 240, distance: 12.4
click at [246, 240] on ul "Supervisor [PERSON_NAME] [PERSON_NAME] Jia Support [PERSON_NAME] [PERSON_NAME] …" at bounding box center [139, 316] width 235 height 233
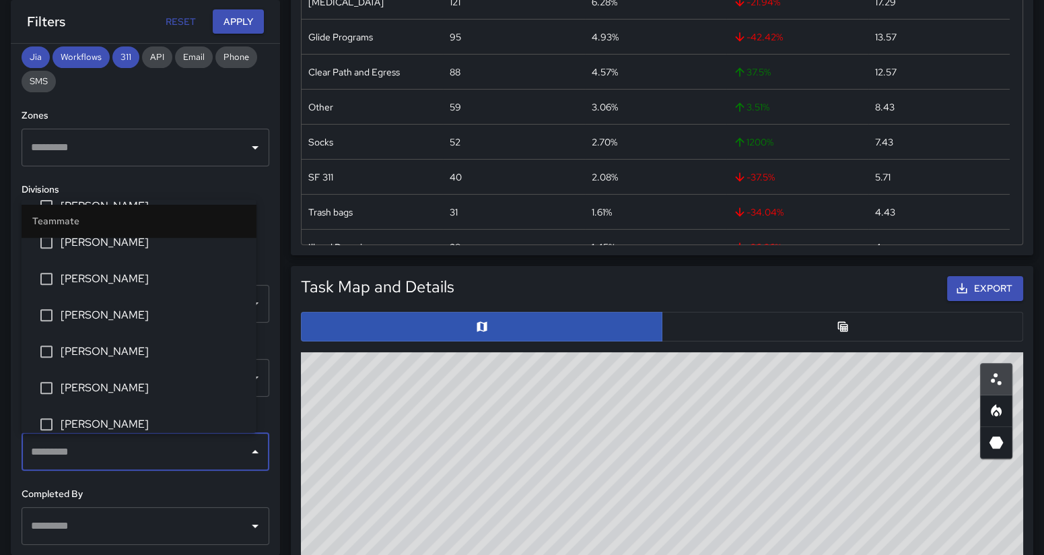
scroll to position [796, 0]
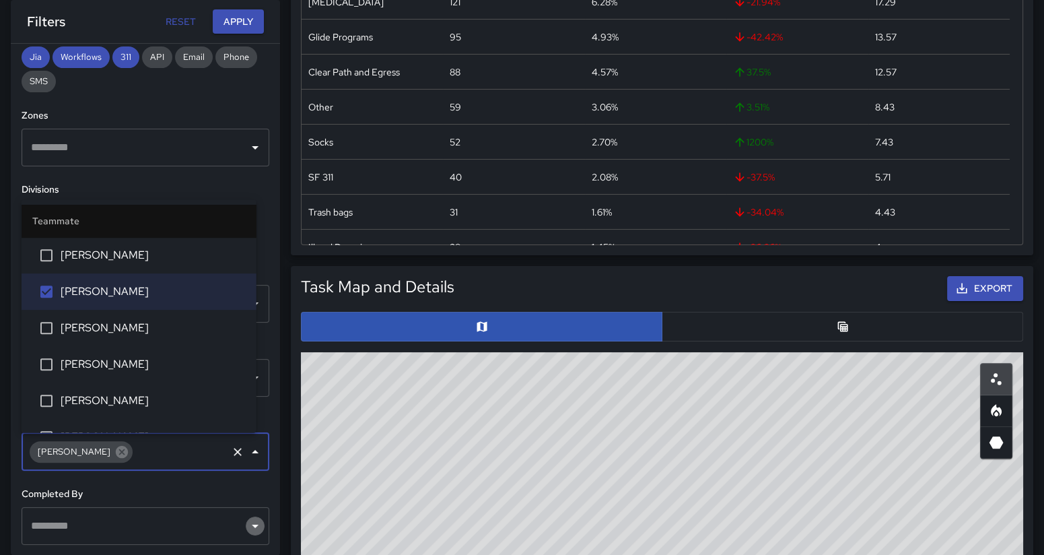
click at [247, 522] on icon "Open" at bounding box center [255, 526] width 16 height 16
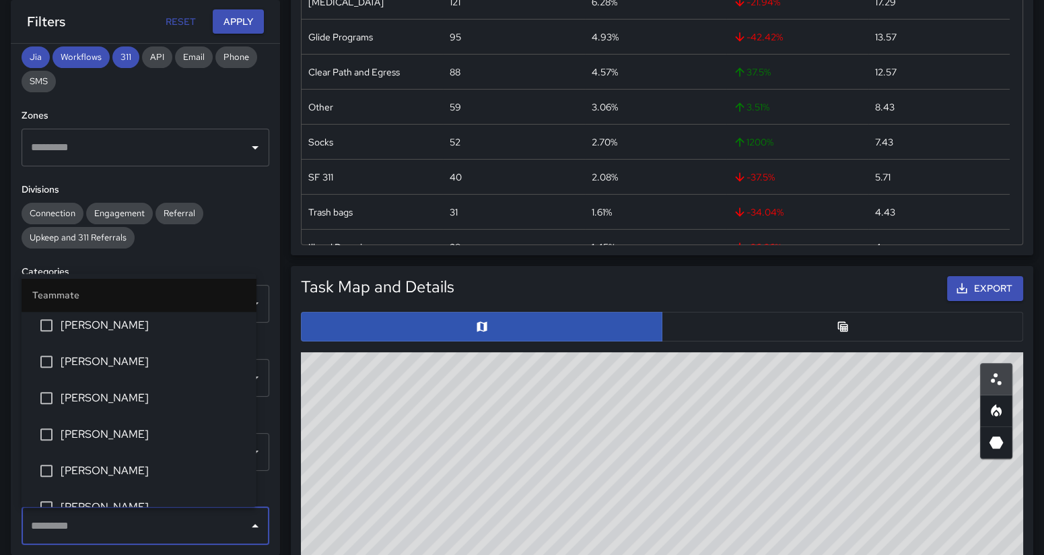
scroll to position [767, 0]
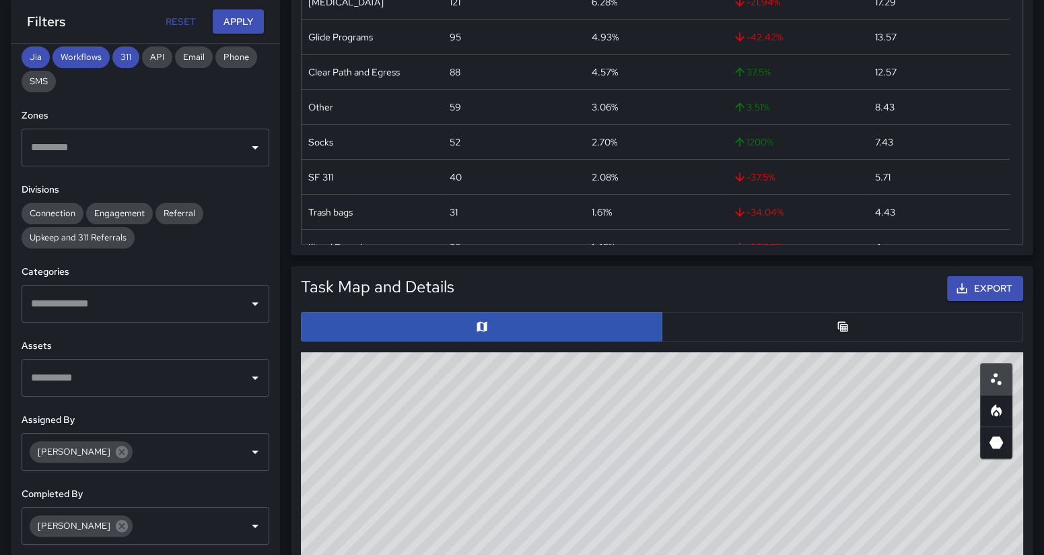
click at [265, 382] on div "**********" at bounding box center [145, 299] width 269 height 511
click at [242, 18] on button "Apply" at bounding box center [238, 21] width 51 height 25
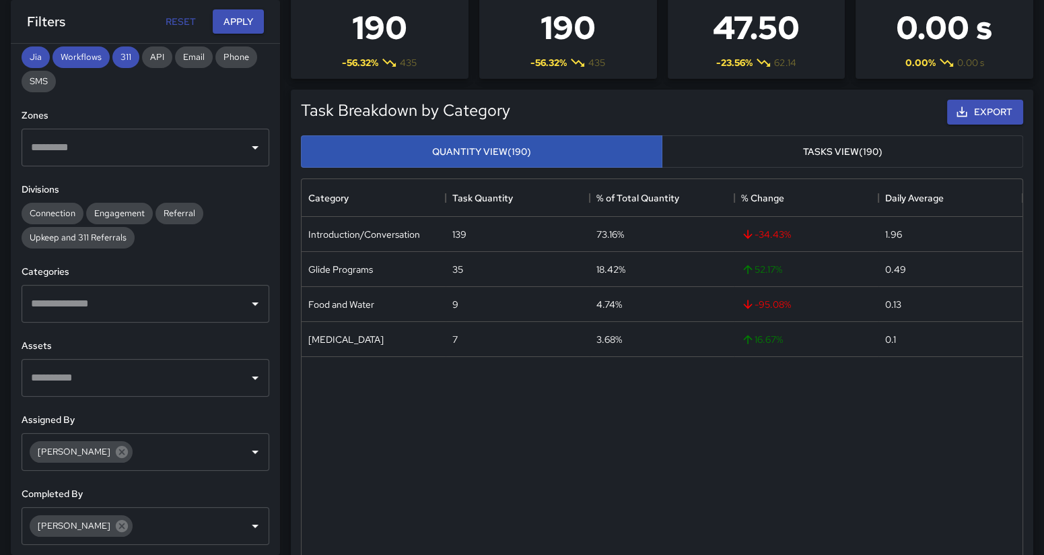
scroll to position [85, 0]
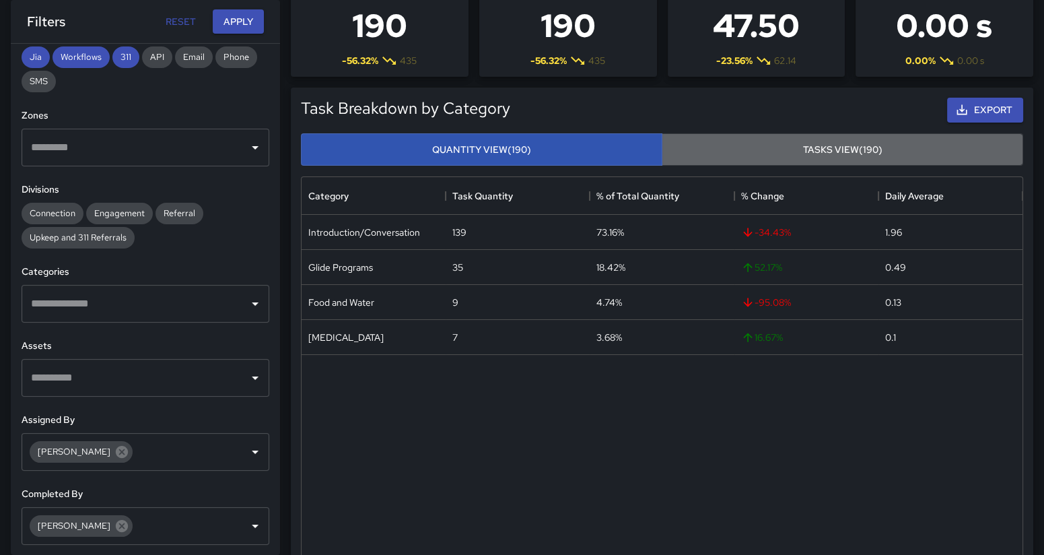
click at [870, 149] on button "Tasks View (190)" at bounding box center [842, 149] width 361 height 33
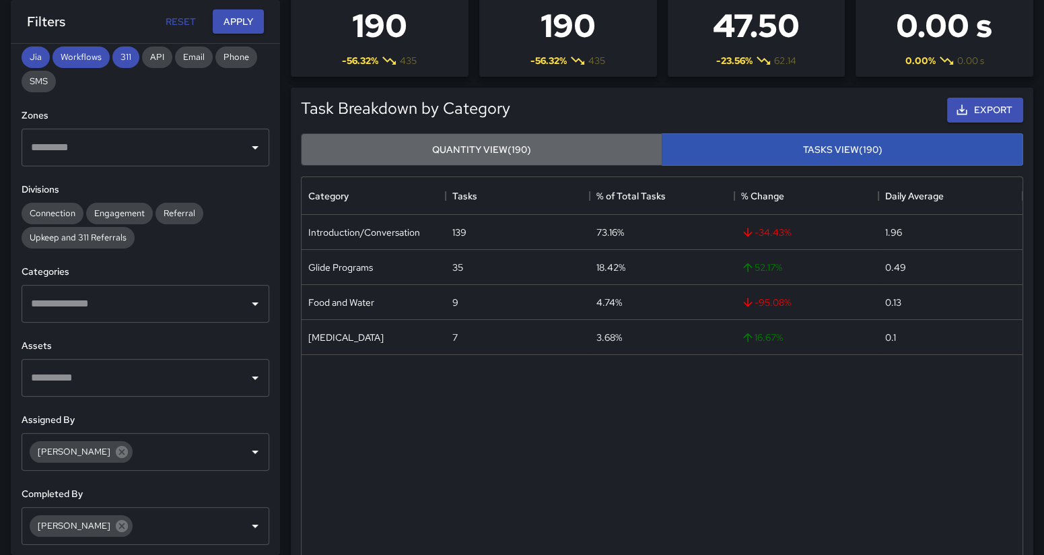
click at [552, 149] on button "Quantity View (190)" at bounding box center [481, 149] width 361 height 33
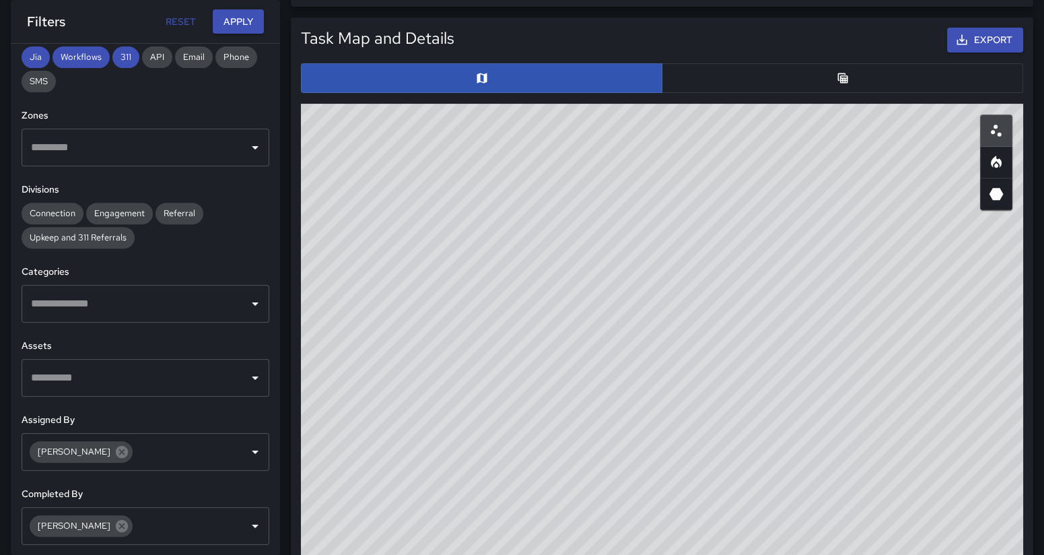
scroll to position [666, 0]
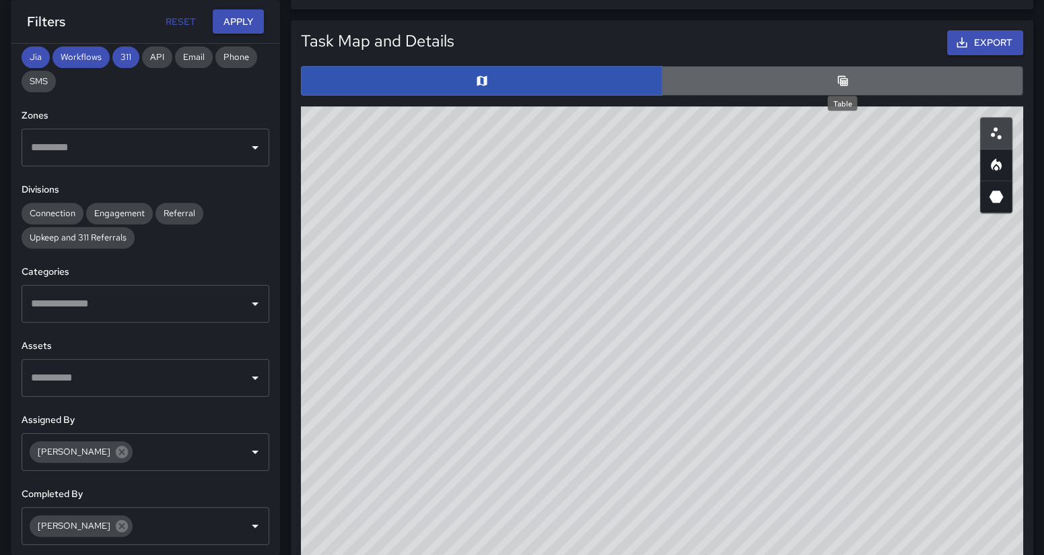
click at [845, 79] on icon "Table" at bounding box center [842, 80] width 13 height 13
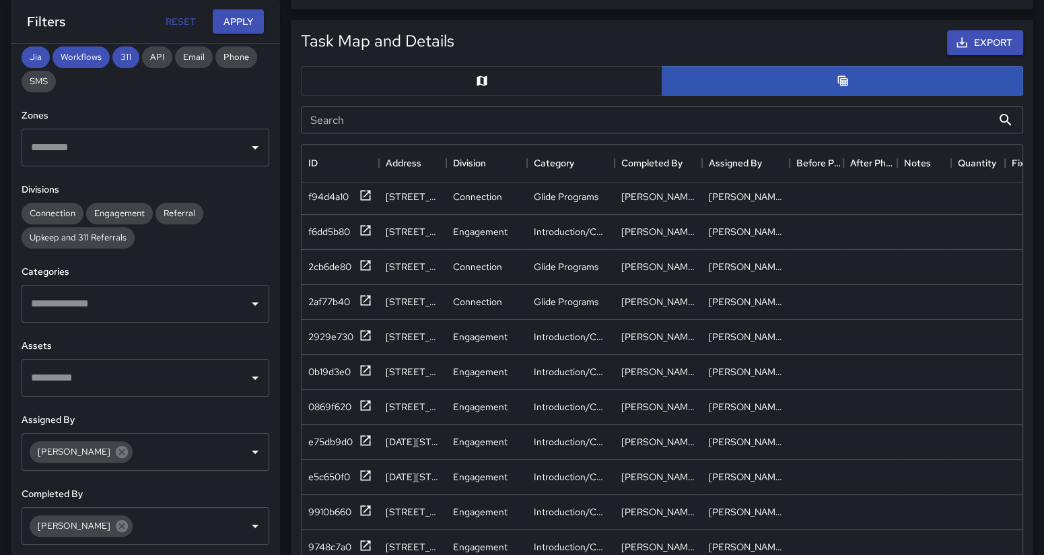
scroll to position [0, 0]
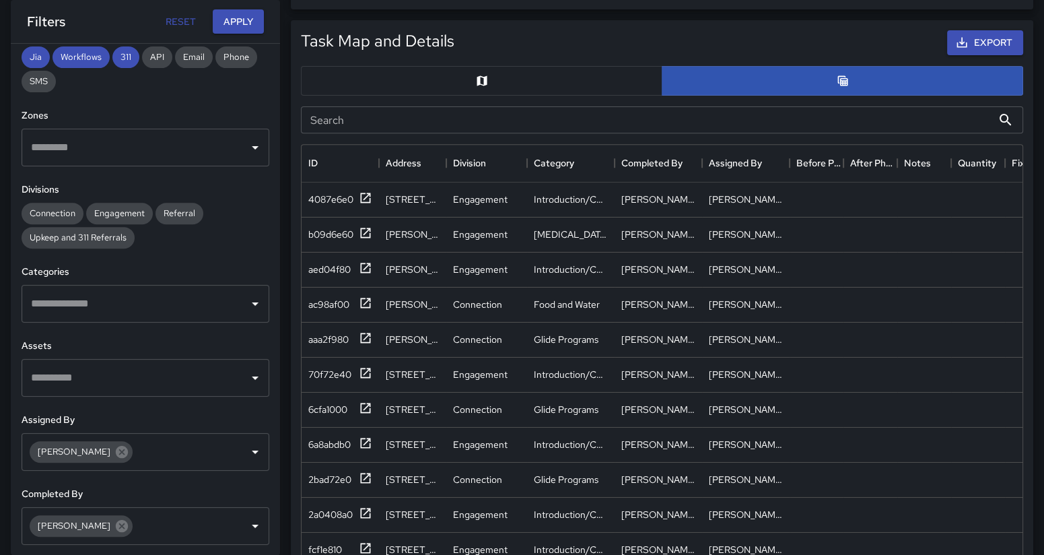
drag, startPoint x: 243, startPoint y: 347, endPoint x: 205, endPoint y: 367, distance: 43.1
click at [205, 367] on div "Assets ​" at bounding box center [146, 368] width 248 height 58
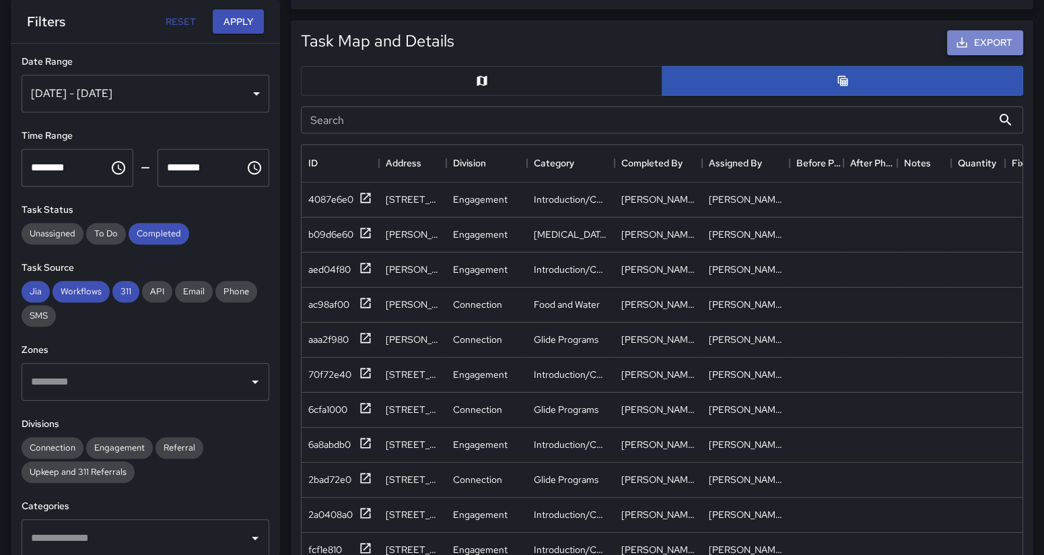
click at [976, 38] on button "Export" at bounding box center [985, 42] width 76 height 25
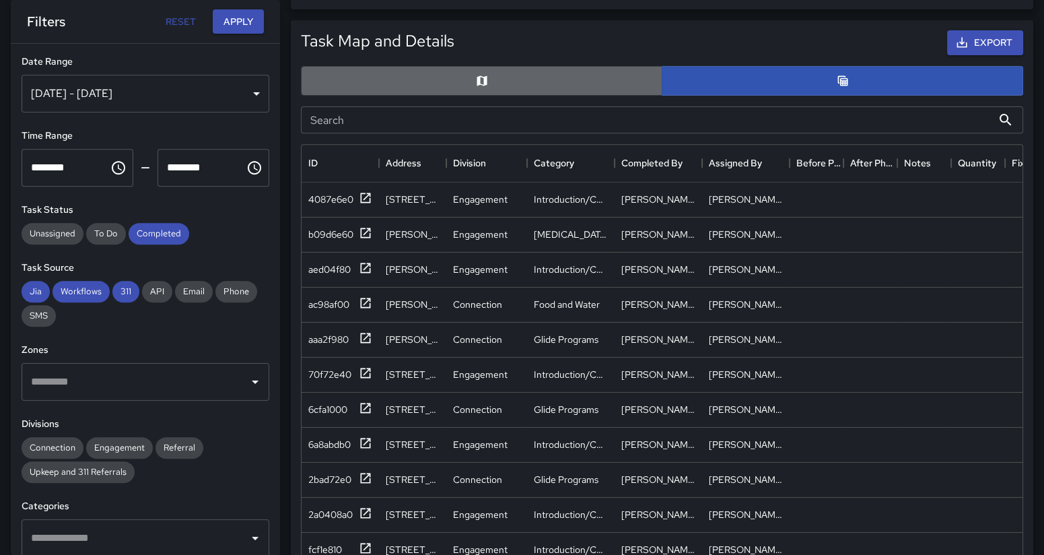
click at [448, 81] on button "button" at bounding box center [481, 81] width 361 height 30
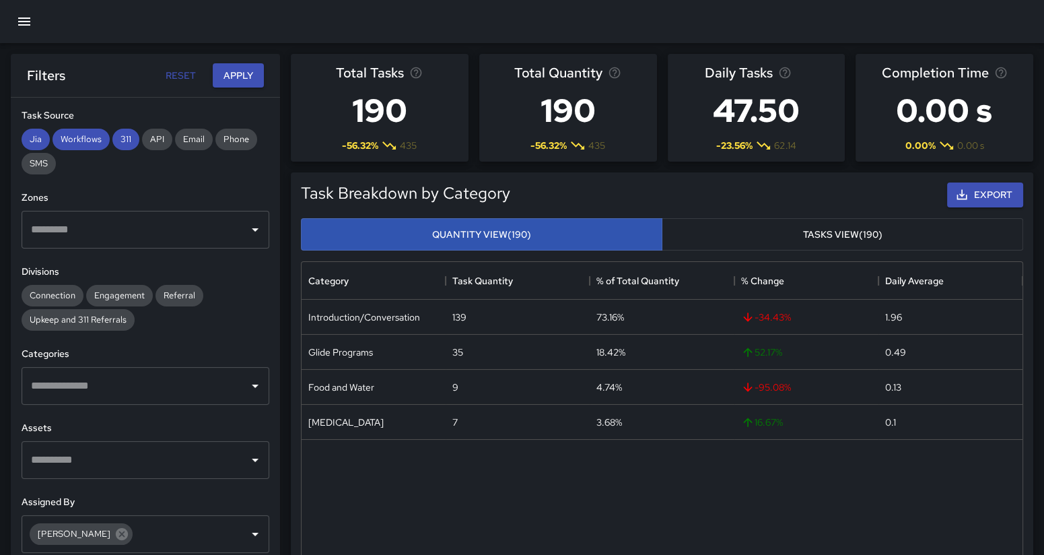
scroll to position [234, 0]
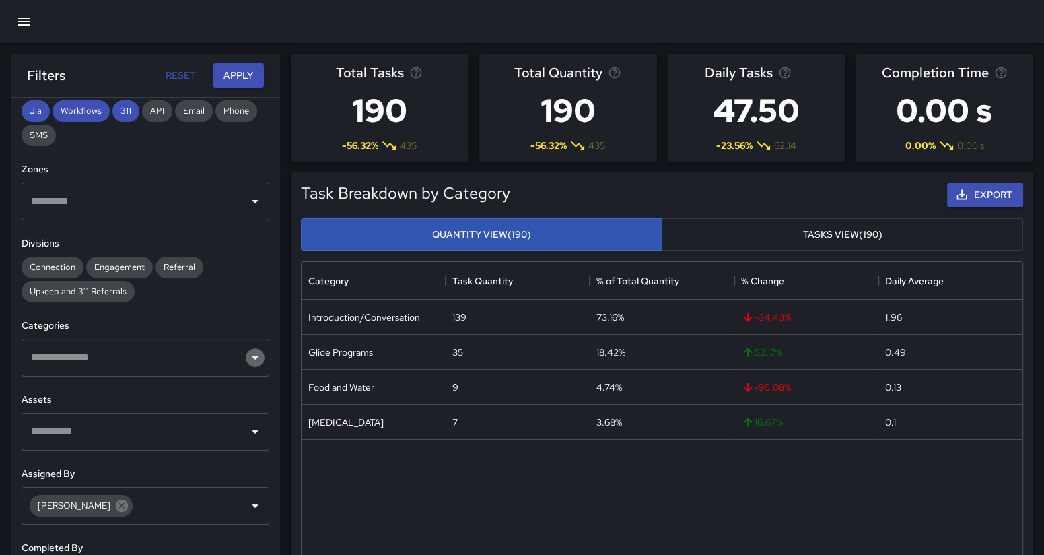
click at [252, 357] on icon "Open" at bounding box center [255, 357] width 7 height 3
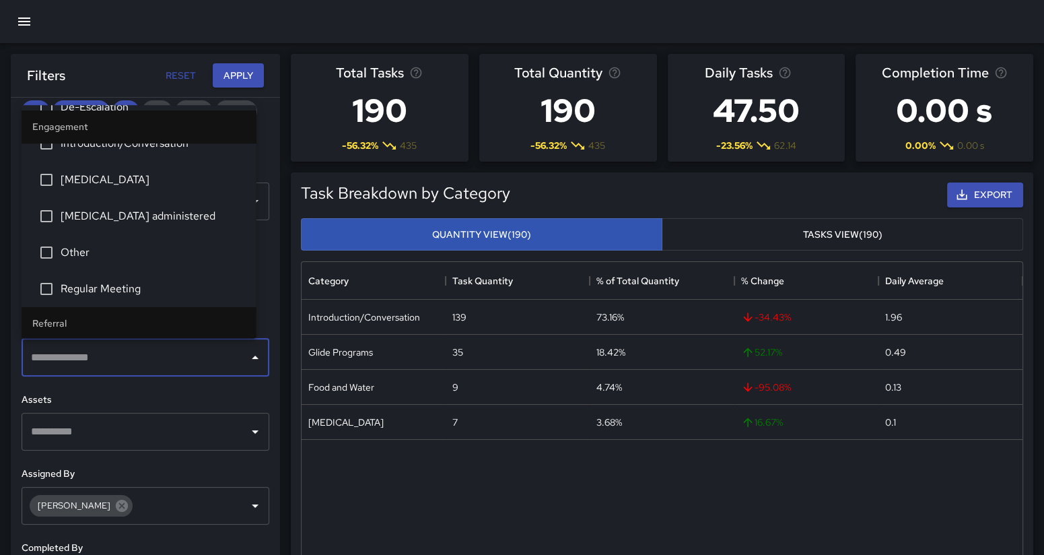
scroll to position [0, 0]
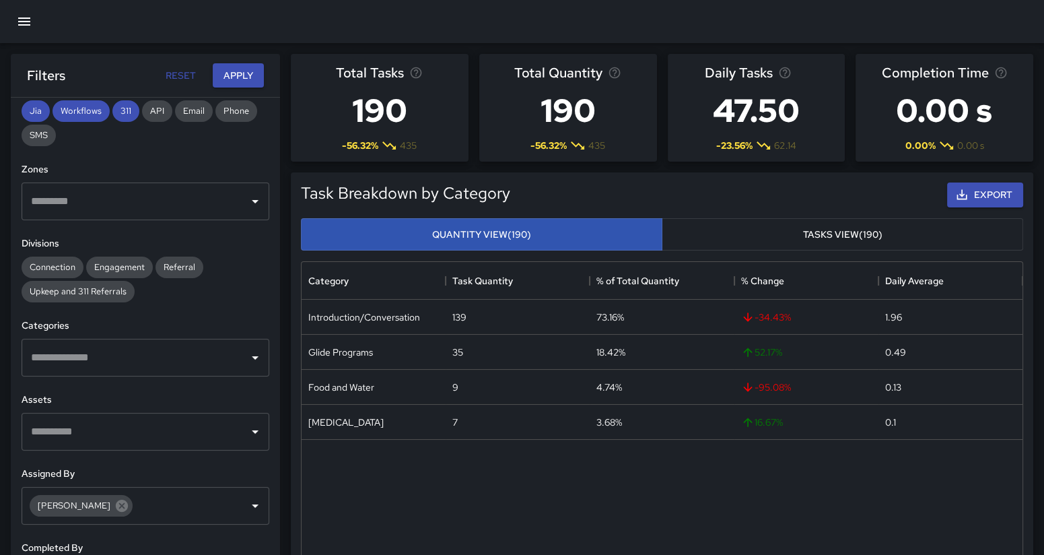
click at [185, 398] on h6 "Assets" at bounding box center [146, 399] width 248 height 15
click at [247, 505] on icon "Open" at bounding box center [255, 505] width 16 height 16
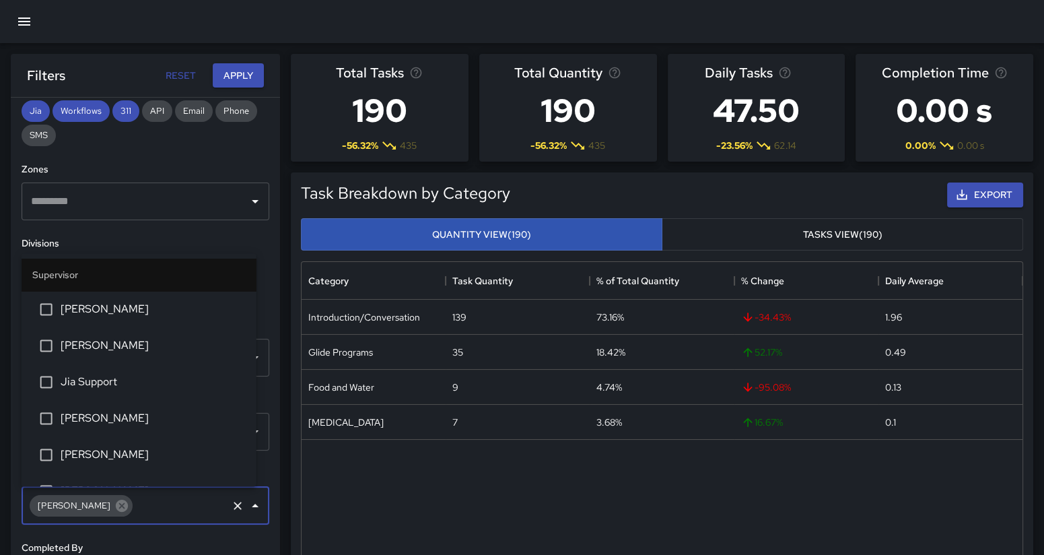
scroll to position [672, 0]
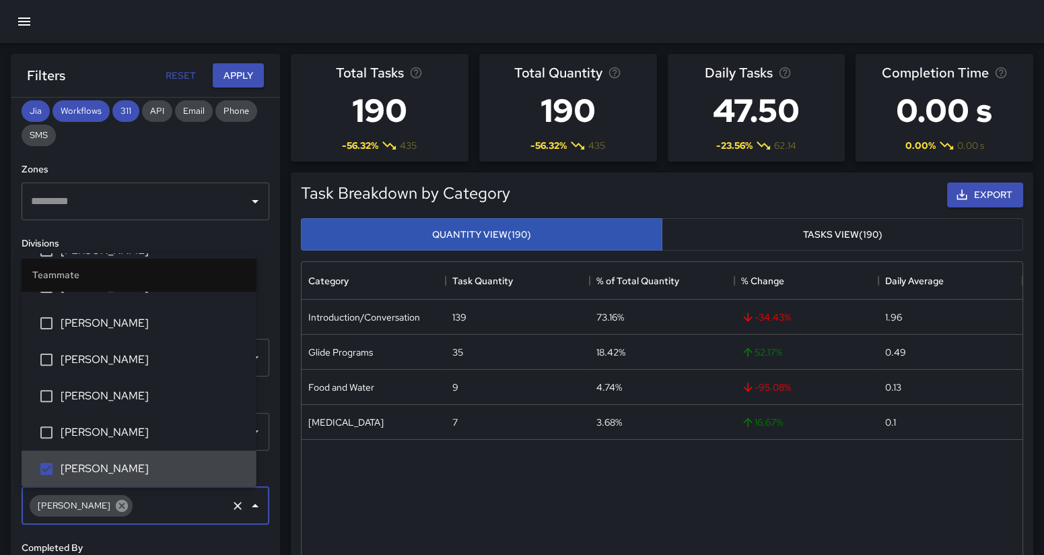
click at [116, 501] on icon at bounding box center [122, 505] width 12 height 12
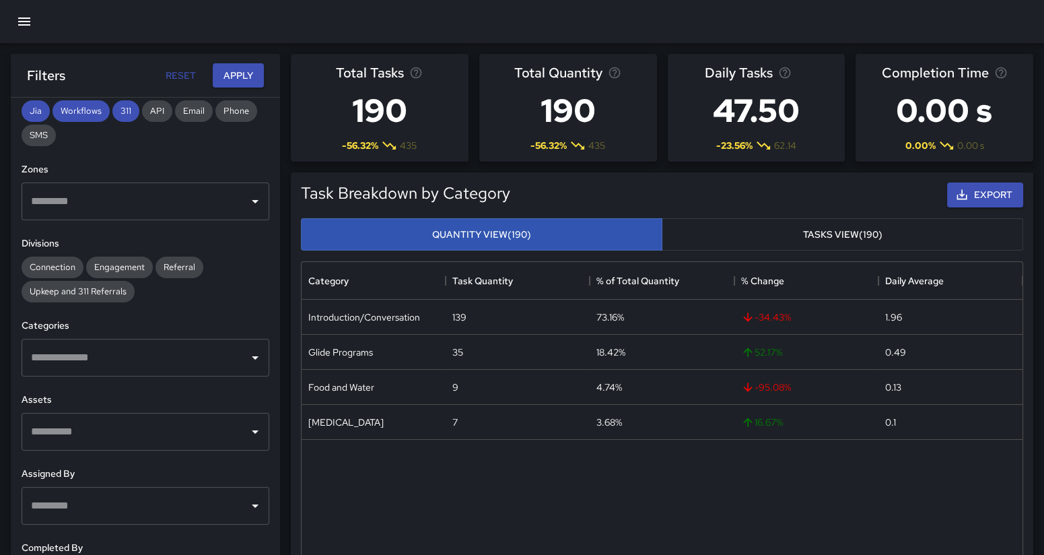
click at [238, 534] on div "**********" at bounding box center [145, 353] width 269 height 511
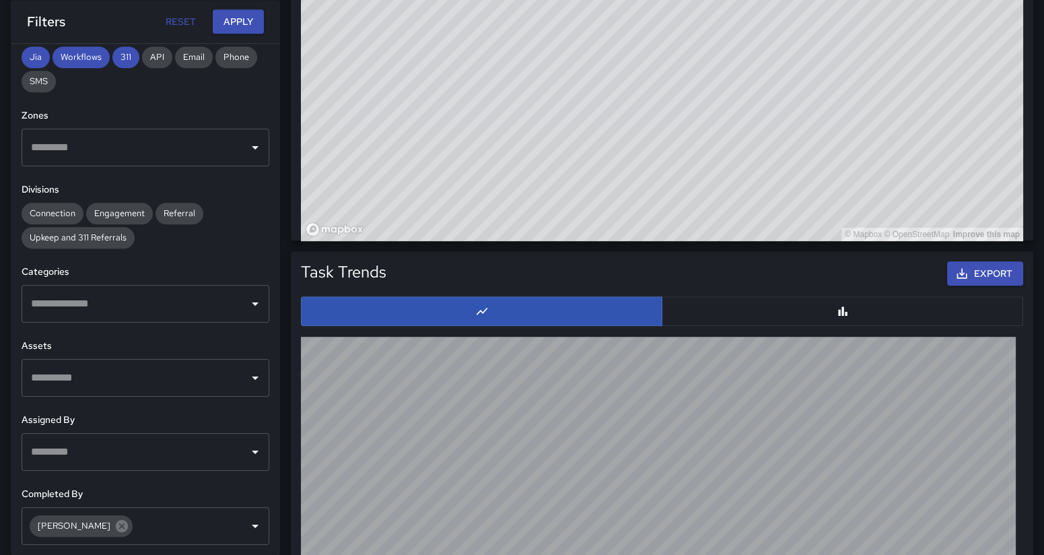
scroll to position [1071, 0]
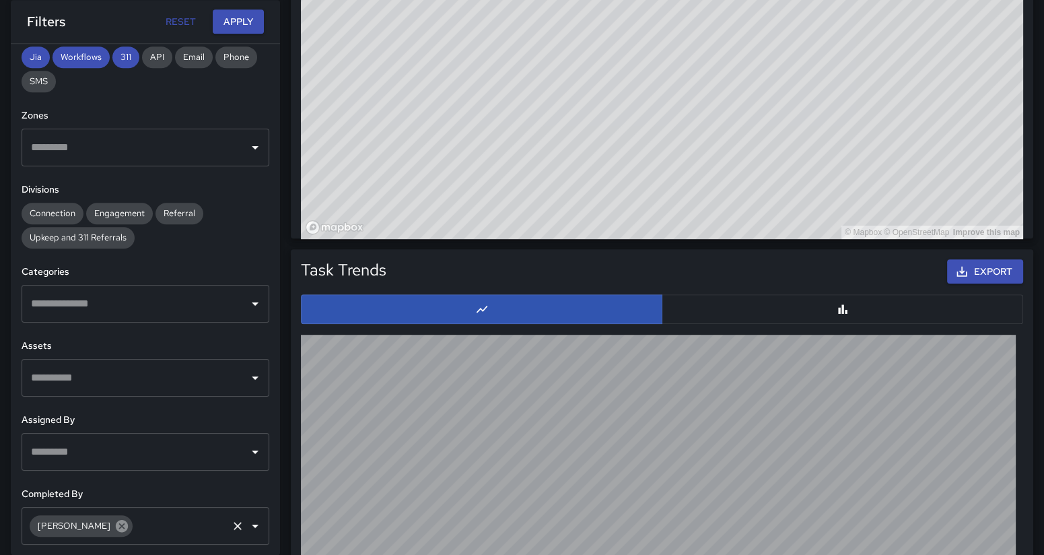
click at [116, 521] on icon at bounding box center [122, 526] width 12 height 12
click at [239, 23] on button "Apply" at bounding box center [238, 21] width 51 height 25
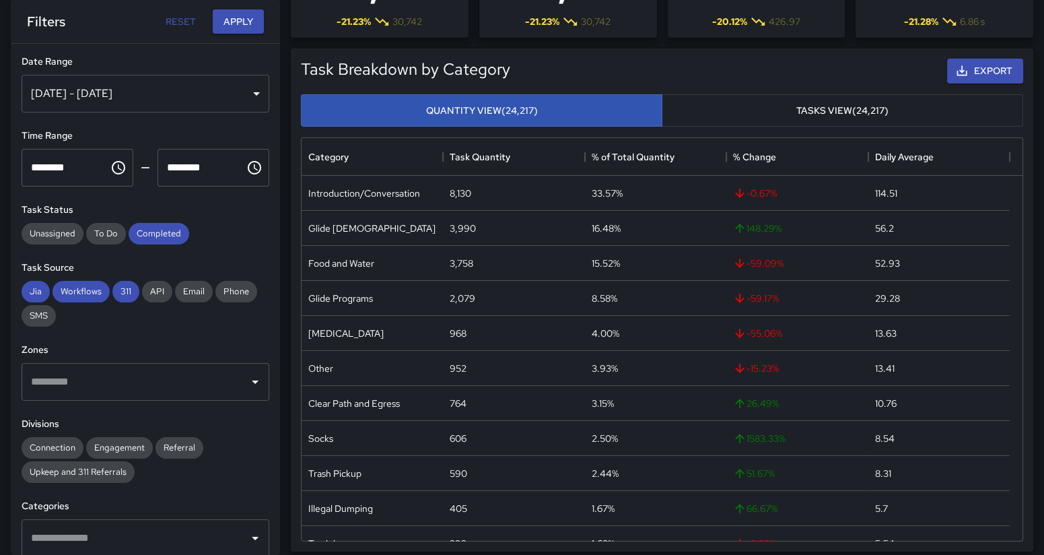
scroll to position [102, 0]
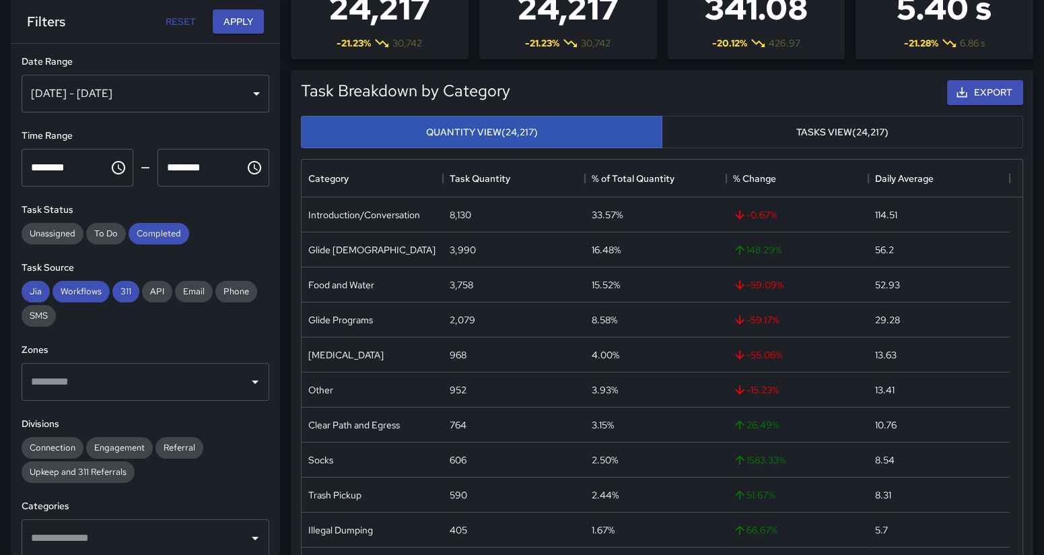
click at [261, 311] on div "**********" at bounding box center [145, 299] width 269 height 511
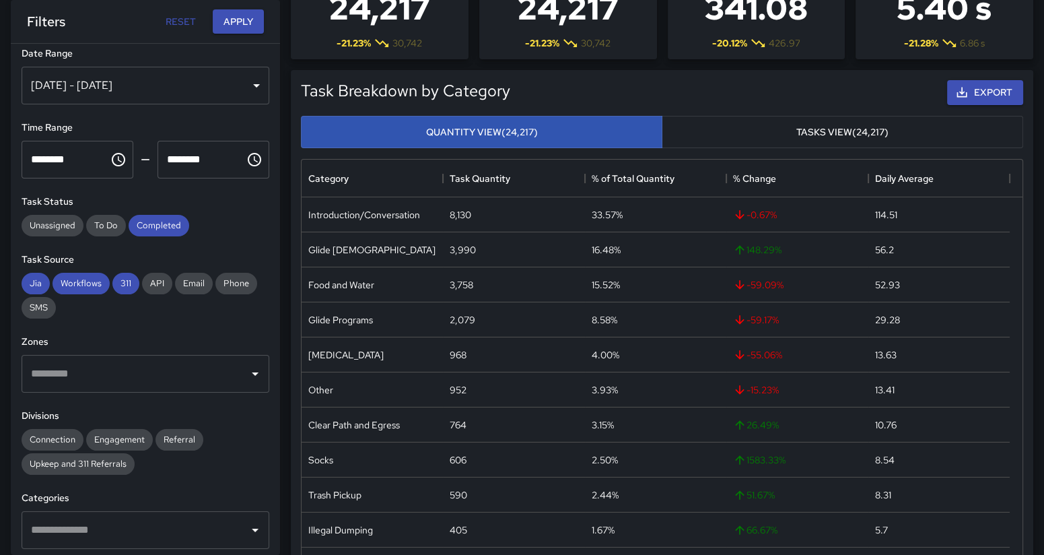
scroll to position [0, 0]
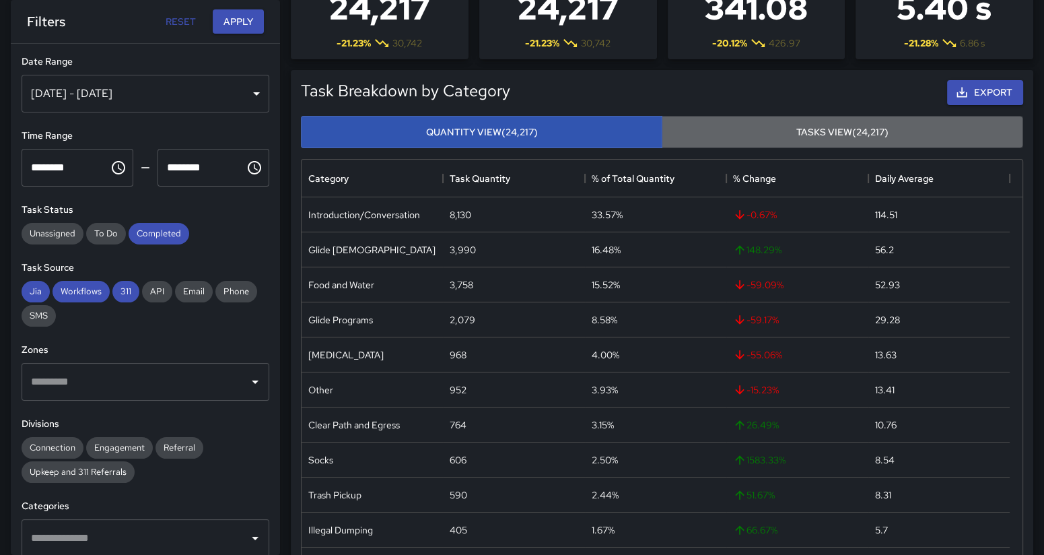
click at [877, 131] on button "Tasks View (24,217)" at bounding box center [842, 132] width 361 height 33
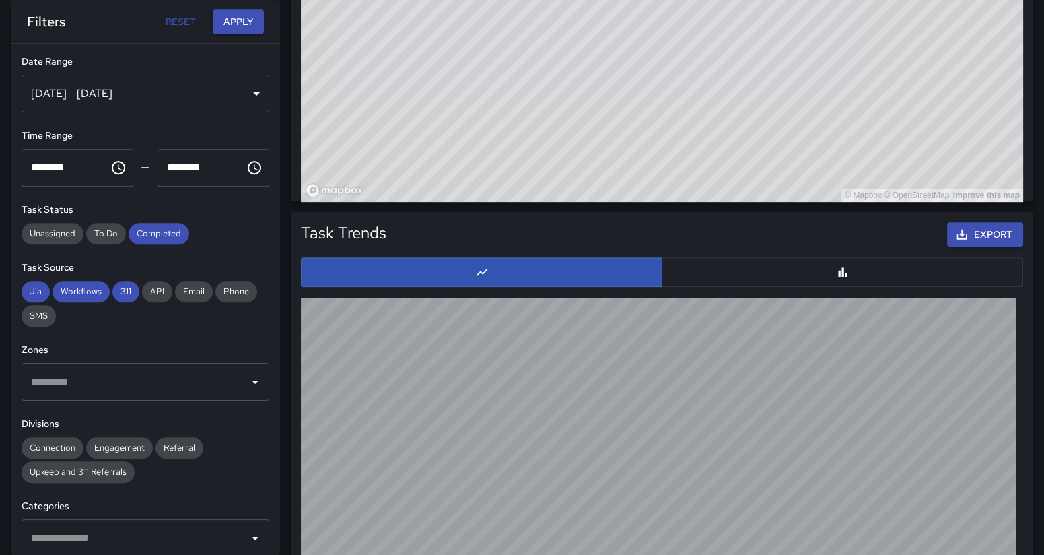
scroll to position [1228, 0]
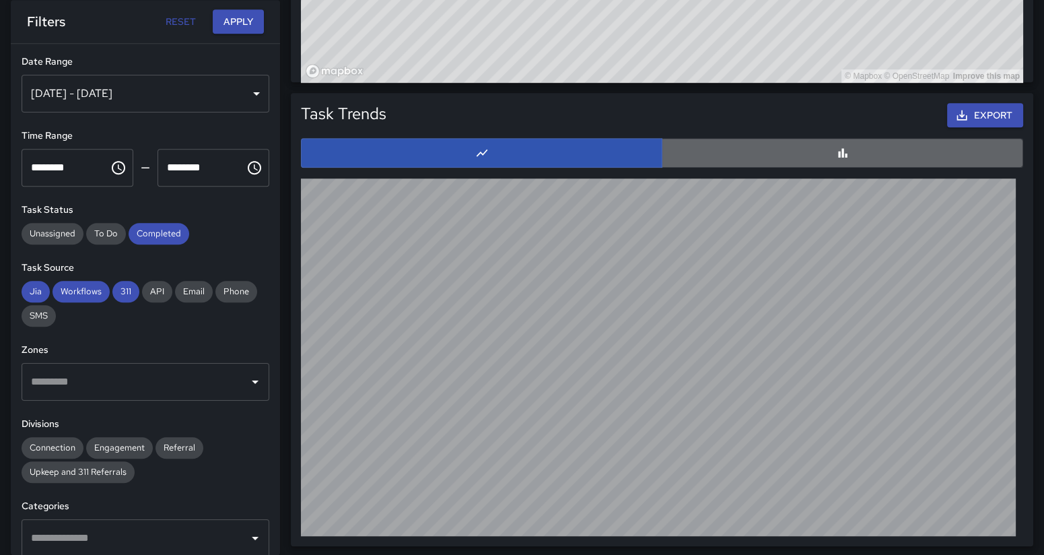
click at [846, 159] on button "button" at bounding box center [842, 153] width 361 height 30
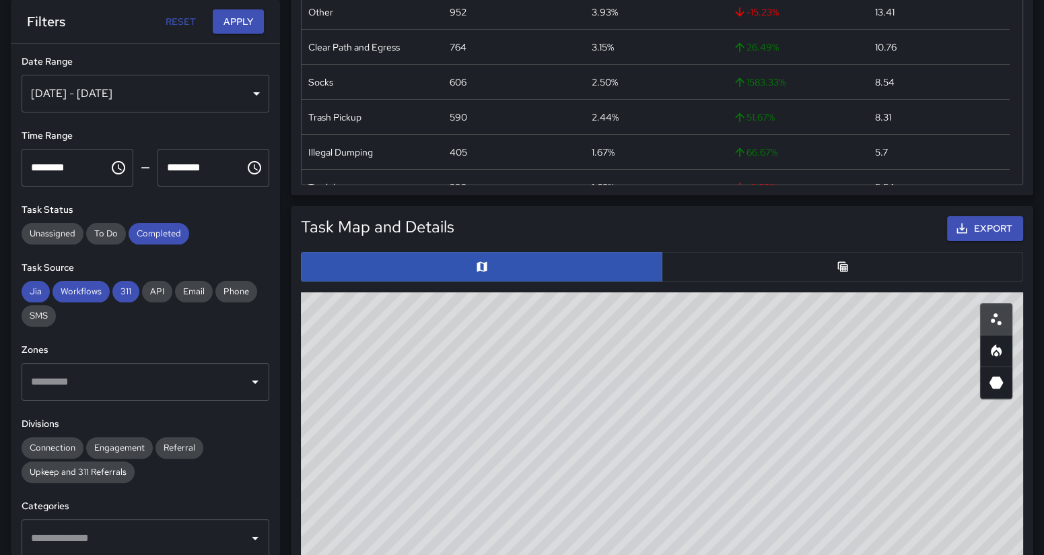
scroll to position [478, 0]
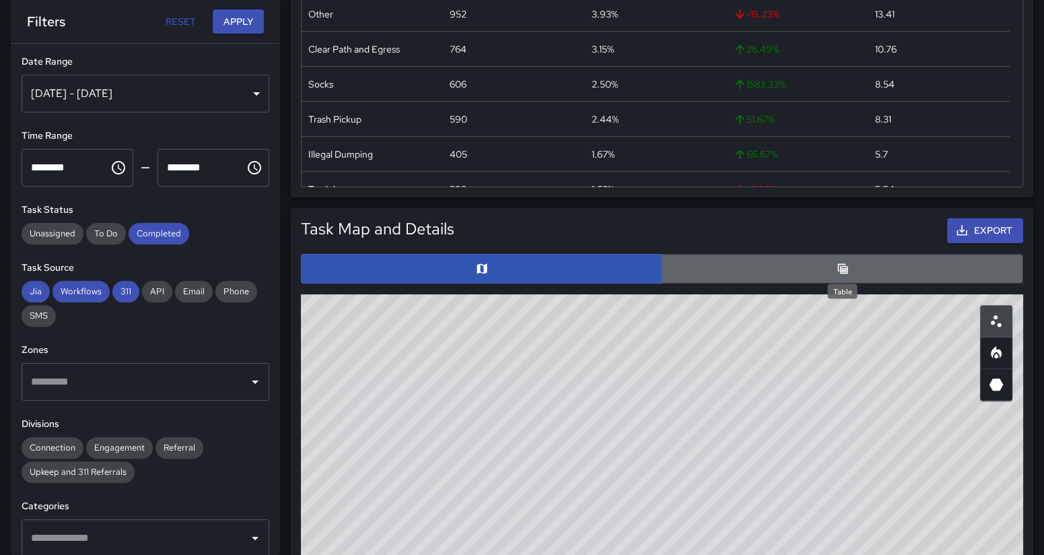
click at [843, 265] on icon "Table" at bounding box center [842, 268] width 10 height 10
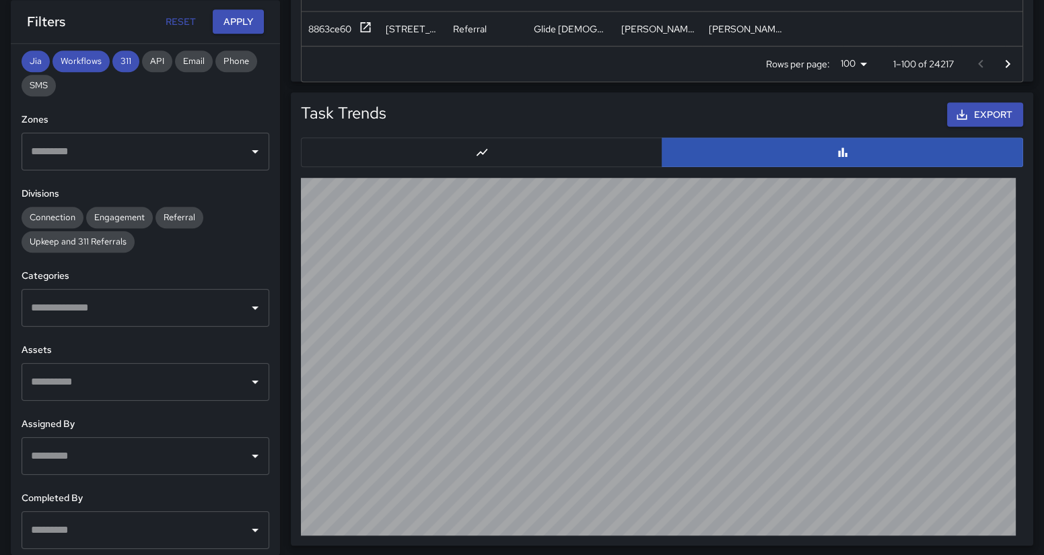
scroll to position [234, 0]
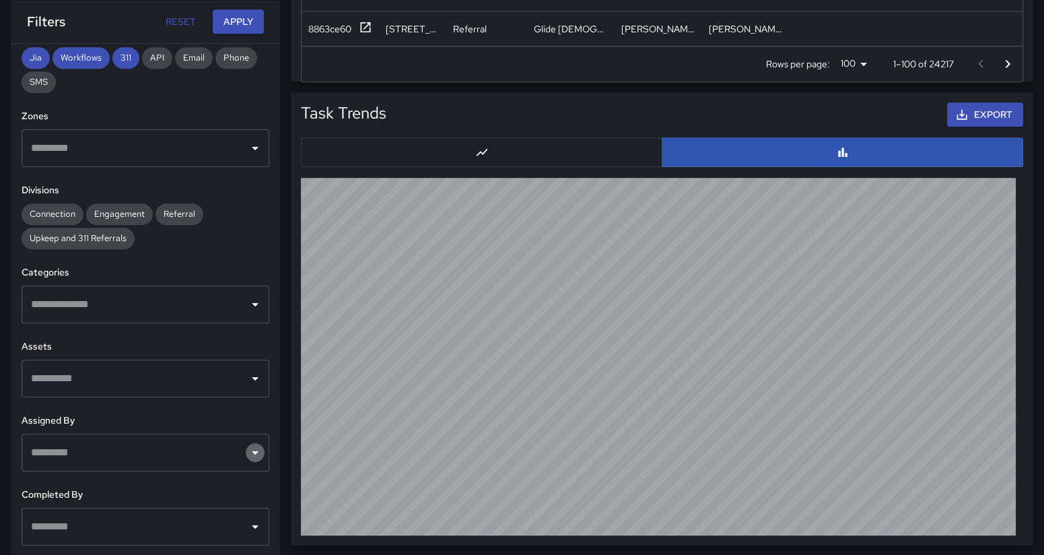
click at [252, 452] on icon "Open" at bounding box center [255, 452] width 7 height 3
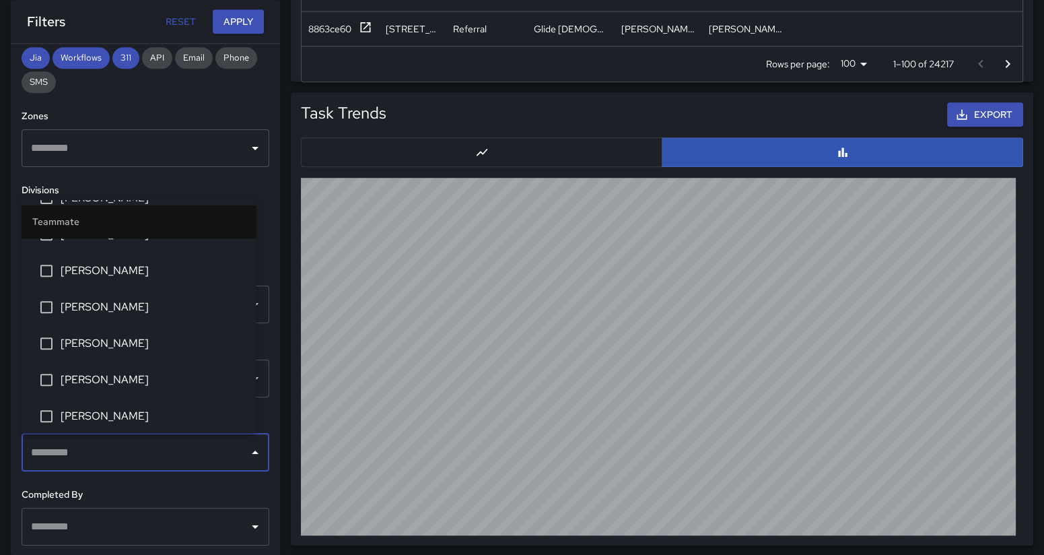
scroll to position [754, 0]
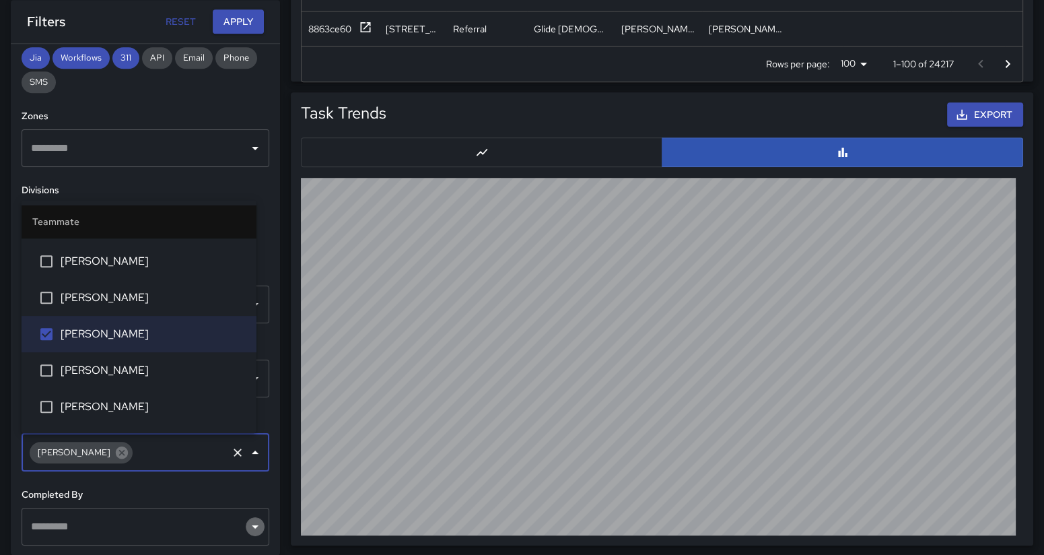
click at [252, 526] on icon "Open" at bounding box center [255, 526] width 7 height 3
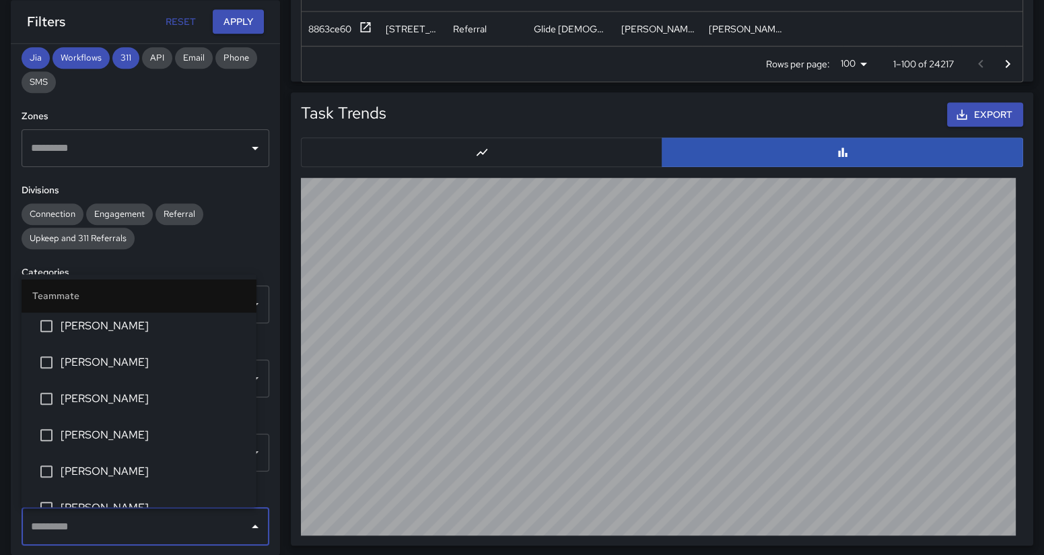
scroll to position [777, 0]
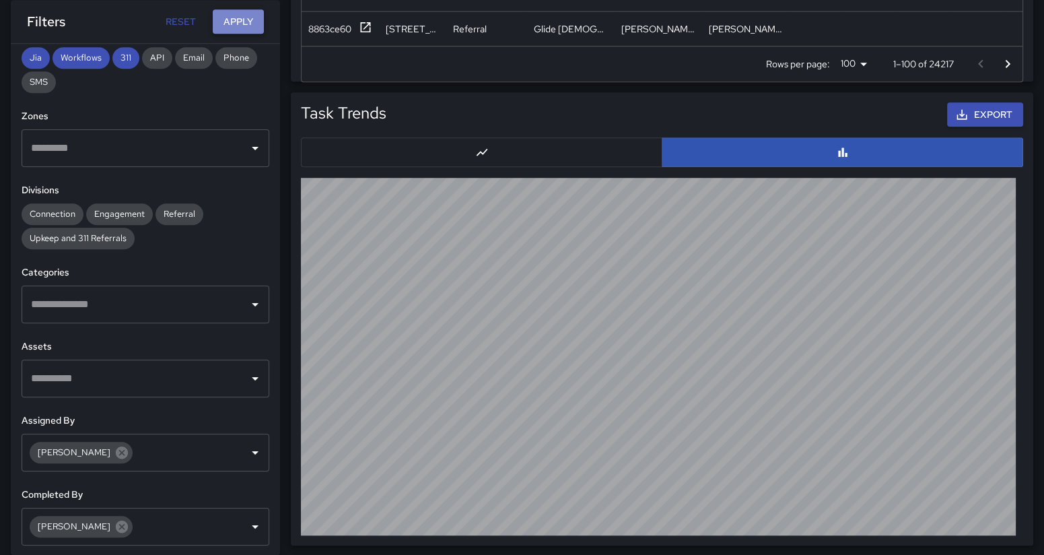
click at [236, 20] on button "Apply" at bounding box center [238, 21] width 51 height 25
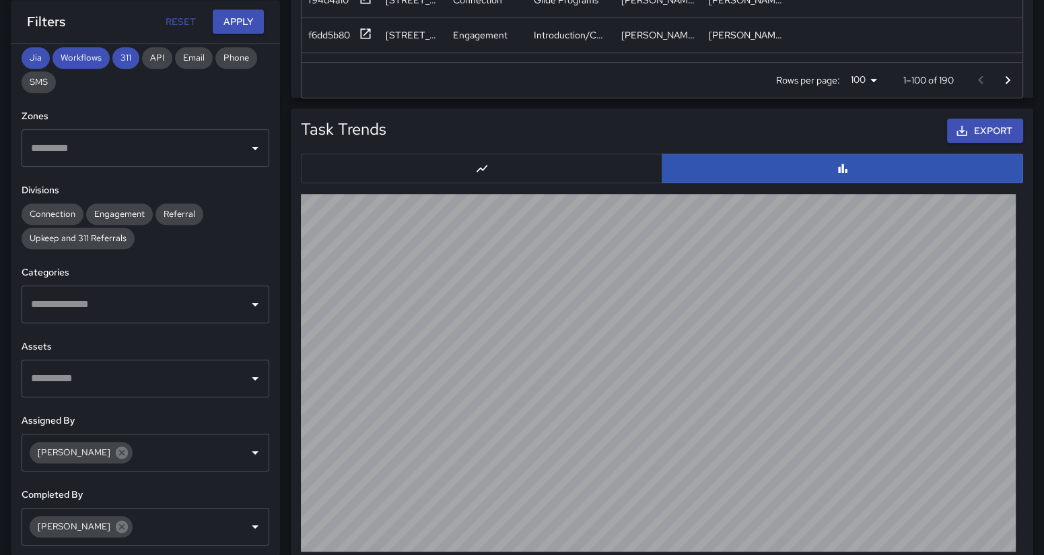
scroll to position [1266, 0]
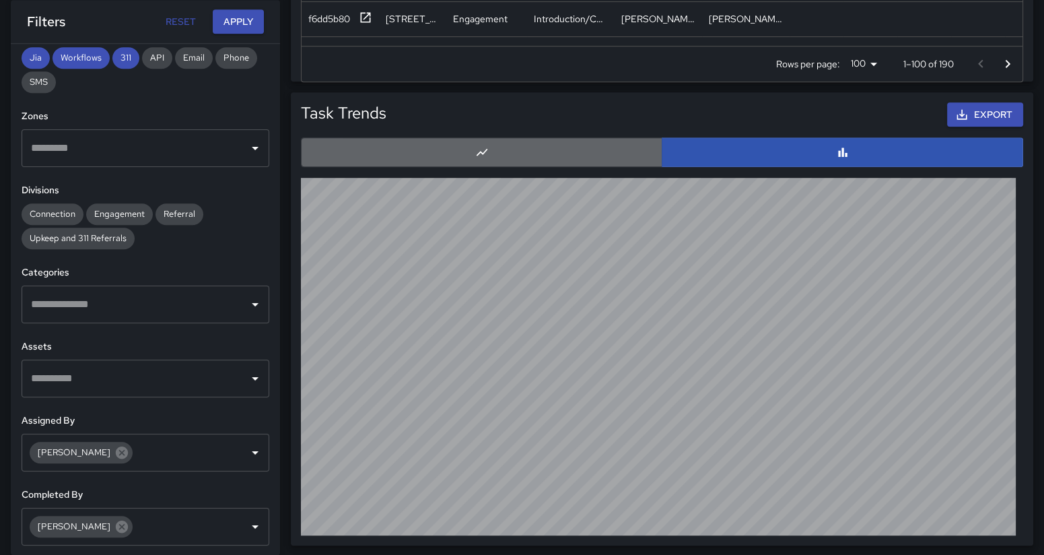
click at [495, 142] on button "button" at bounding box center [481, 152] width 361 height 30
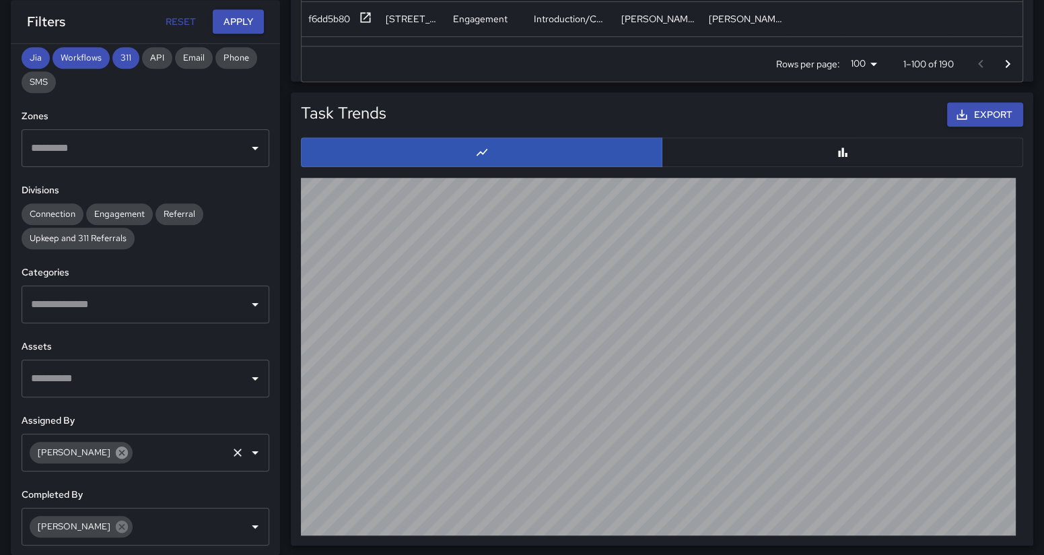
click at [114, 449] on icon at bounding box center [121, 452] width 15 height 15
click at [114, 524] on icon at bounding box center [121, 526] width 15 height 15
click at [252, 452] on icon "Open" at bounding box center [255, 452] width 7 height 3
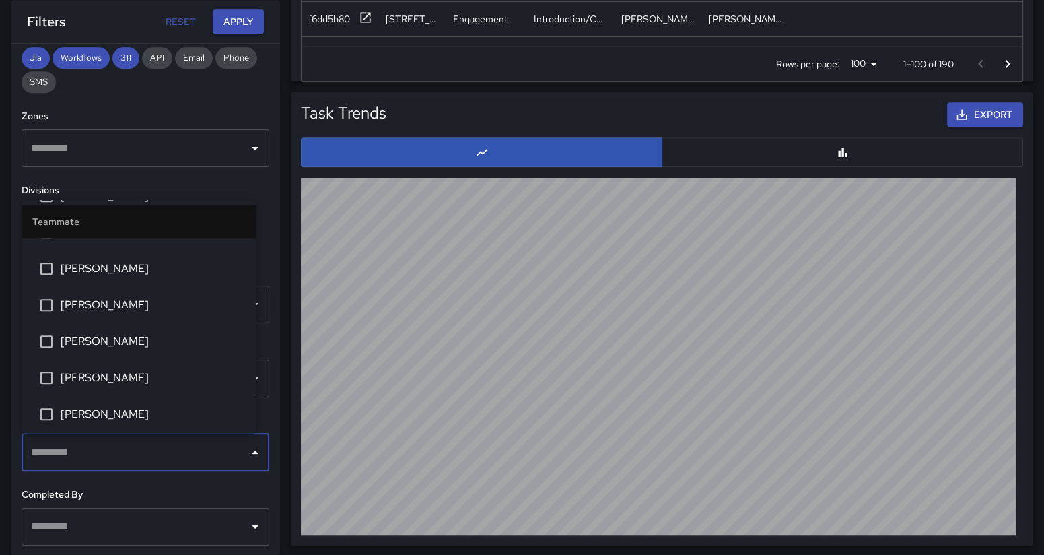
scroll to position [864, 0]
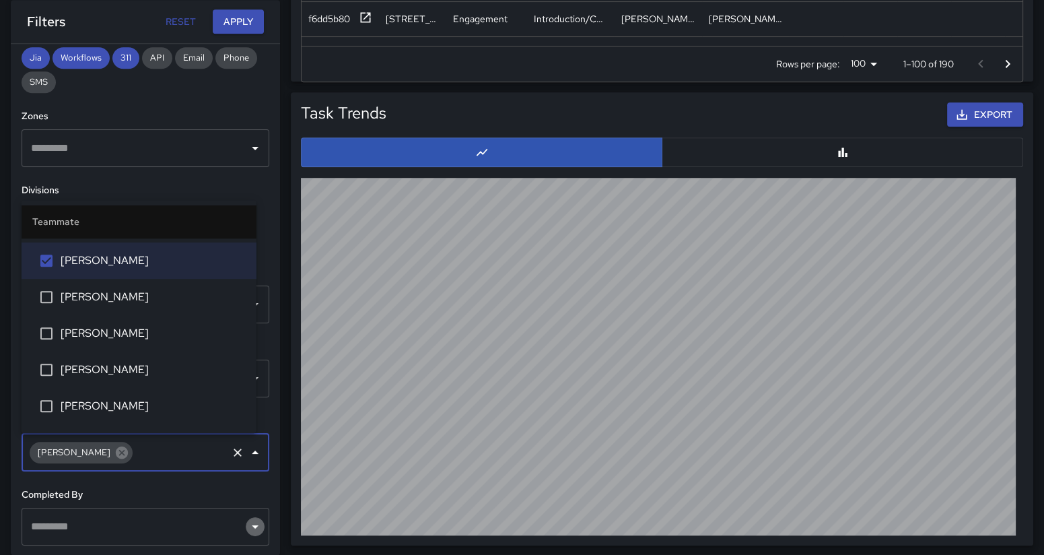
click at [252, 525] on icon "Open" at bounding box center [255, 526] width 7 height 3
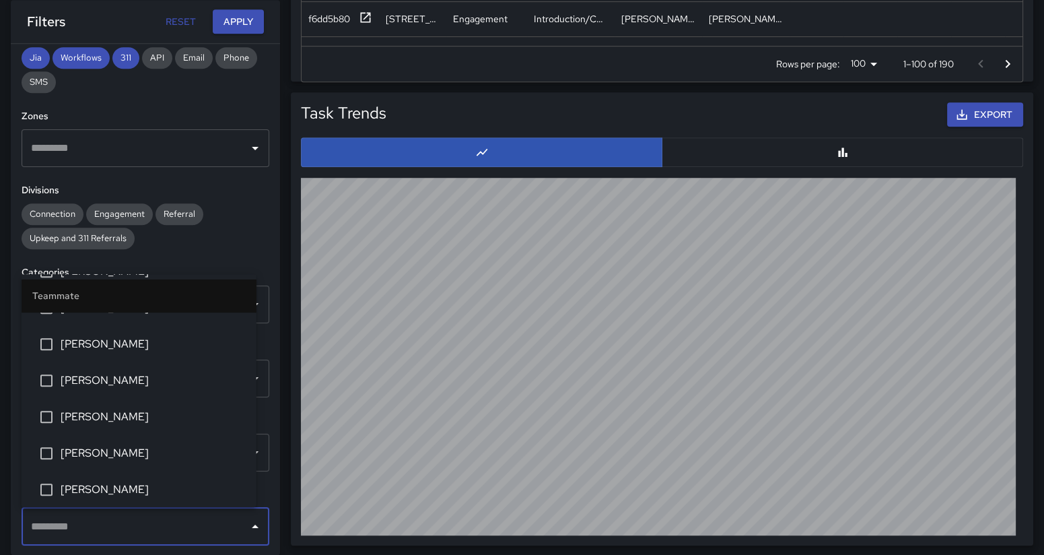
scroll to position [818, 0]
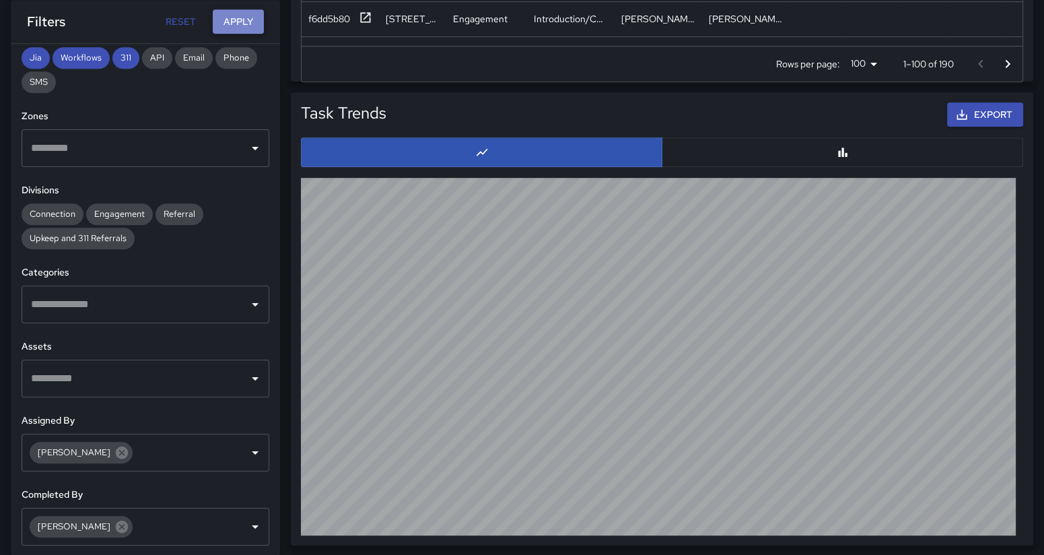
click at [240, 19] on button "Apply" at bounding box center [238, 21] width 51 height 25
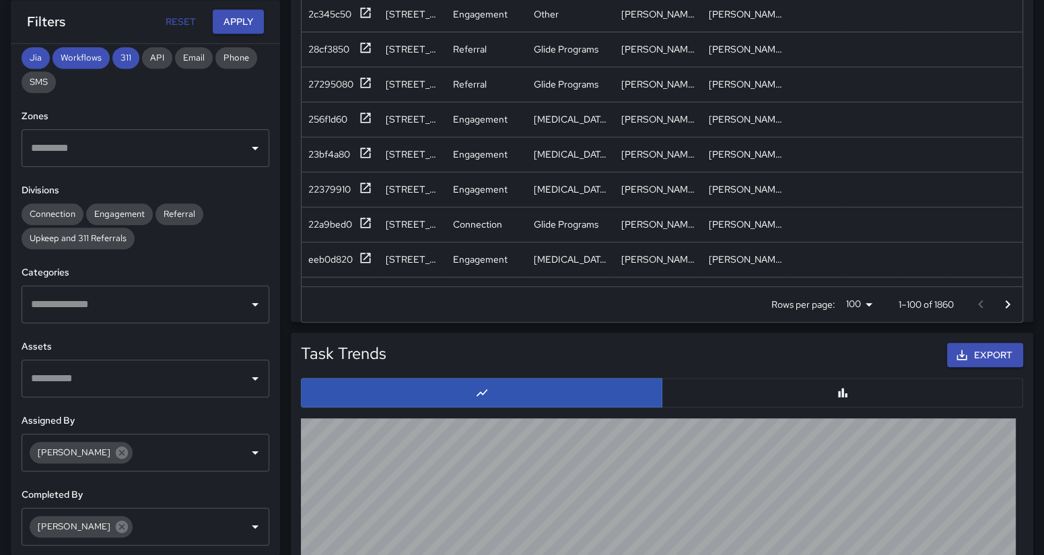
scroll to position [1266, 0]
